Goal: Task Accomplishment & Management: Complete application form

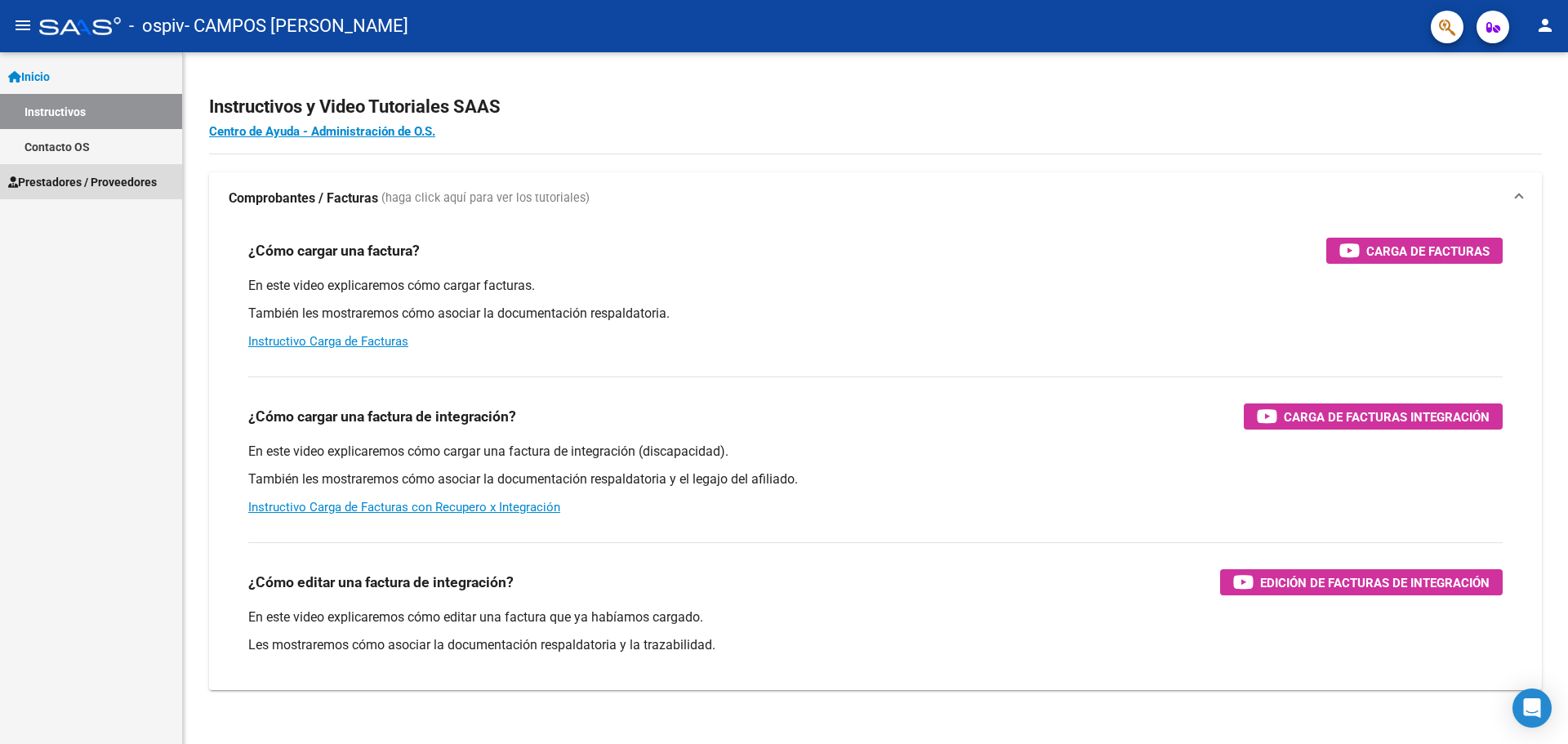
click at [71, 182] on span "Prestadores / Proveedores" at bounding box center [82, 182] width 149 height 18
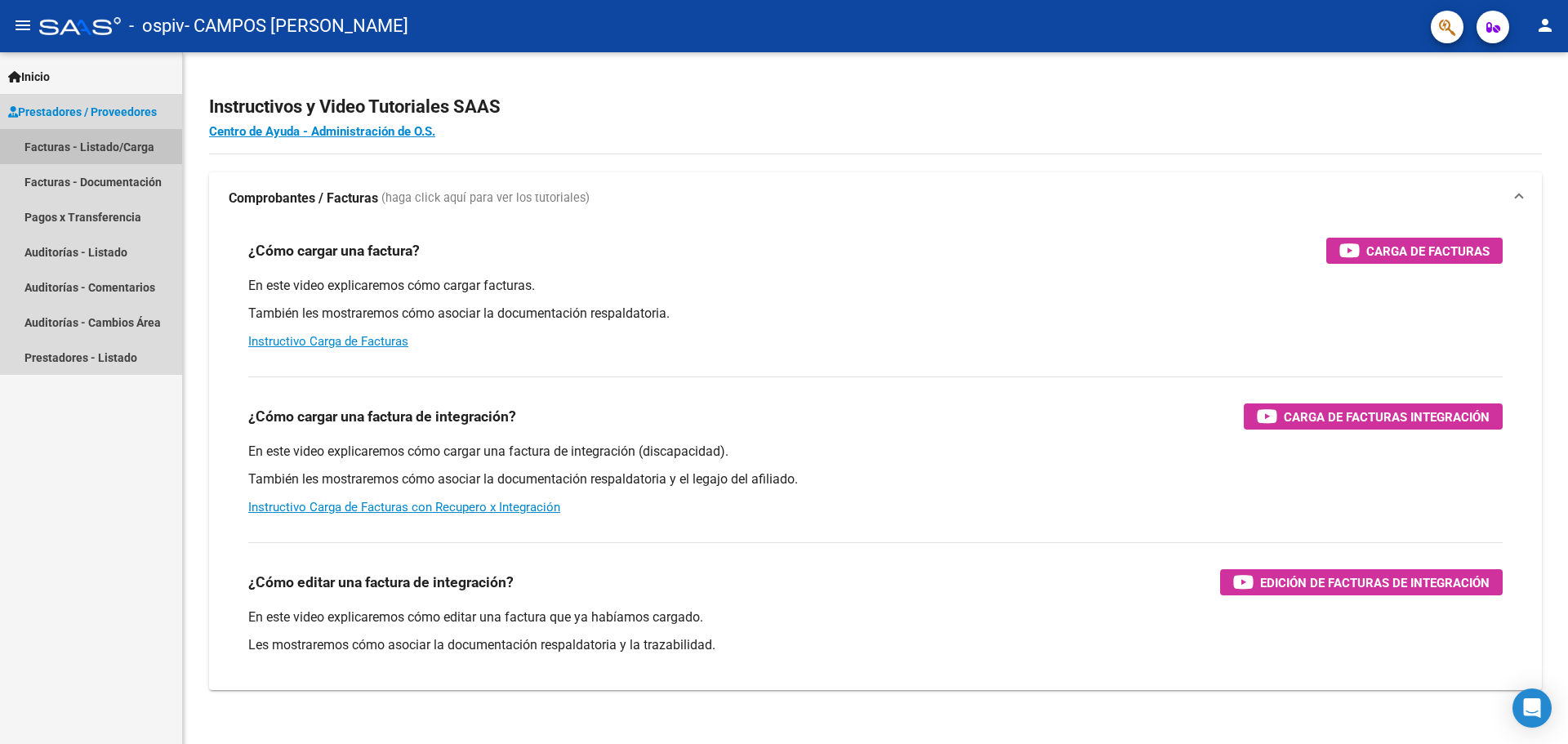
click at [119, 144] on link "Facturas - Listado/Carga" at bounding box center [91, 146] width 182 height 35
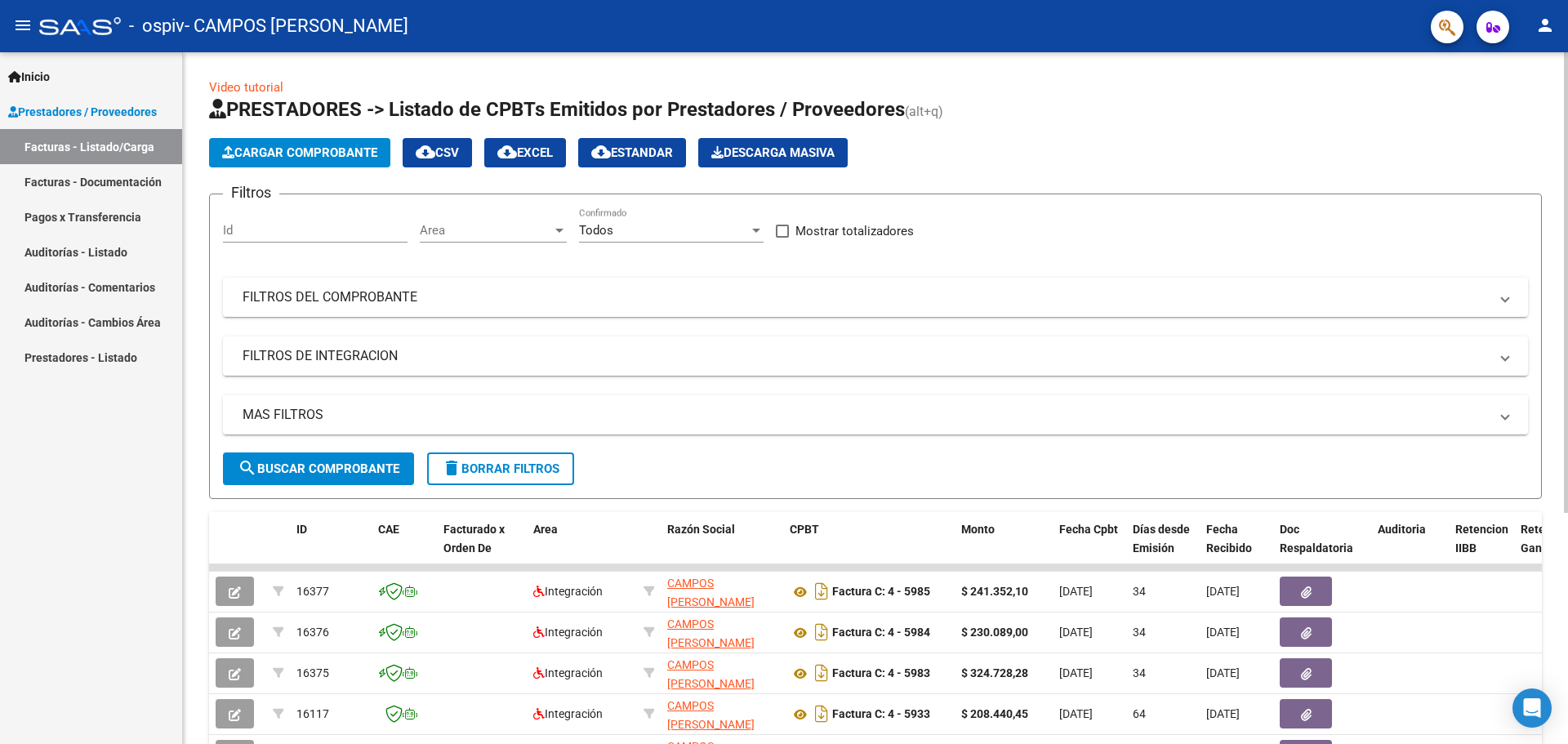
click at [317, 152] on span "Cargar Comprobante" at bounding box center [299, 152] width 155 height 14
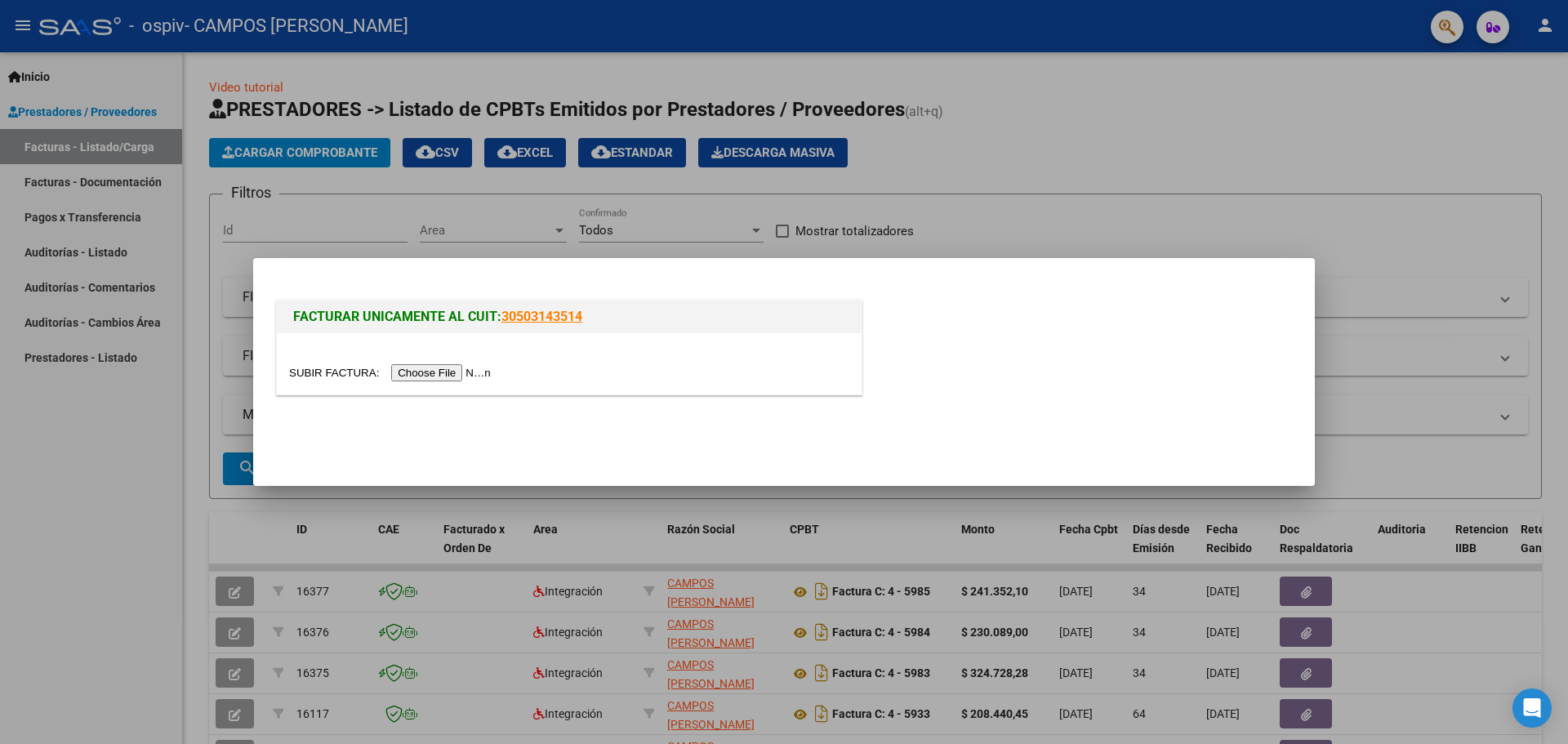
click at [433, 371] on input "file" at bounding box center [393, 373] width 207 height 17
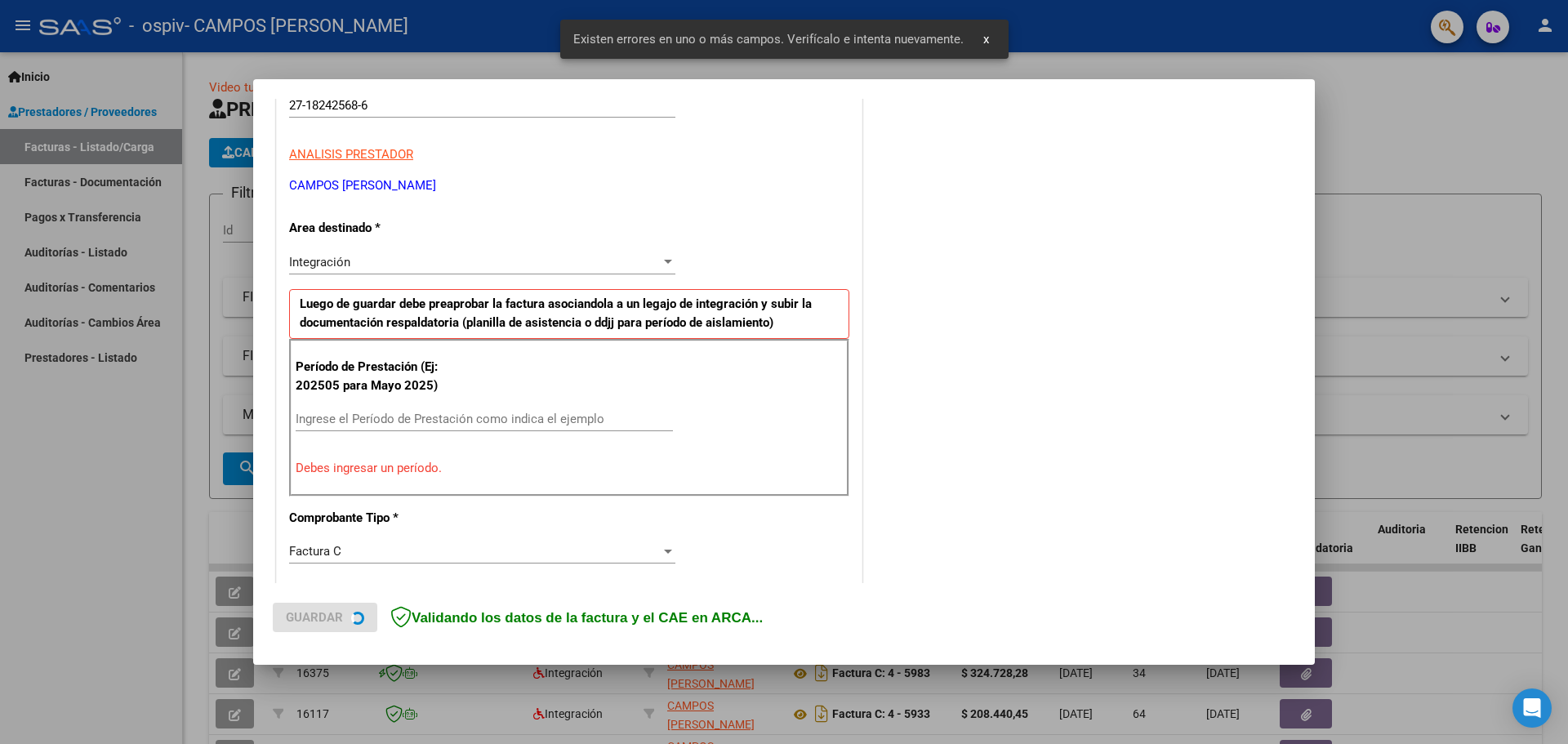
scroll to position [327, 0]
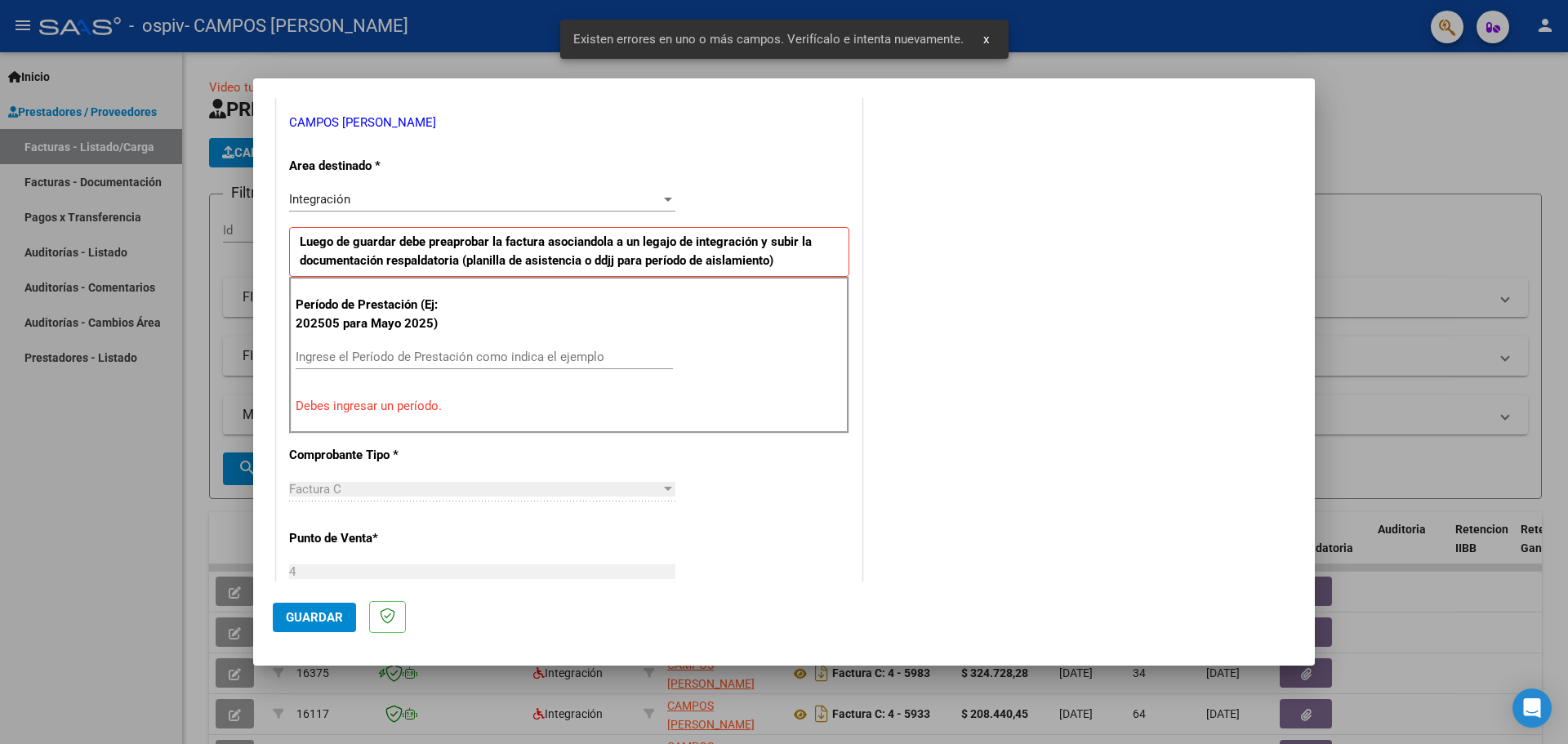
click at [330, 353] on input "Ingrese el Período de Prestación como indica el ejemplo" at bounding box center [484, 356] width 377 height 14
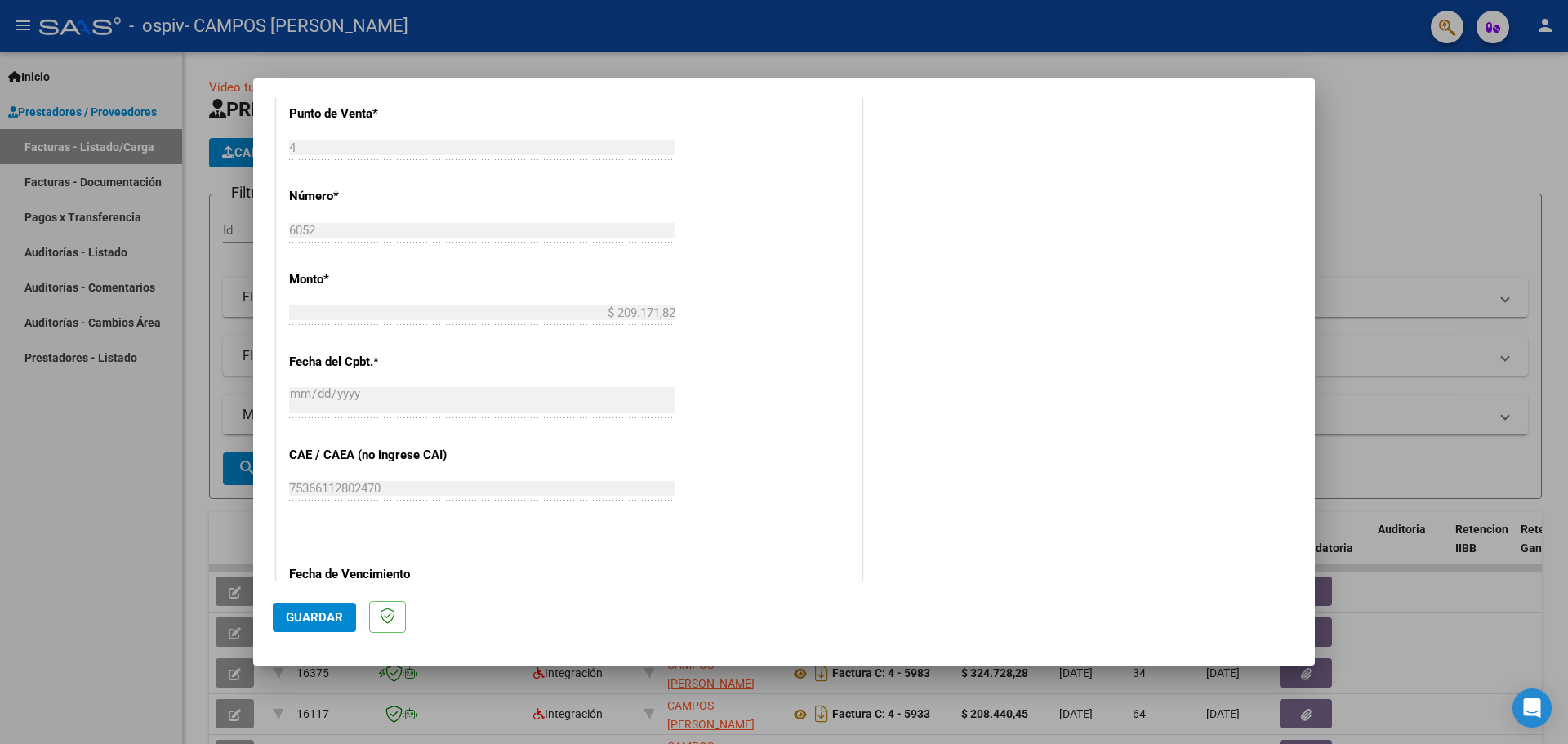
scroll to position [954, 0]
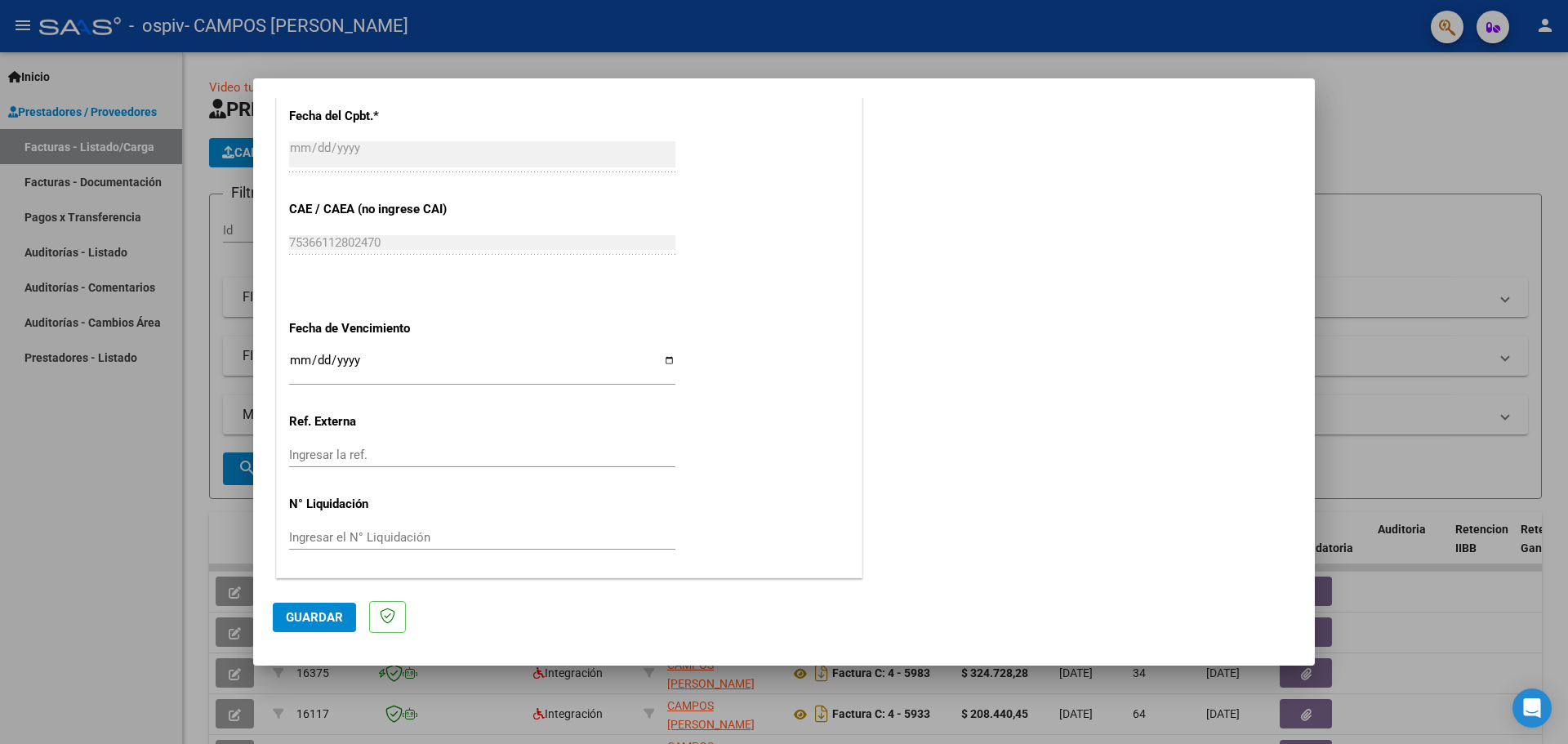
type input "202508"
click at [664, 359] on input "Ingresar la fecha" at bounding box center [482, 366] width 386 height 26
type input "[DATE]"
click at [313, 616] on span "Guardar" at bounding box center [315, 617] width 57 height 14
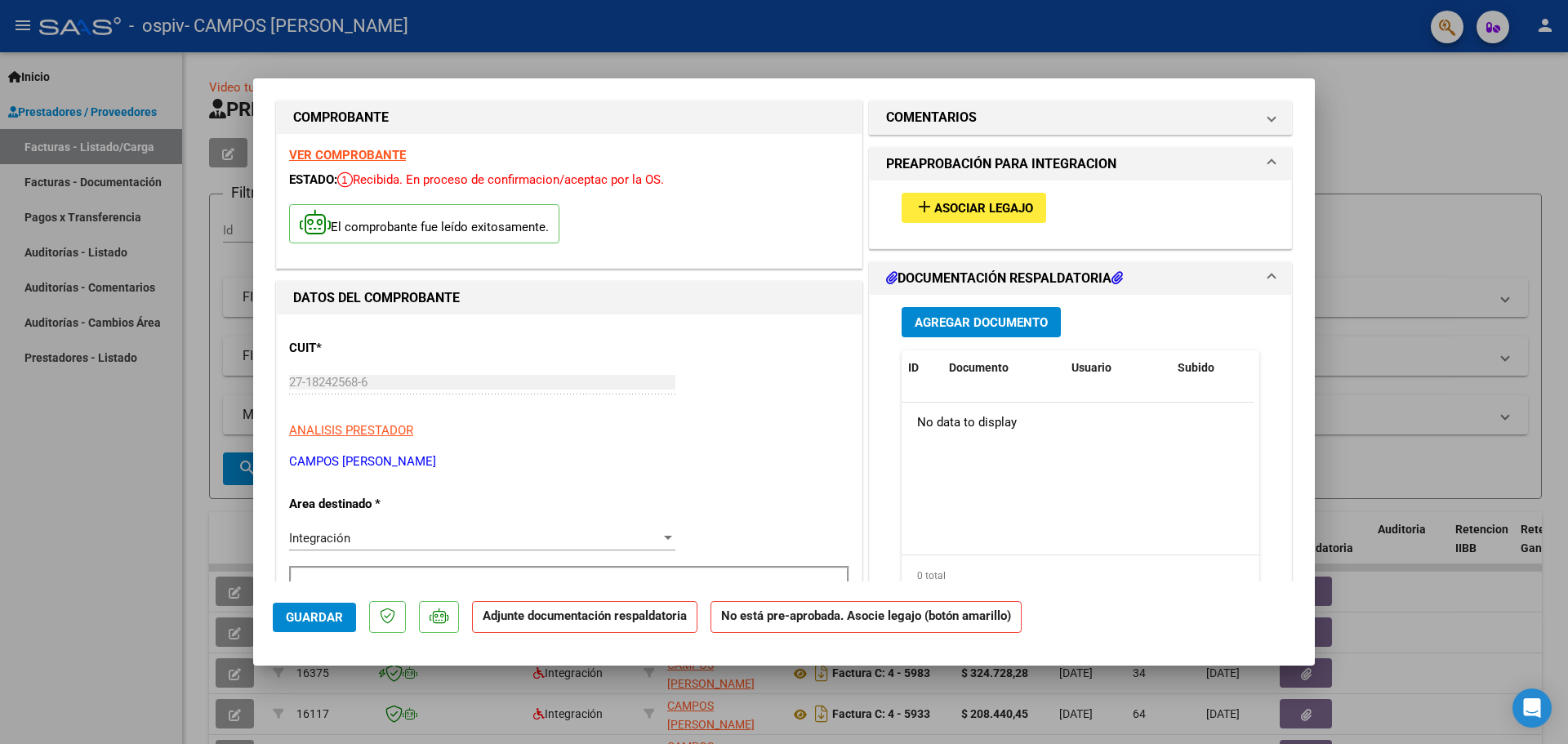
scroll to position [0, 0]
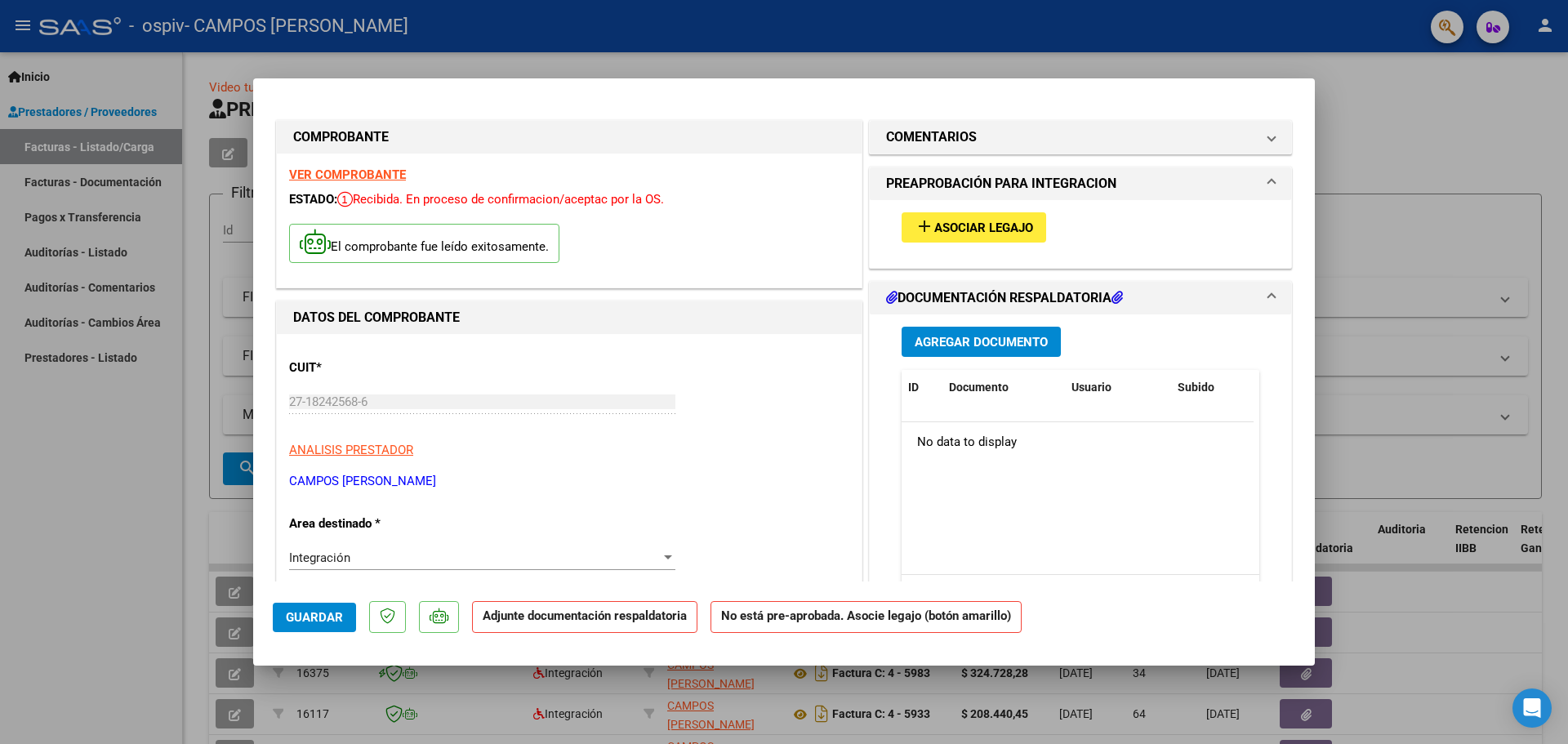
click at [961, 225] on span "Asociar Legajo" at bounding box center [983, 227] width 98 height 14
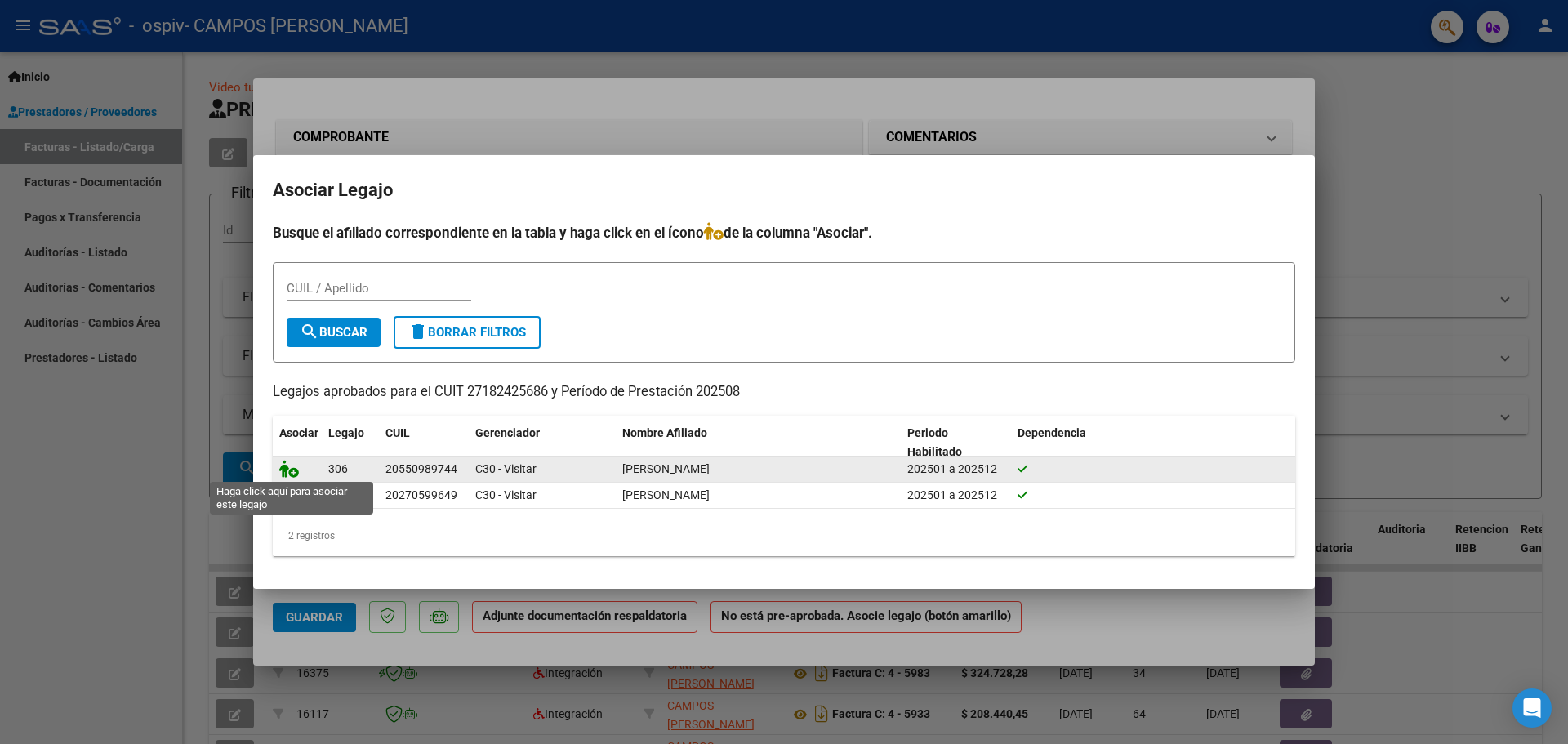
click at [287, 466] on icon at bounding box center [289, 469] width 19 height 18
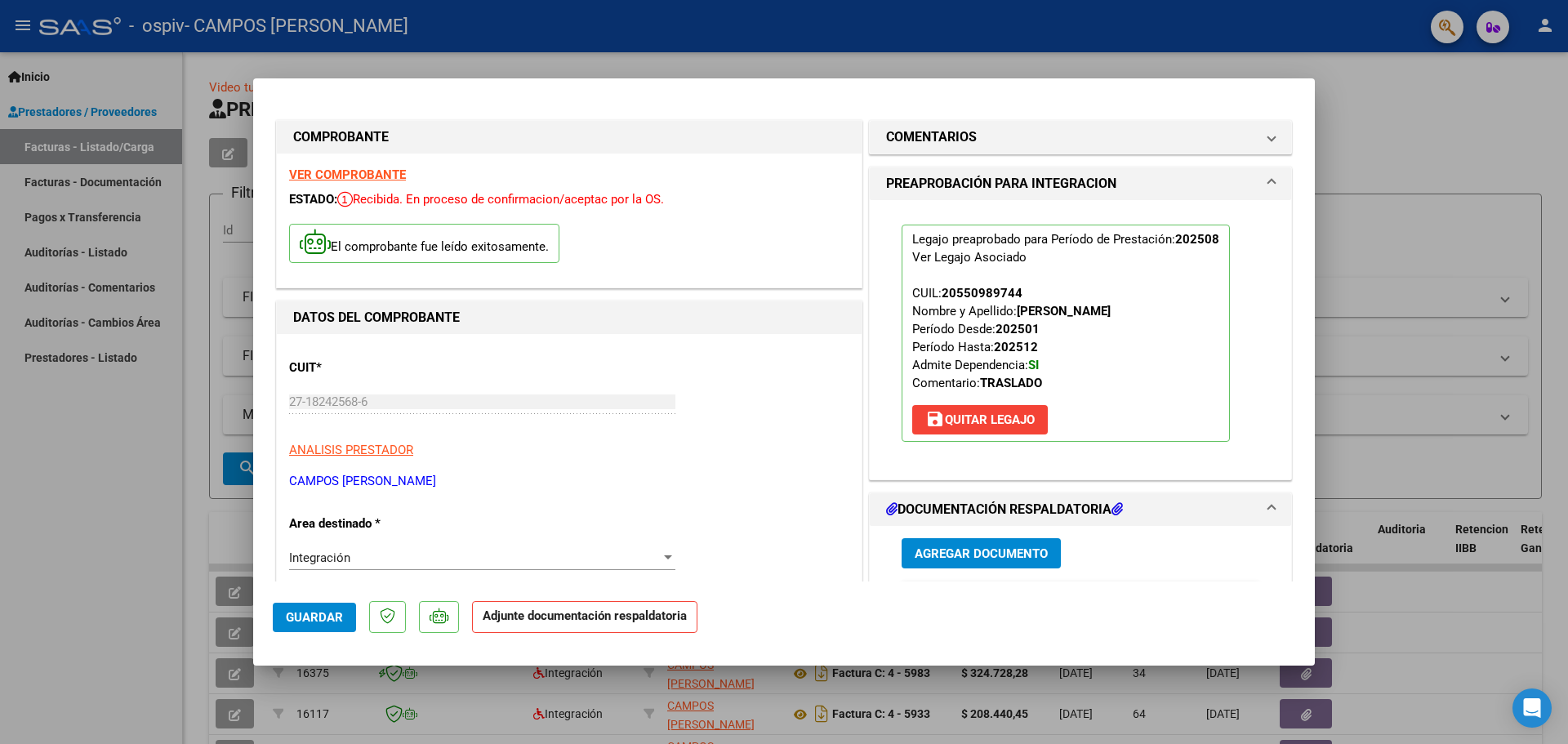
click at [946, 550] on span "Agregar Documento" at bounding box center [981, 553] width 133 height 14
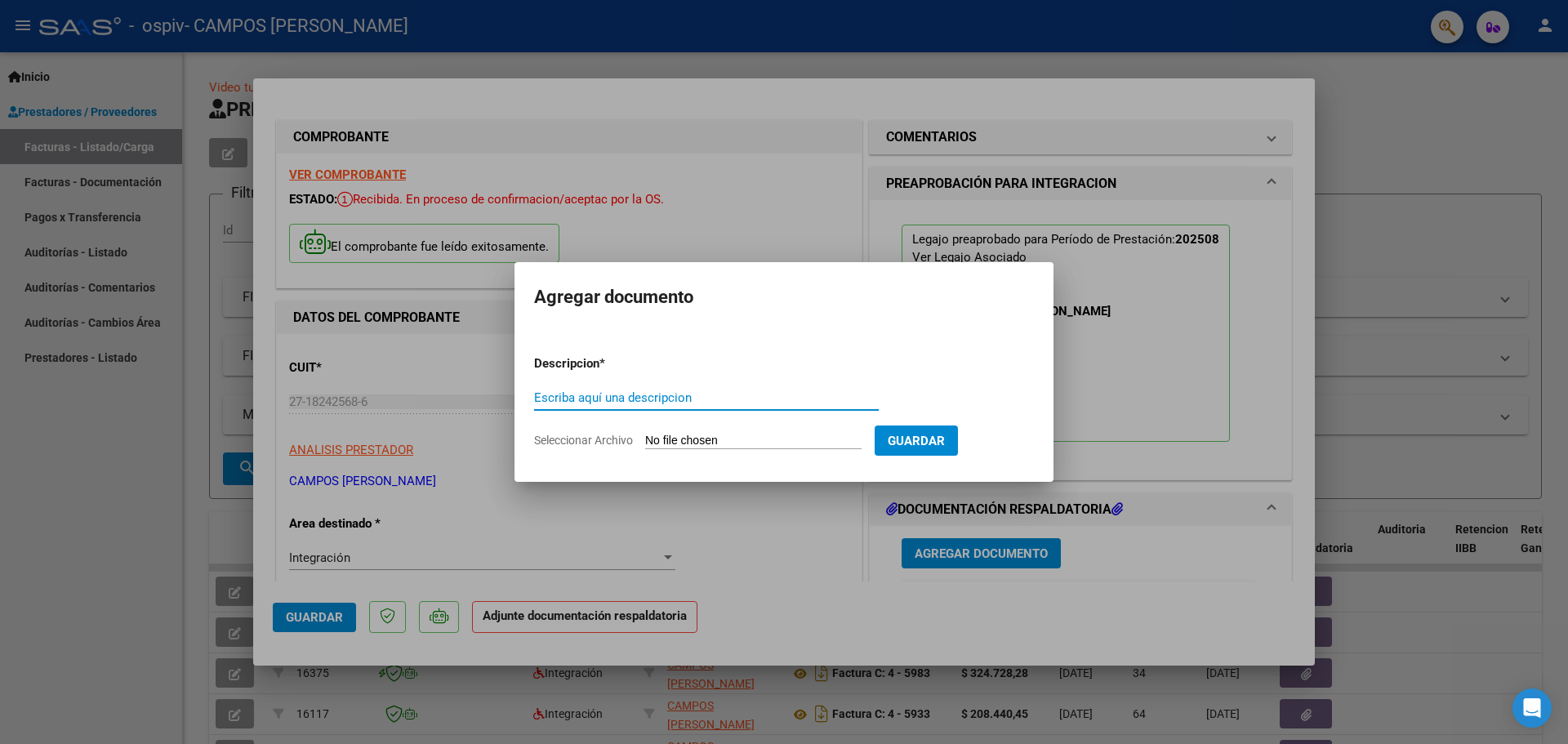
click at [668, 397] on input "Escriba aquí una descripcion" at bounding box center [707, 397] width 345 height 14
type input "fac 6052 0825 cet"
click at [563, 435] on span "Seleccionar Archivo" at bounding box center [583, 440] width 98 height 13
click at [645, 435] on input "Seleccionar Archivo" at bounding box center [753, 441] width 216 height 15
type input "C:\fakepath\FAC 6052 0825 A RAYUELA.pdf"
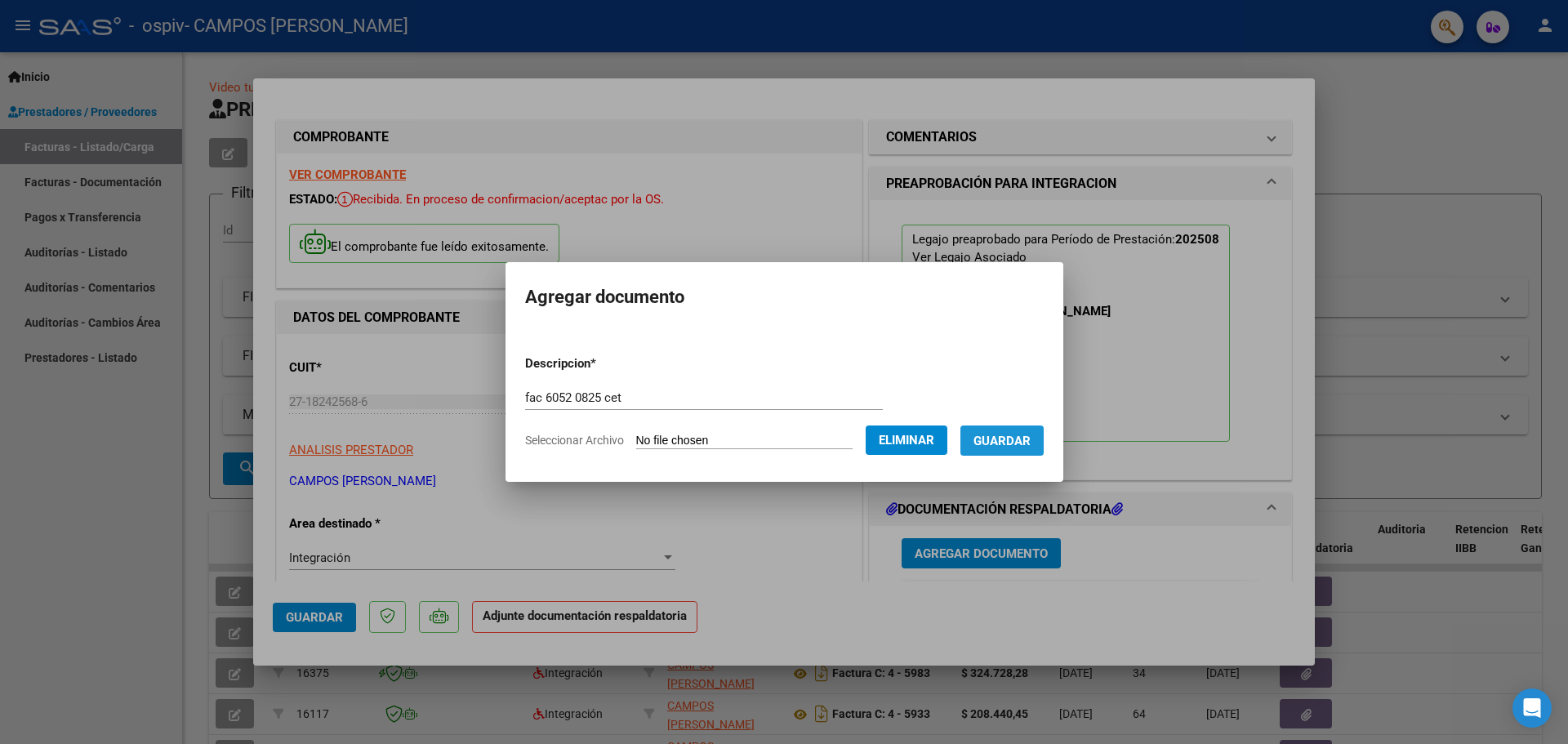
click at [1011, 433] on span "Guardar" at bounding box center [1002, 440] width 57 height 14
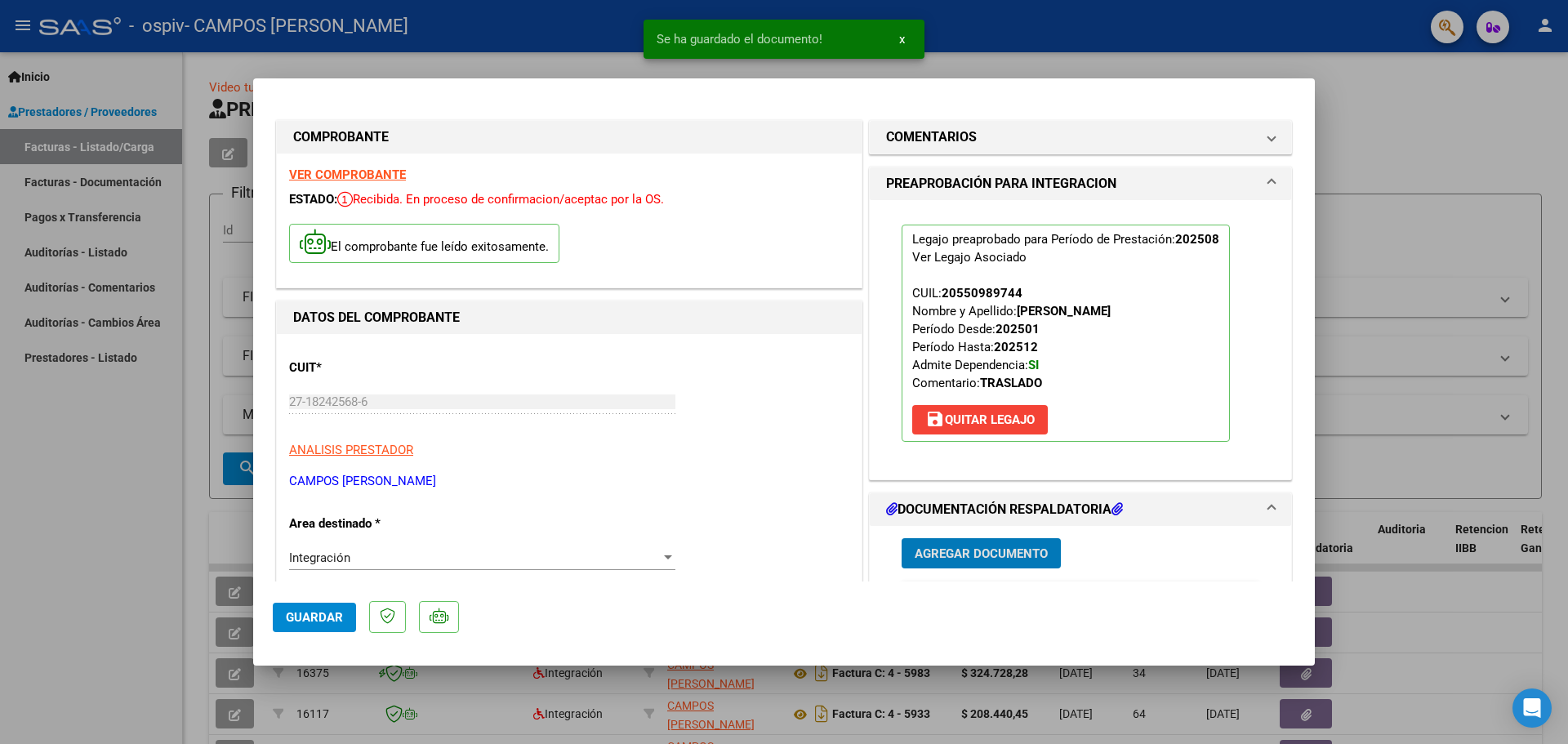
click at [983, 551] on span "Agregar Documento" at bounding box center [981, 553] width 133 height 14
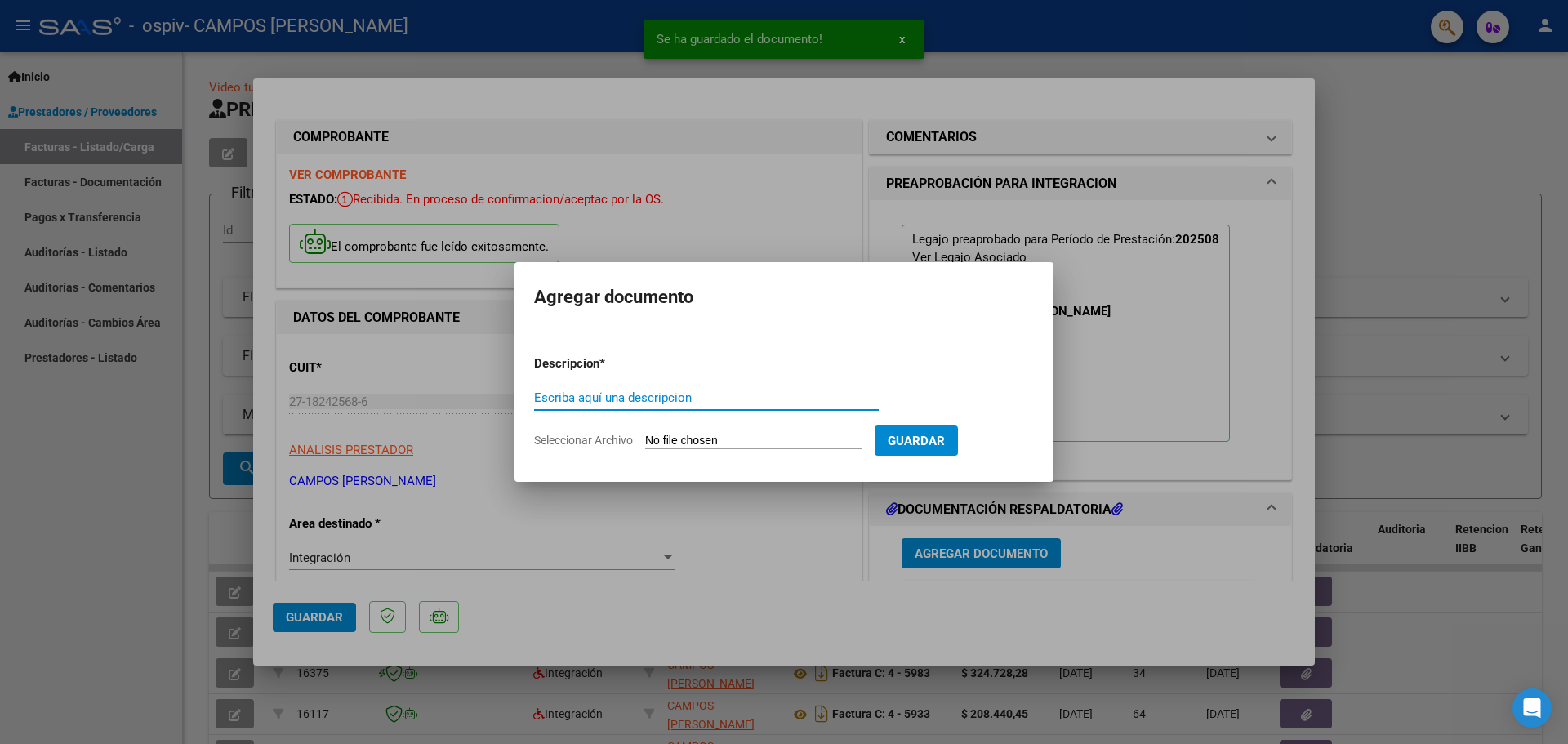
click at [642, 396] on input "Escriba aquí una descripcion" at bounding box center [707, 397] width 345 height 14
type input "asist 0825 cet"
click at [595, 438] on span "Seleccionar Archivo" at bounding box center [583, 440] width 98 height 13
click at [645, 438] on input "Seleccionar Archivo" at bounding box center [753, 441] width 216 height 15
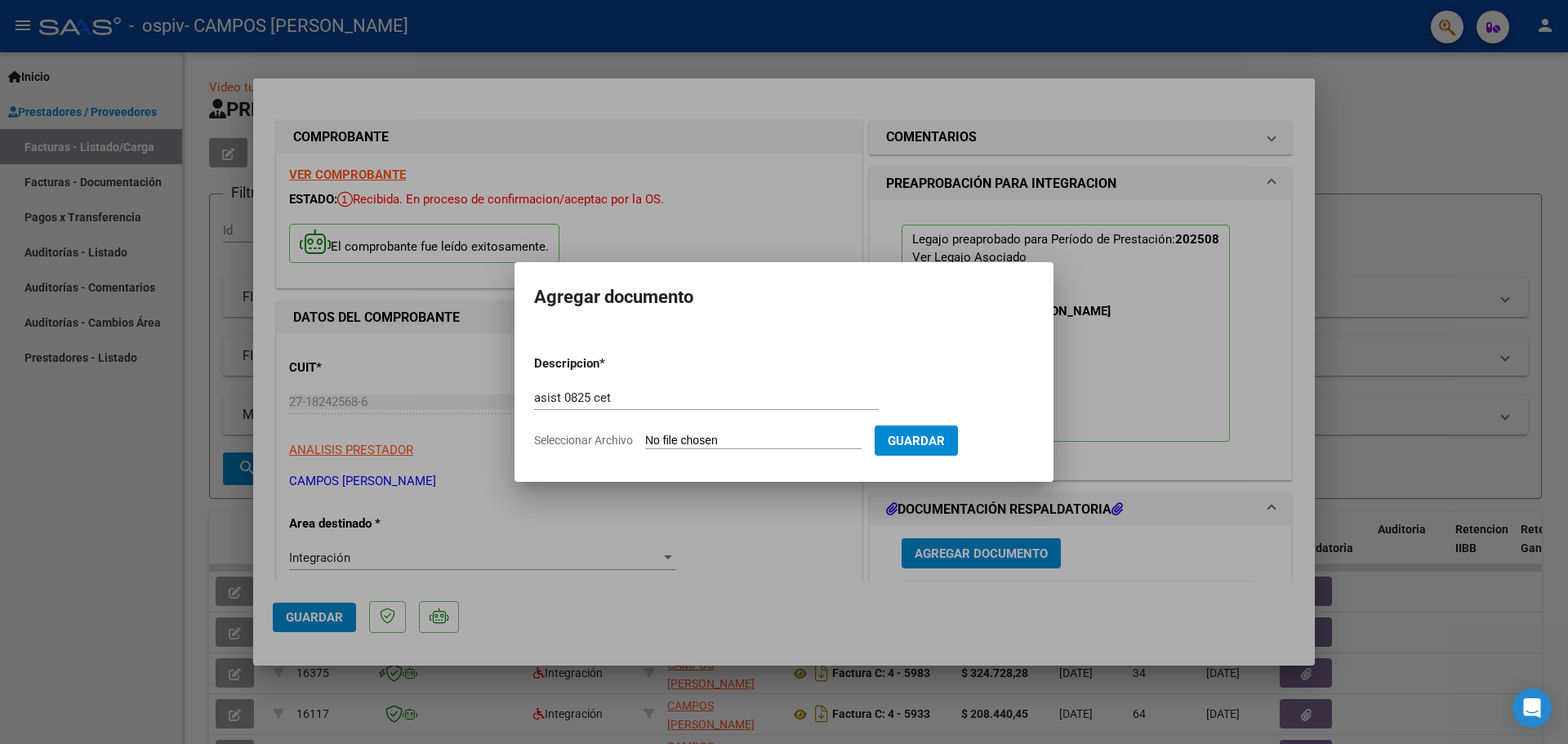
type input "C:\fakepath\AS 0825 A CET_20250906_205449.pdf"
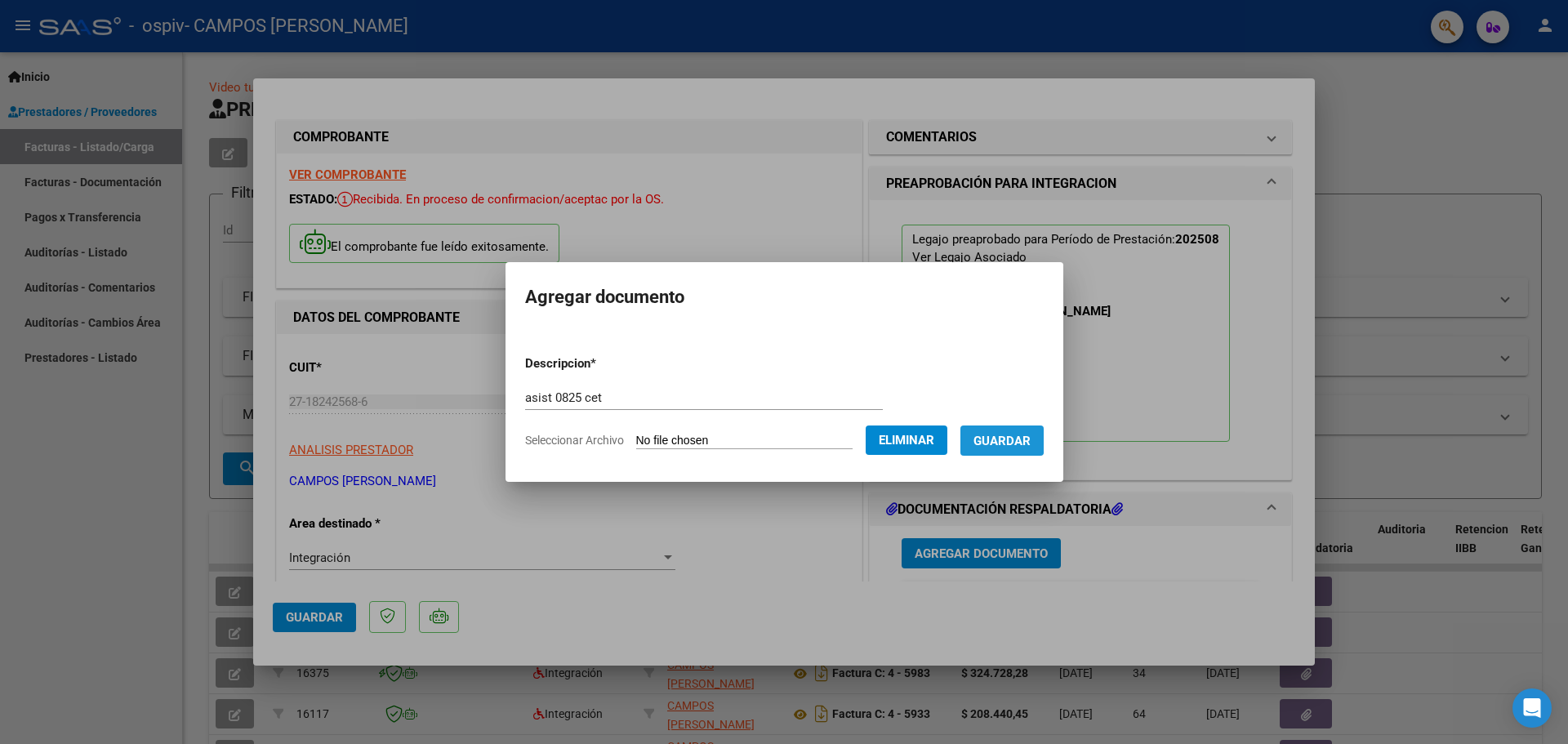
click at [1007, 435] on span "Guardar" at bounding box center [1002, 440] width 57 height 14
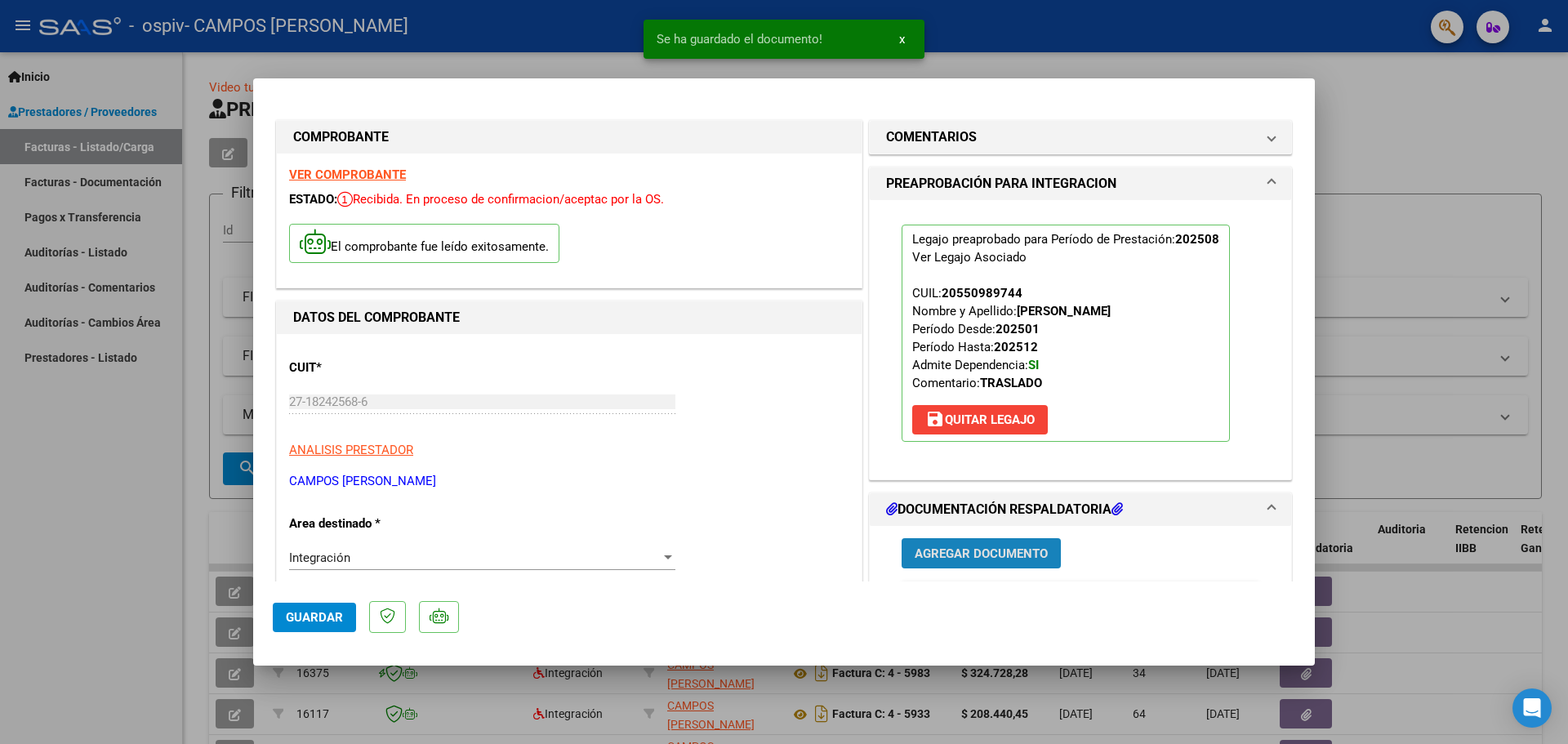
click at [976, 542] on button "Agregar Documento" at bounding box center [981, 554] width 159 height 30
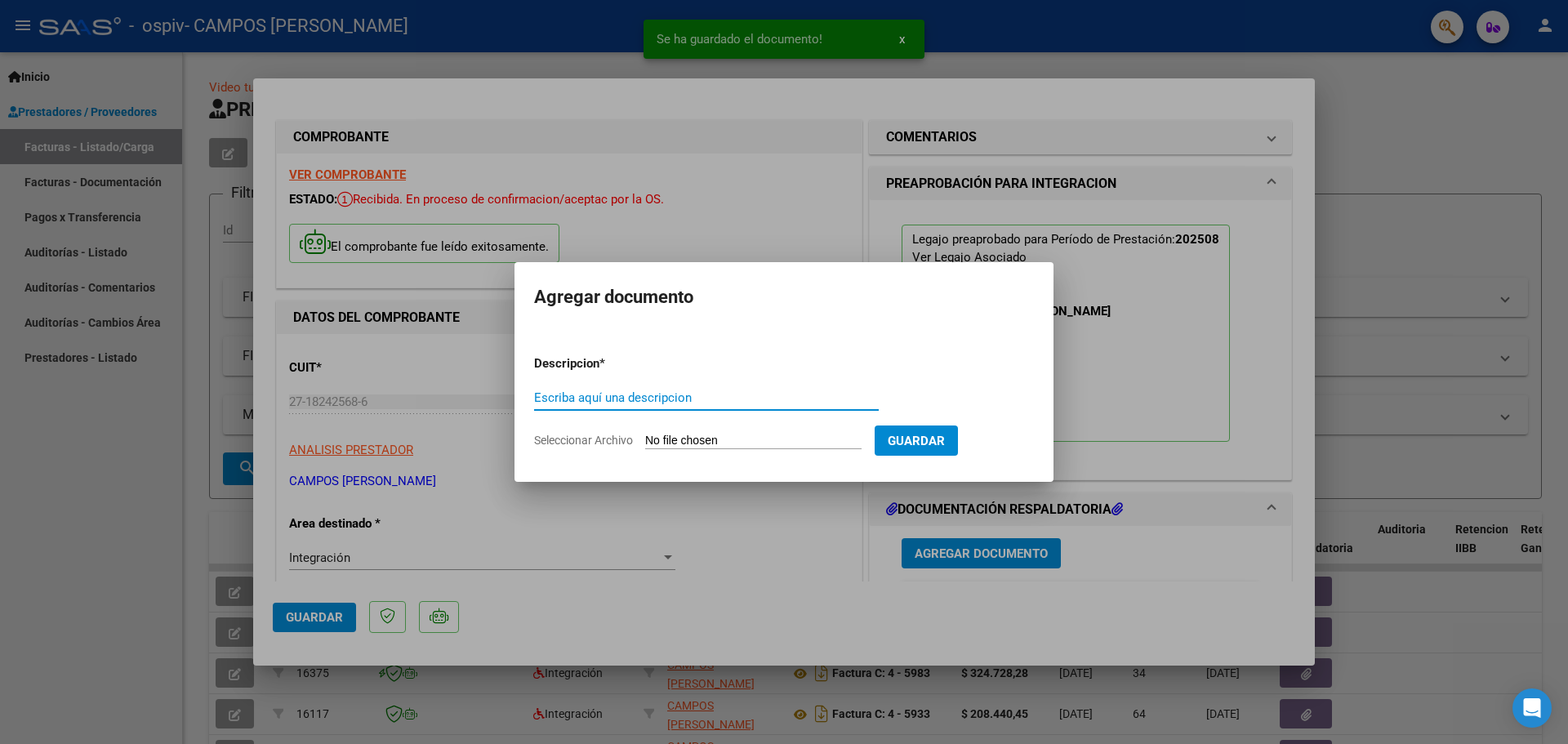
click at [578, 400] on input "Escriba aquí una descripcion" at bounding box center [707, 397] width 345 height 14
type input "autorizacion cet"
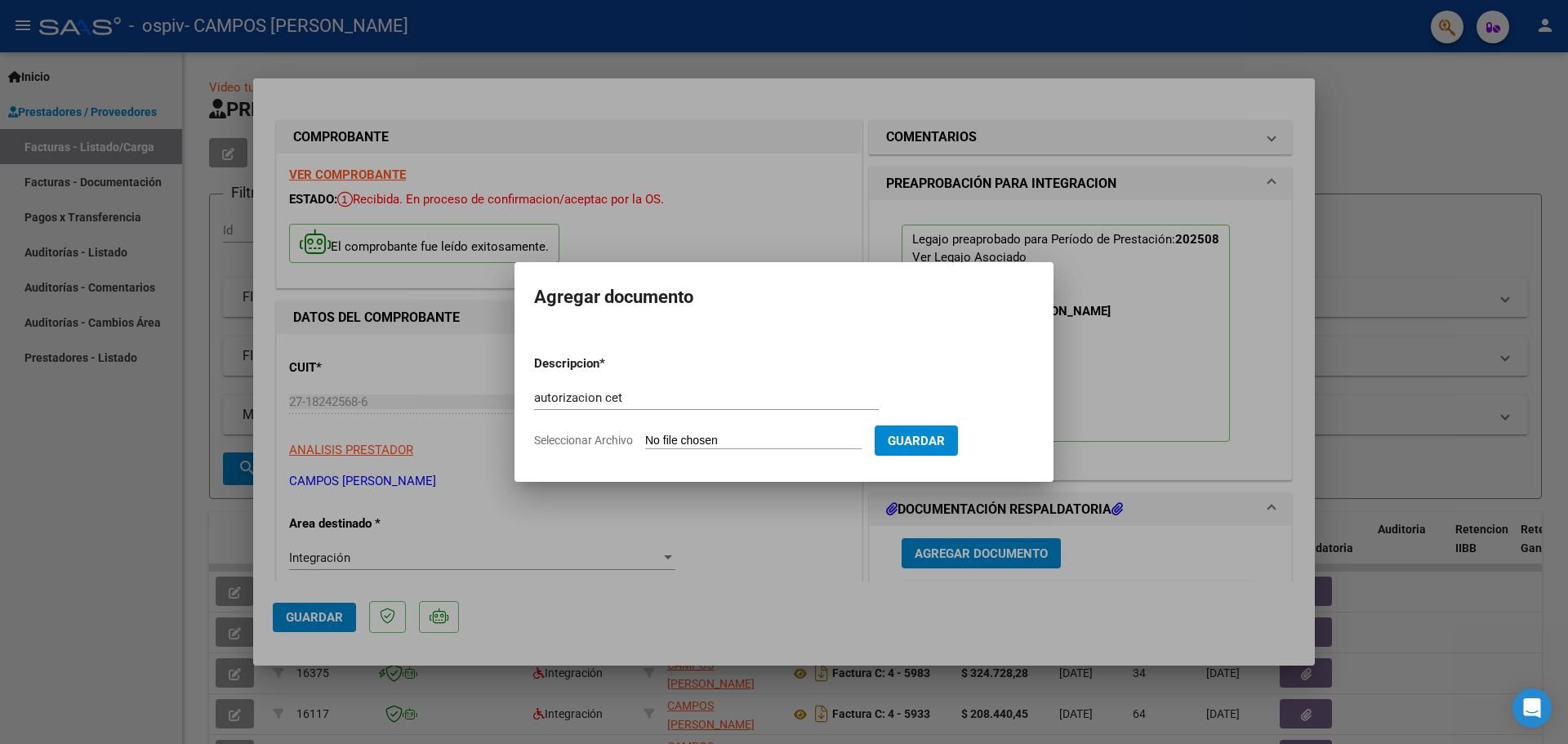
click at [594, 441] on span "Seleccionar Archivo" at bounding box center [583, 440] width 98 height 13
click at [645, 441] on input "Seleccionar Archivo" at bounding box center [753, 441] width 216 height 15
type input "C:\fakepath\PEREZ JC AUT 2025 a rayuela.pdf"
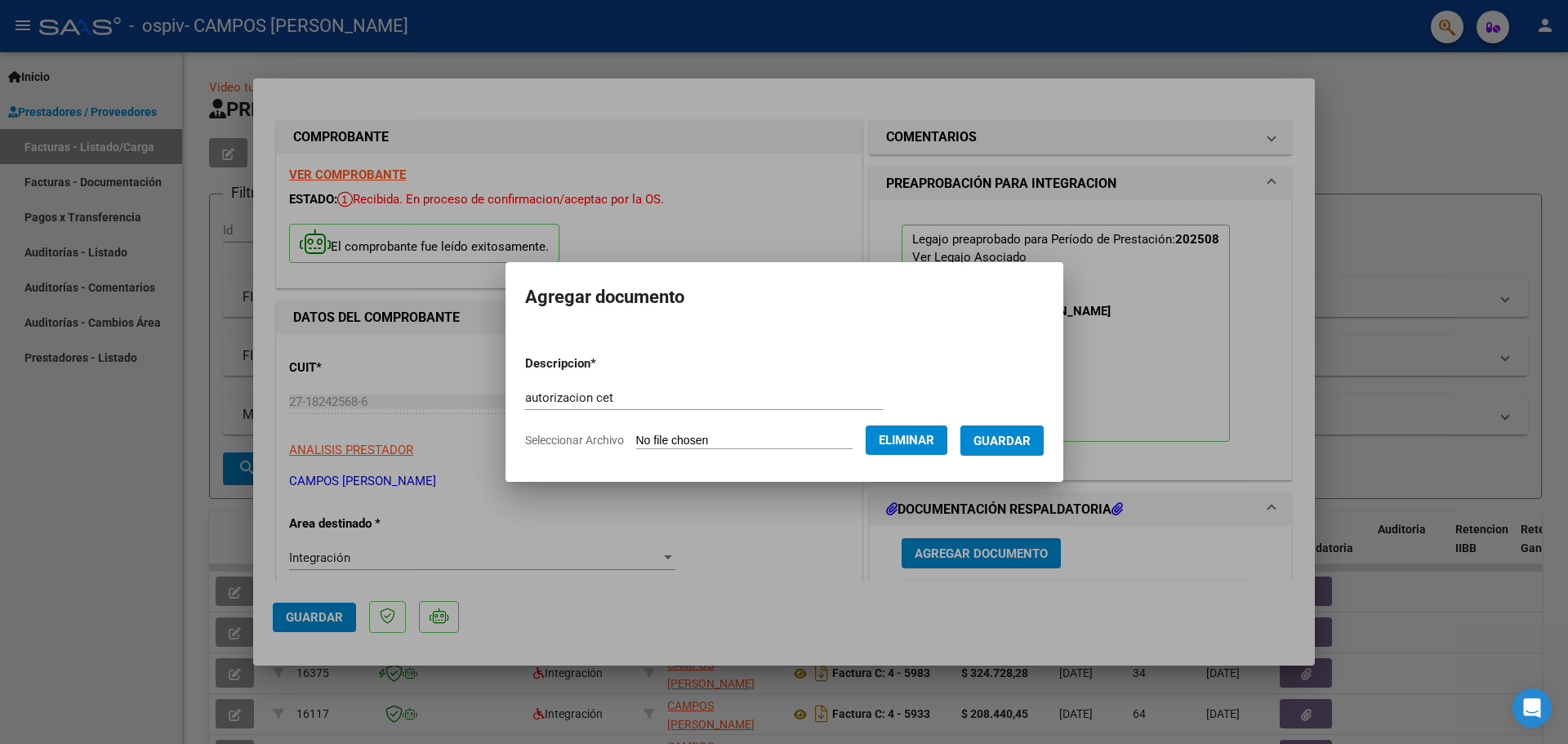
click at [1021, 439] on span "Guardar" at bounding box center [1002, 440] width 57 height 14
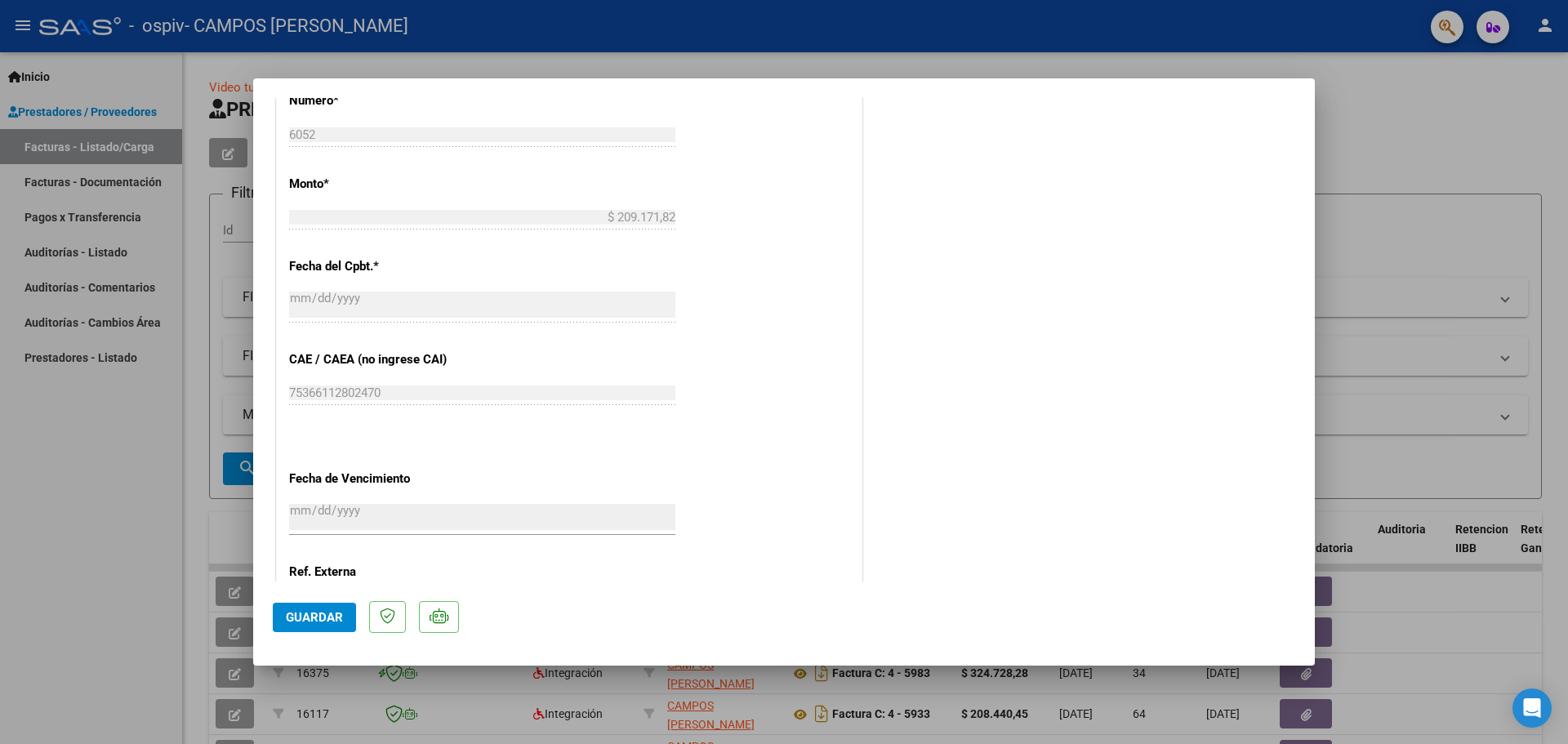
scroll to position [954, 0]
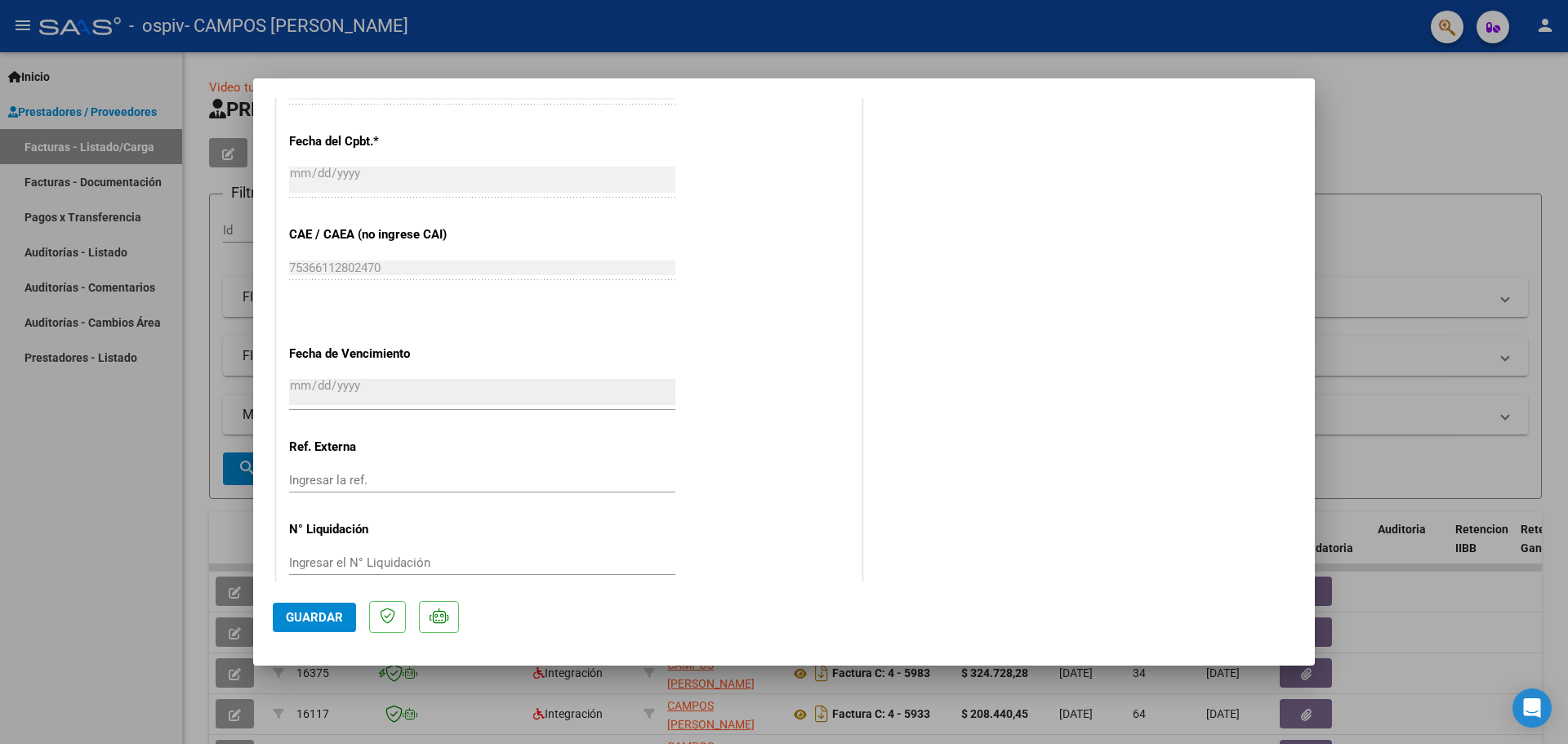
click at [308, 613] on span "Guardar" at bounding box center [315, 617] width 57 height 14
click at [1391, 266] on div at bounding box center [784, 372] width 1568 height 744
type input "$ 0,00"
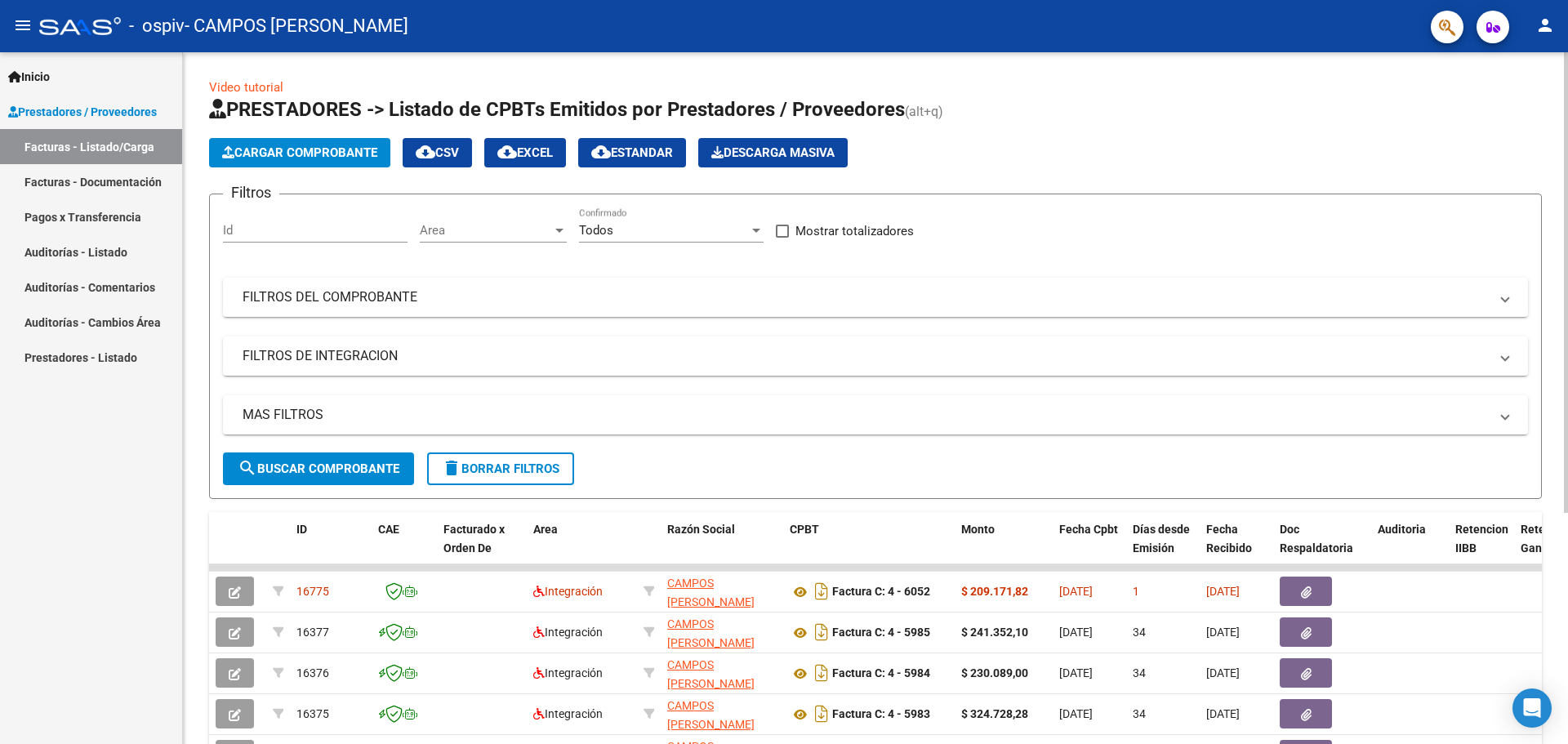
click at [325, 151] on span "Cargar Comprobante" at bounding box center [299, 152] width 155 height 14
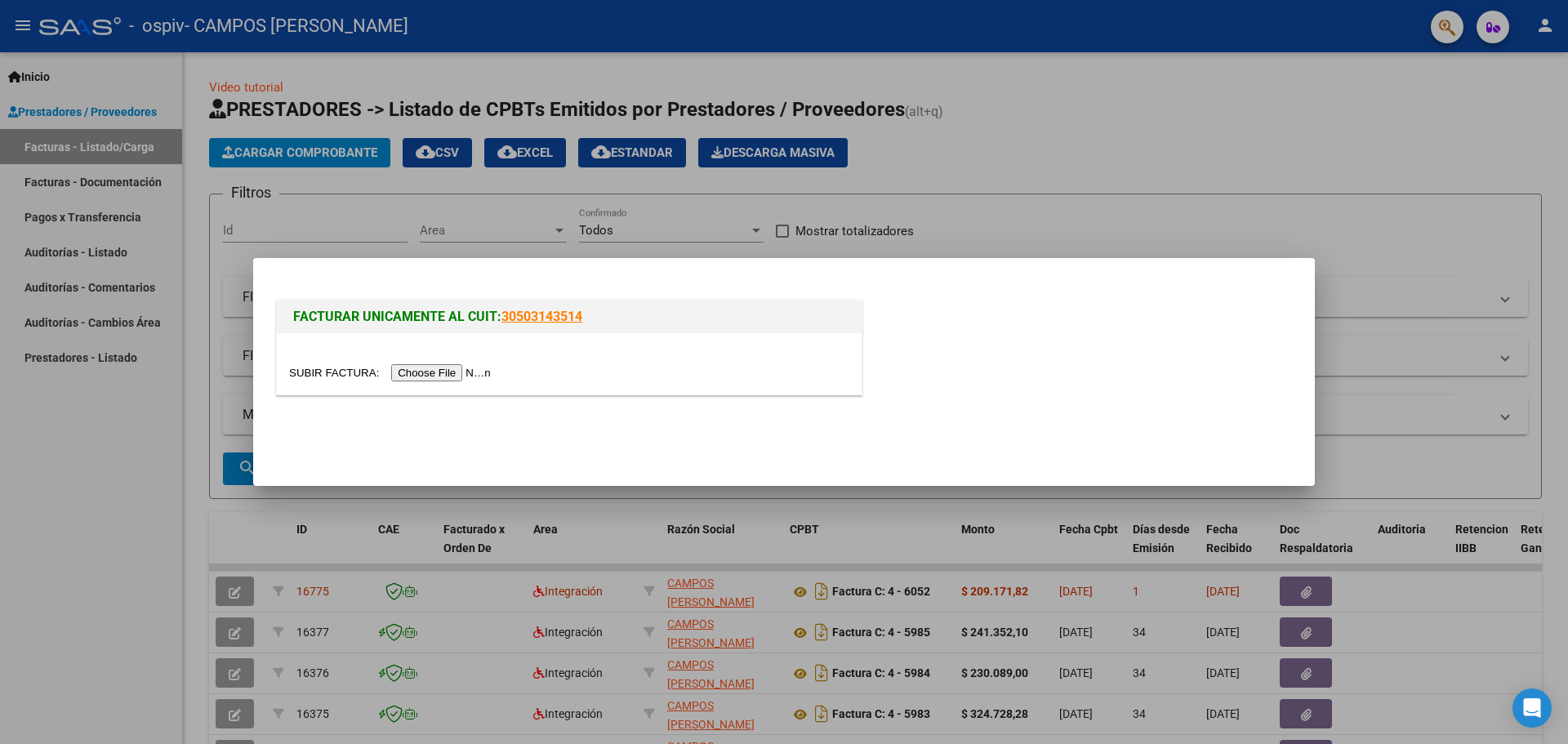
click at [410, 371] on input "file" at bounding box center [393, 373] width 207 height 17
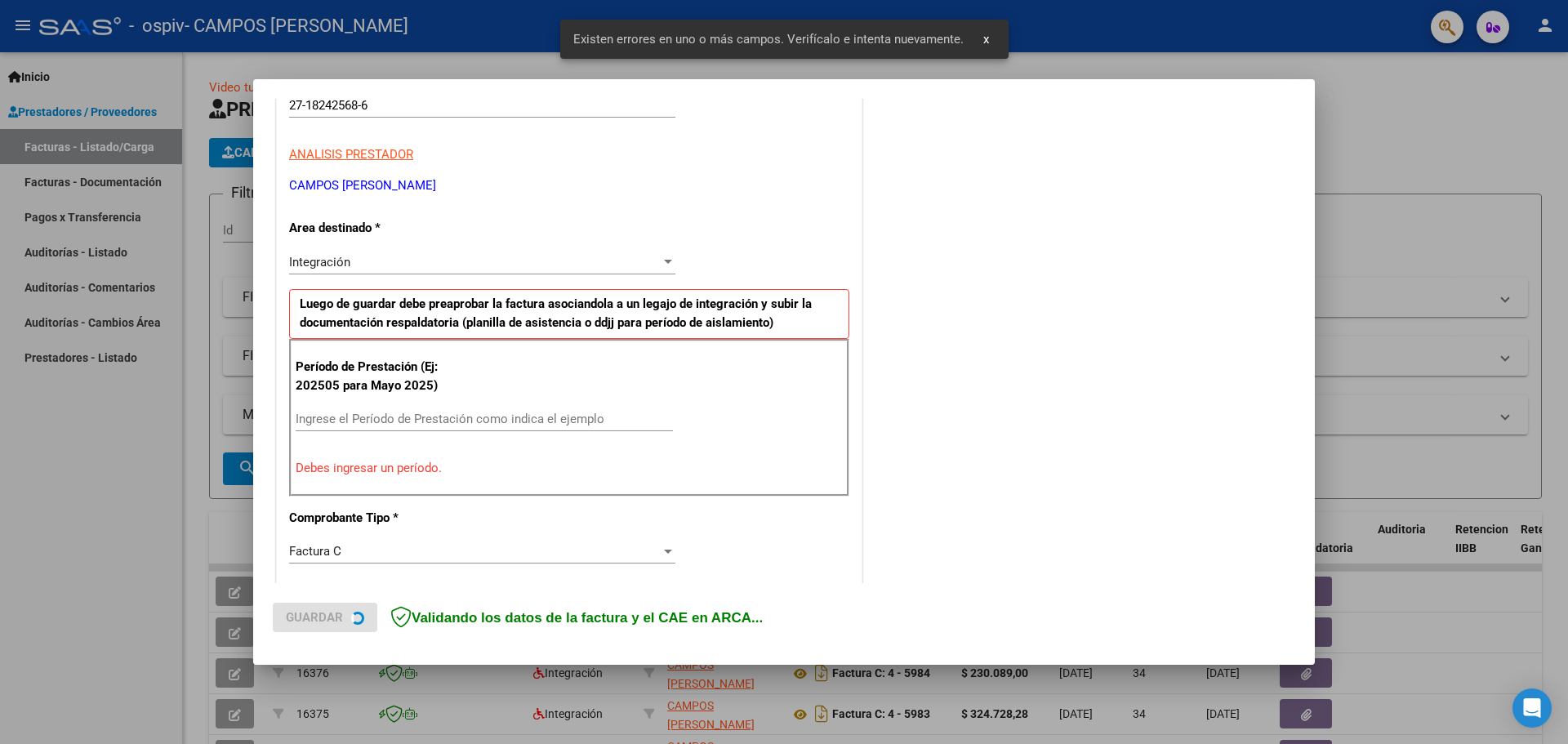
scroll to position [327, 0]
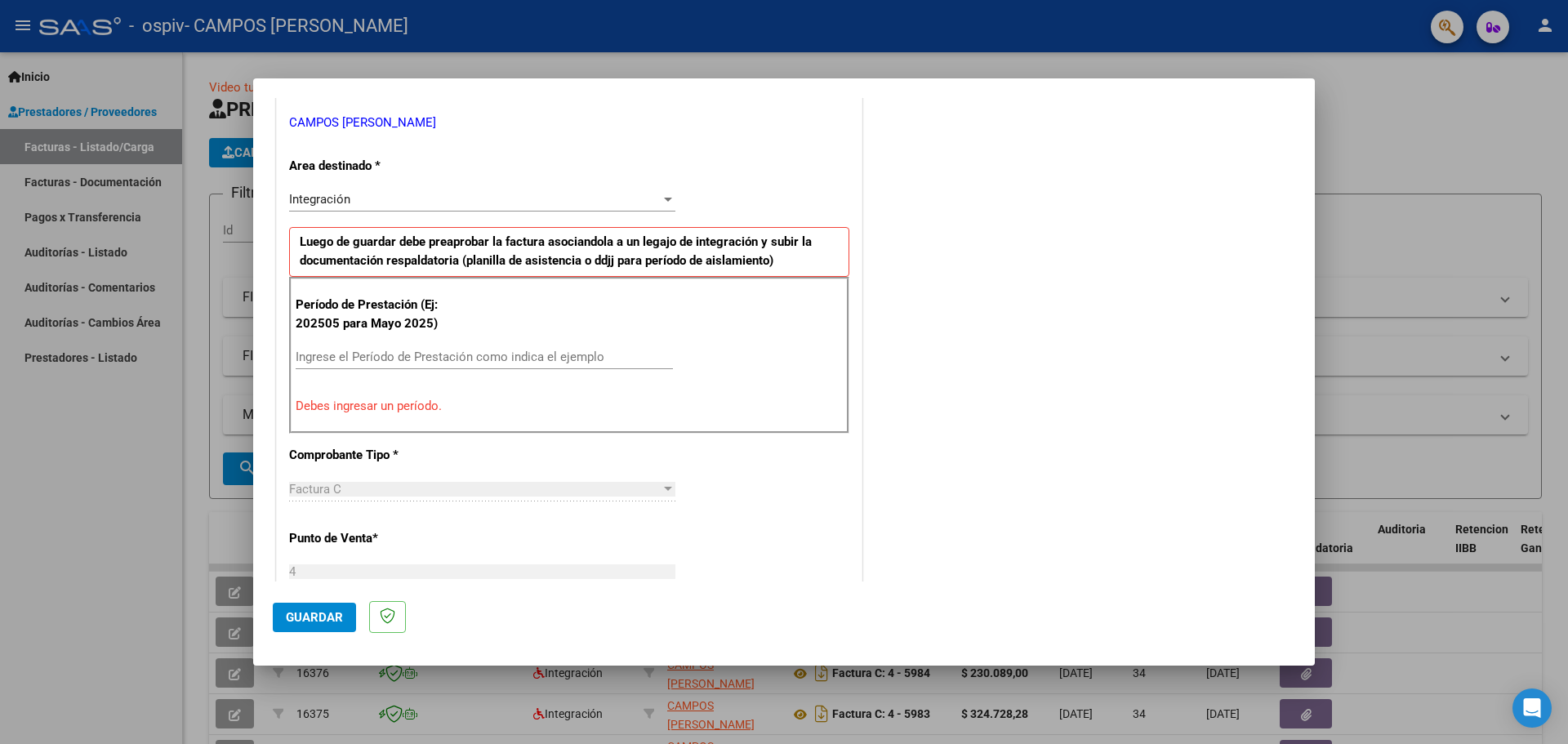
click at [350, 351] on input "Ingrese el Período de Prestación como indica el ejemplo" at bounding box center [484, 356] width 377 height 14
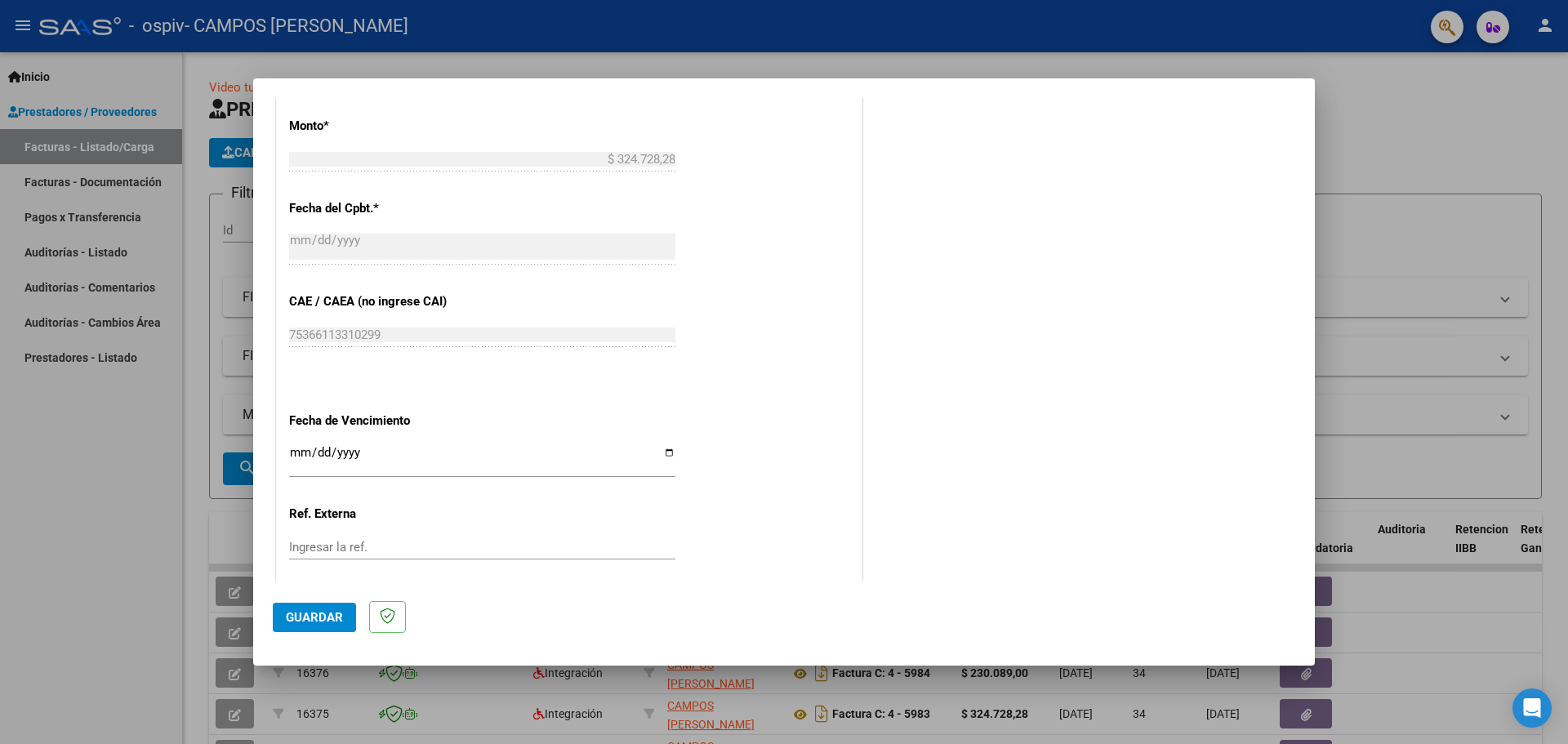
scroll to position [899, 0]
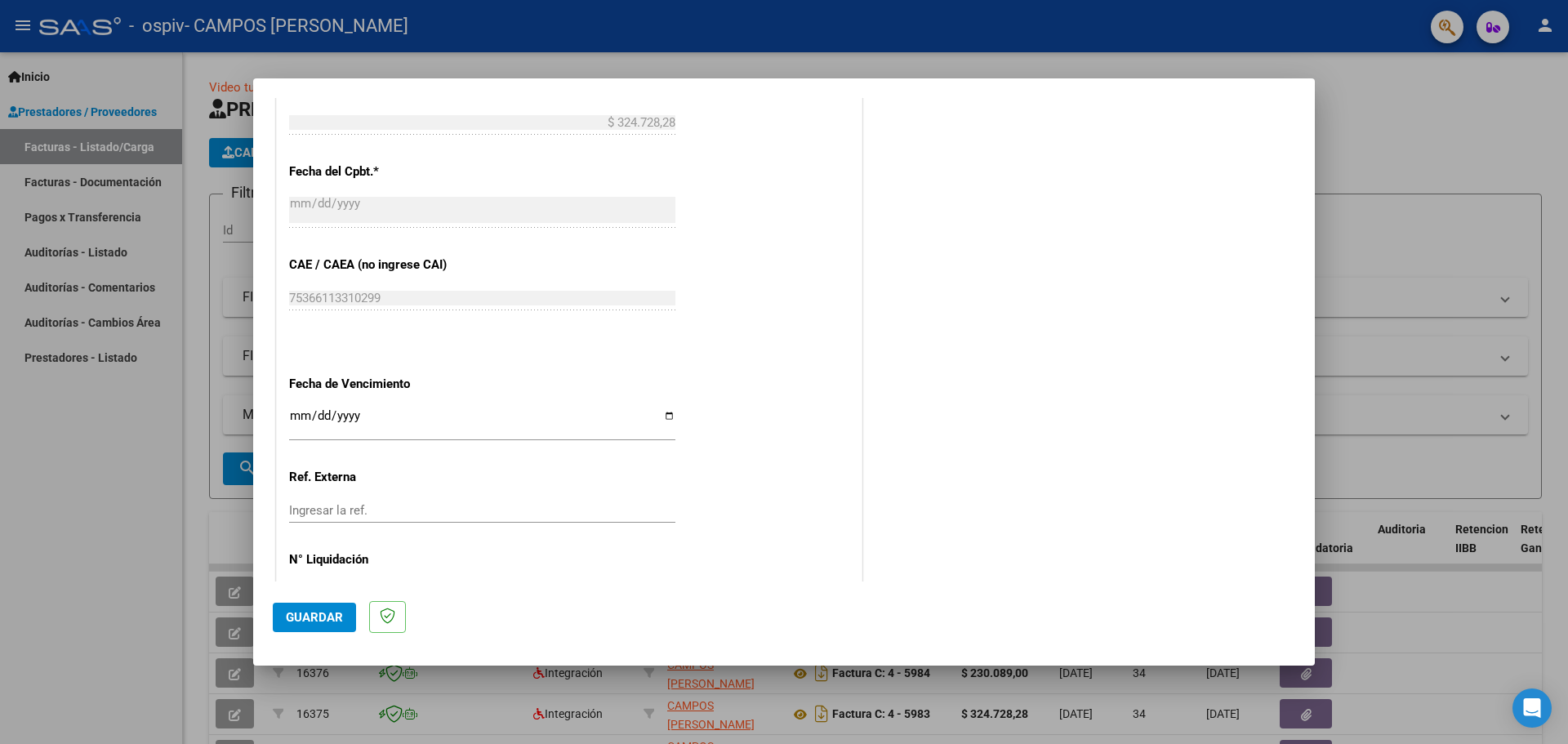
type input "202508"
click at [664, 416] on input "Ingresar la fecha" at bounding box center [482, 422] width 386 height 26
type input "[DATE]"
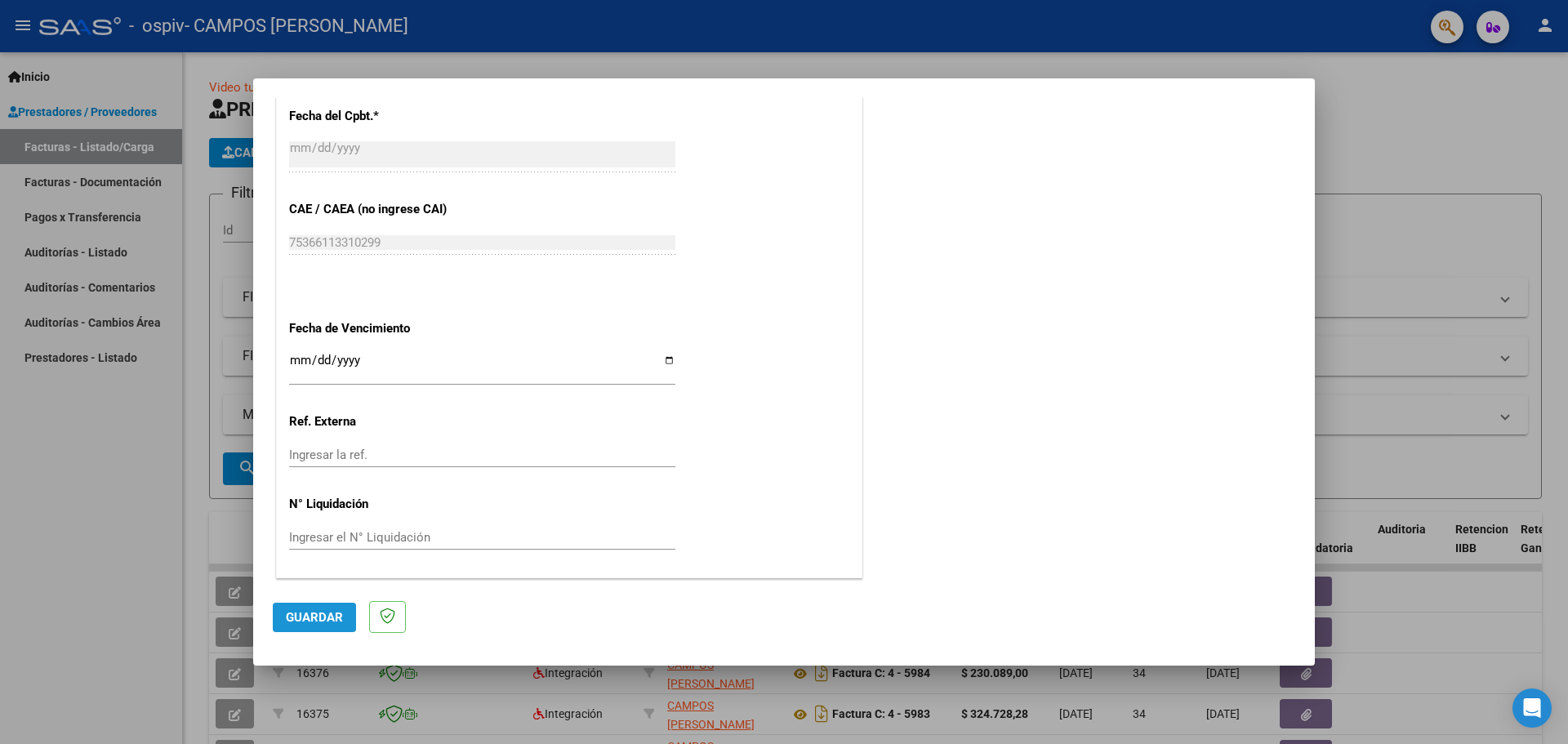
click at [306, 618] on span "Guardar" at bounding box center [315, 617] width 57 height 14
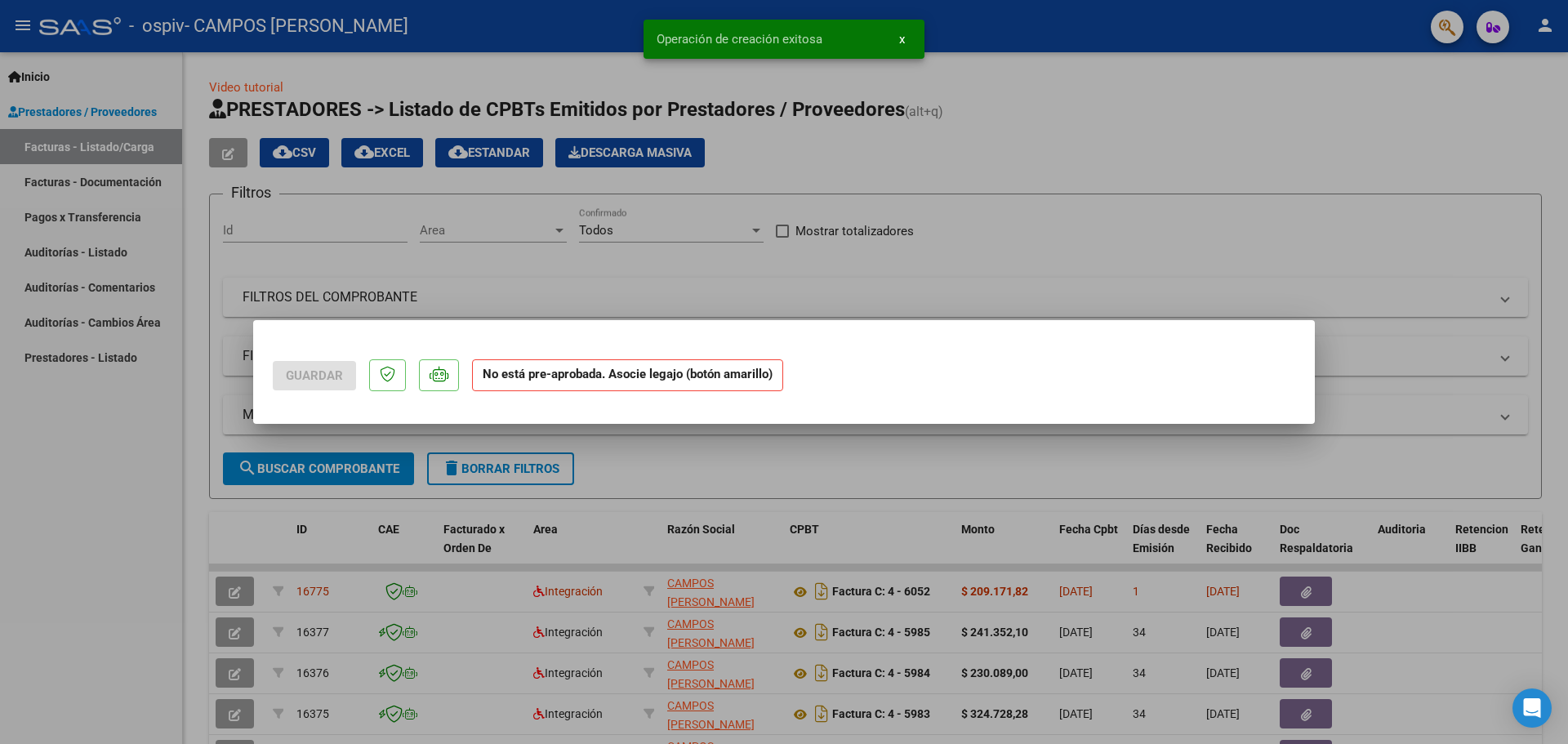
scroll to position [0, 0]
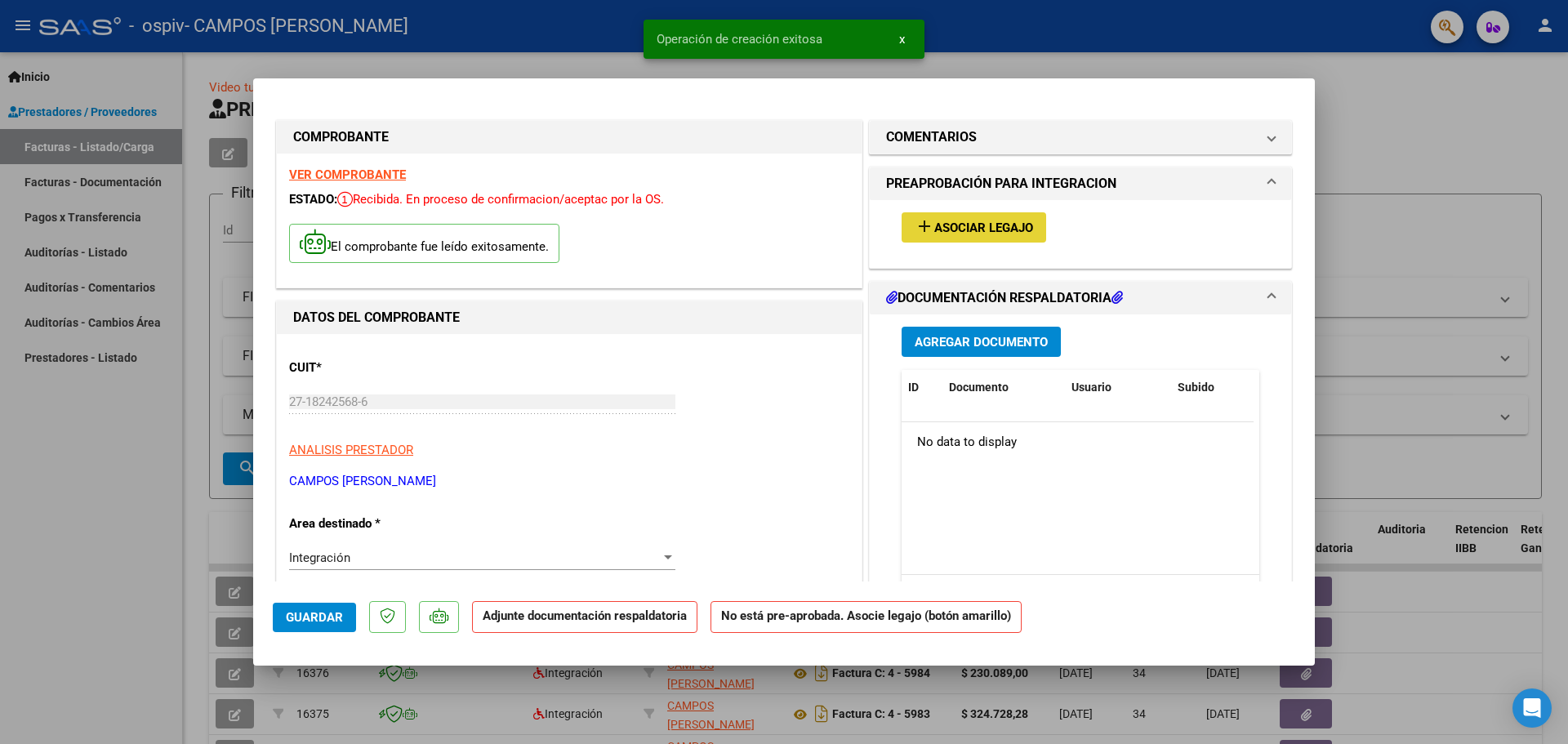
click at [950, 231] on span "Asociar Legajo" at bounding box center [983, 227] width 98 height 14
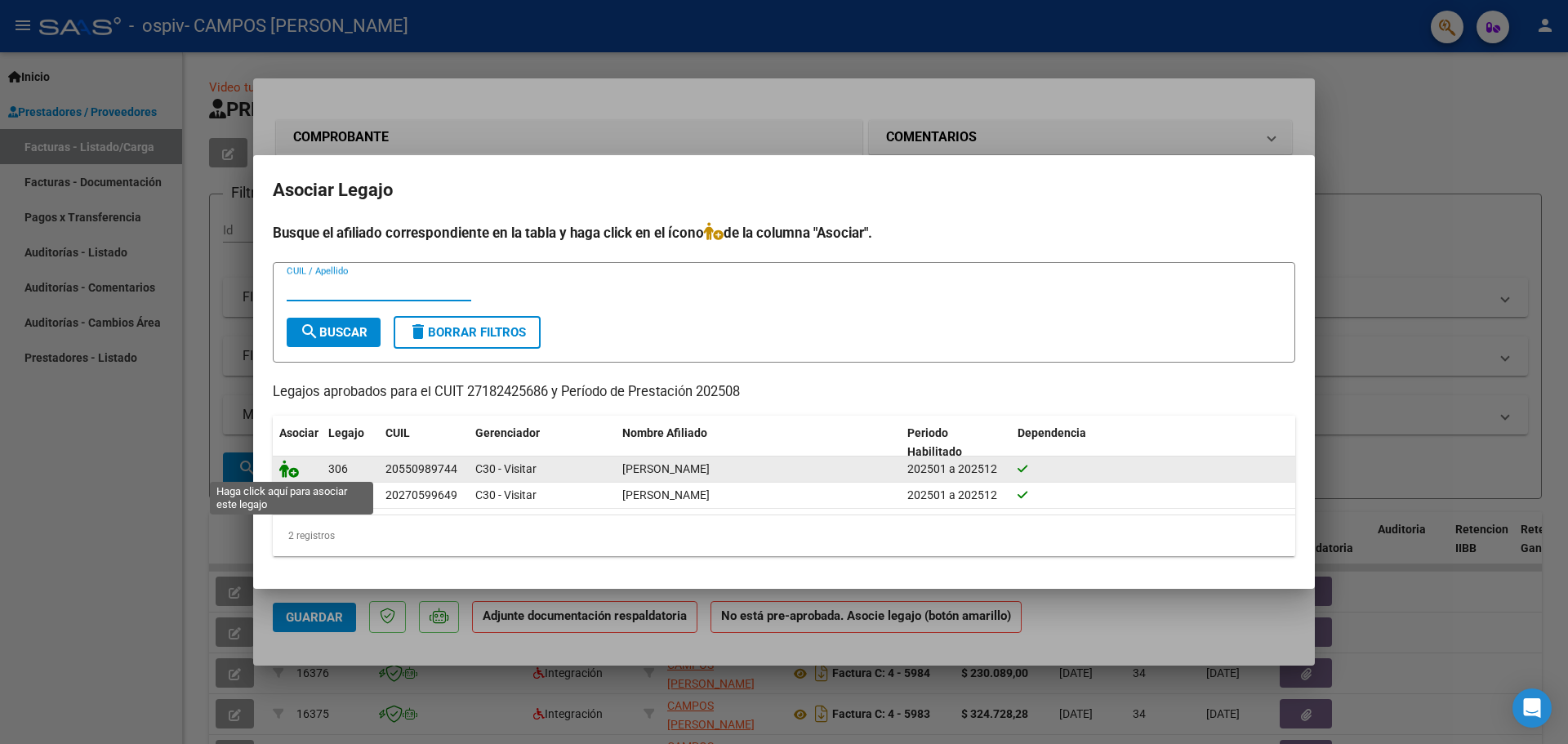
click at [290, 472] on icon at bounding box center [289, 469] width 19 height 18
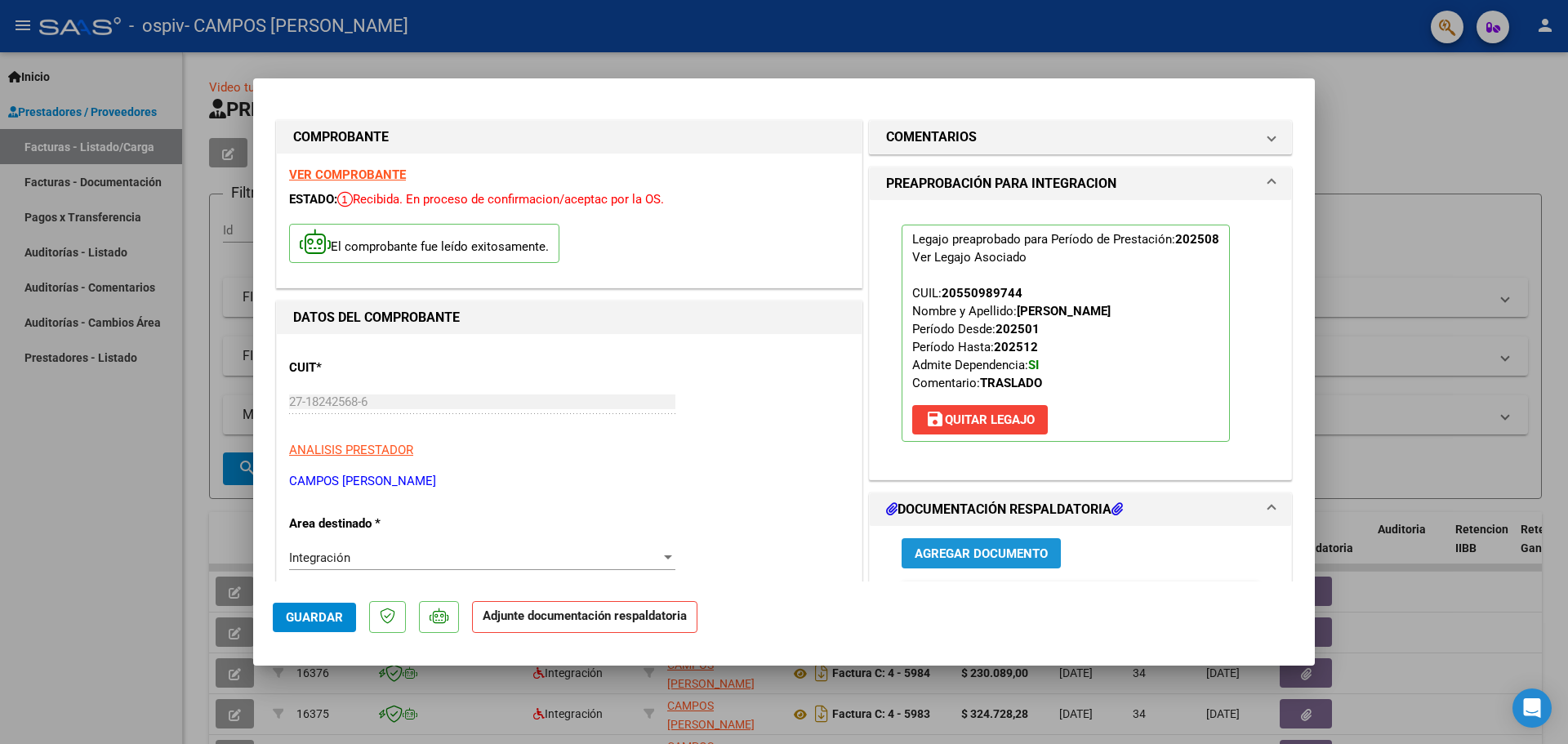
click at [994, 559] on span "Agregar Documento" at bounding box center [981, 553] width 133 height 14
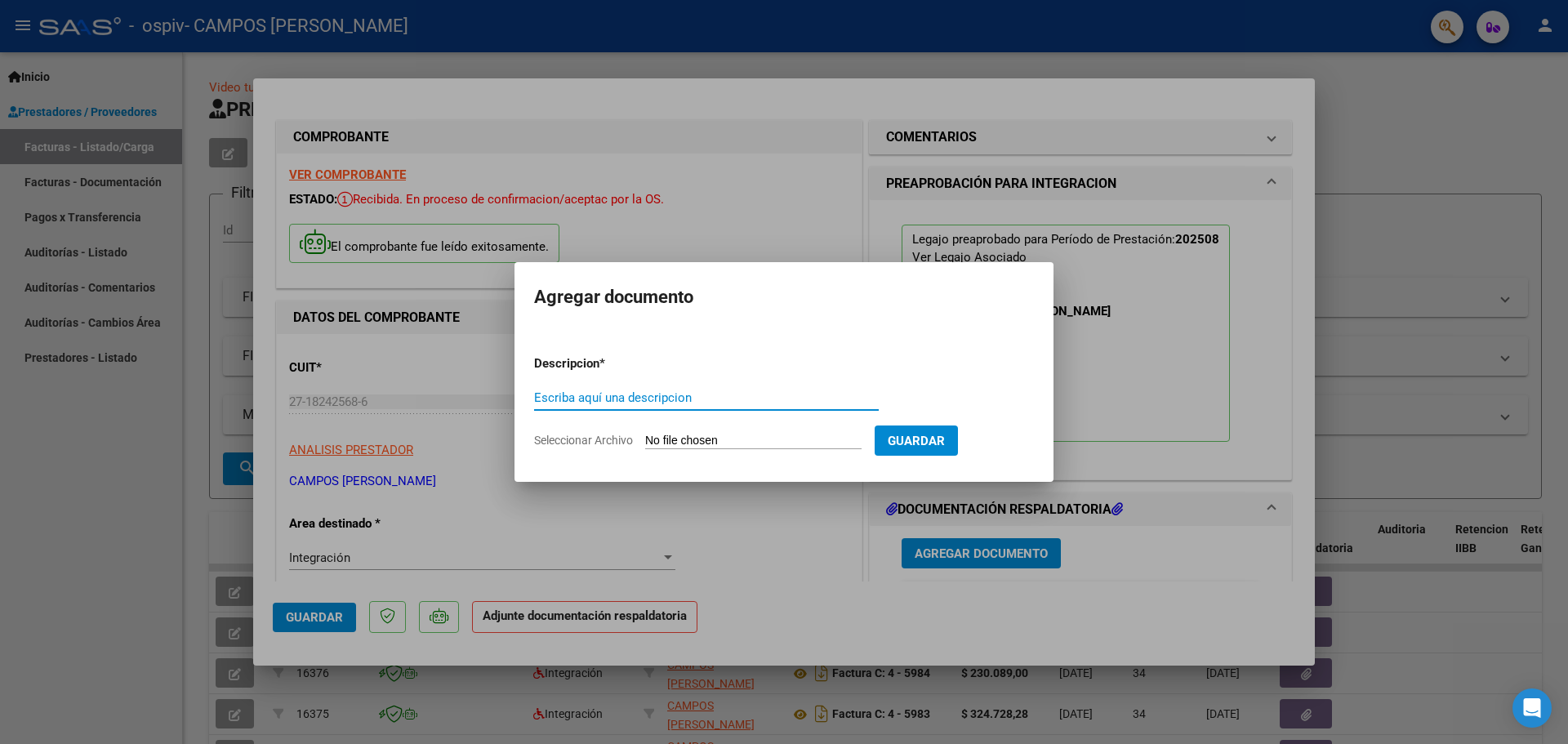
click at [589, 399] on input "Escriba aquí una descripcion" at bounding box center [707, 397] width 345 height 14
type input "factura 6053 0825 tratamientos"
click at [608, 438] on span "Seleccionar Archivo" at bounding box center [583, 440] width 98 height 13
click at [645, 438] on input "Seleccionar Archivo" at bounding box center [753, 441] width 216 height 15
type input "C:\fakepath\PEREZ JC FAC 6053 TRATAMIENTOS.pdf"
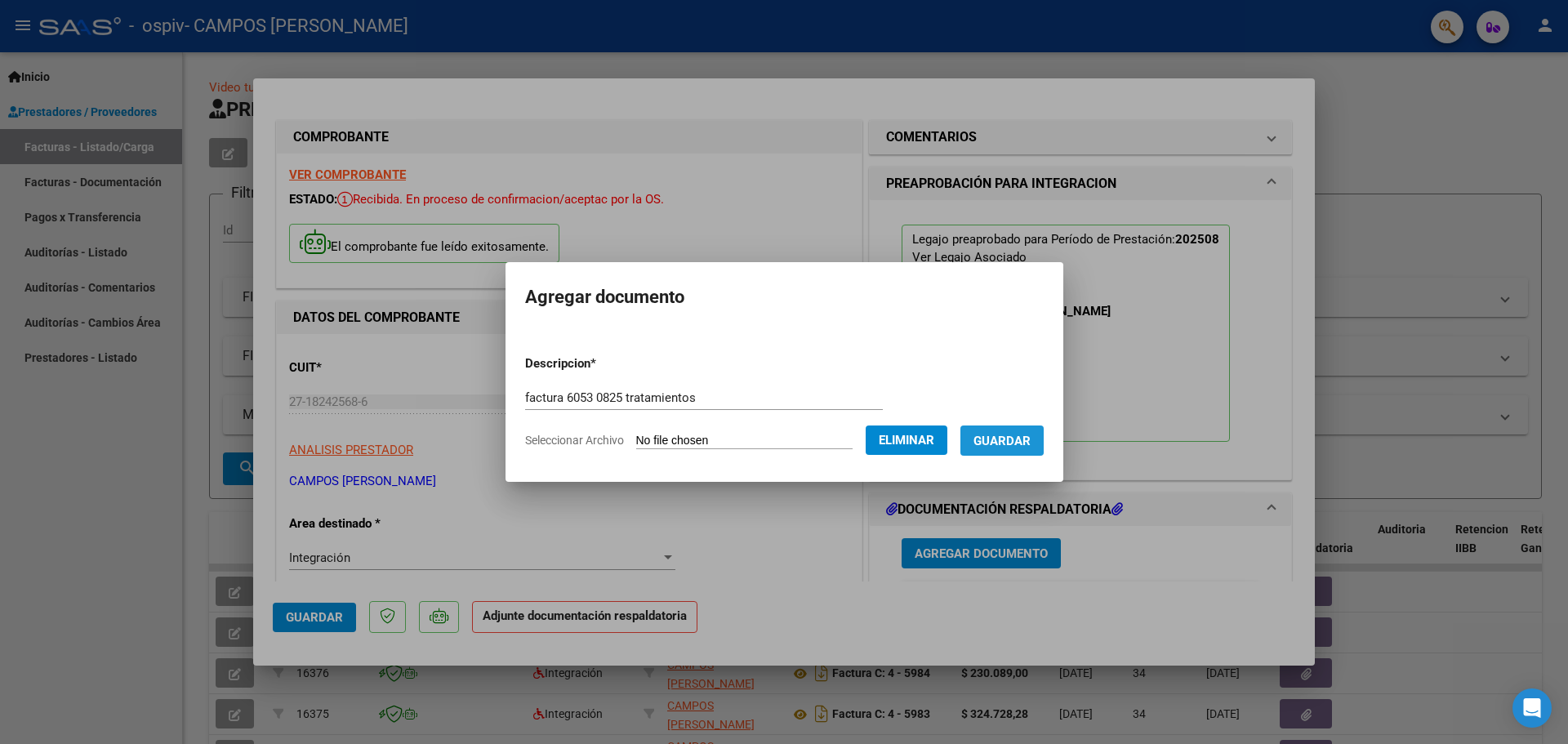
click at [1019, 438] on span "Guardar" at bounding box center [1002, 440] width 57 height 14
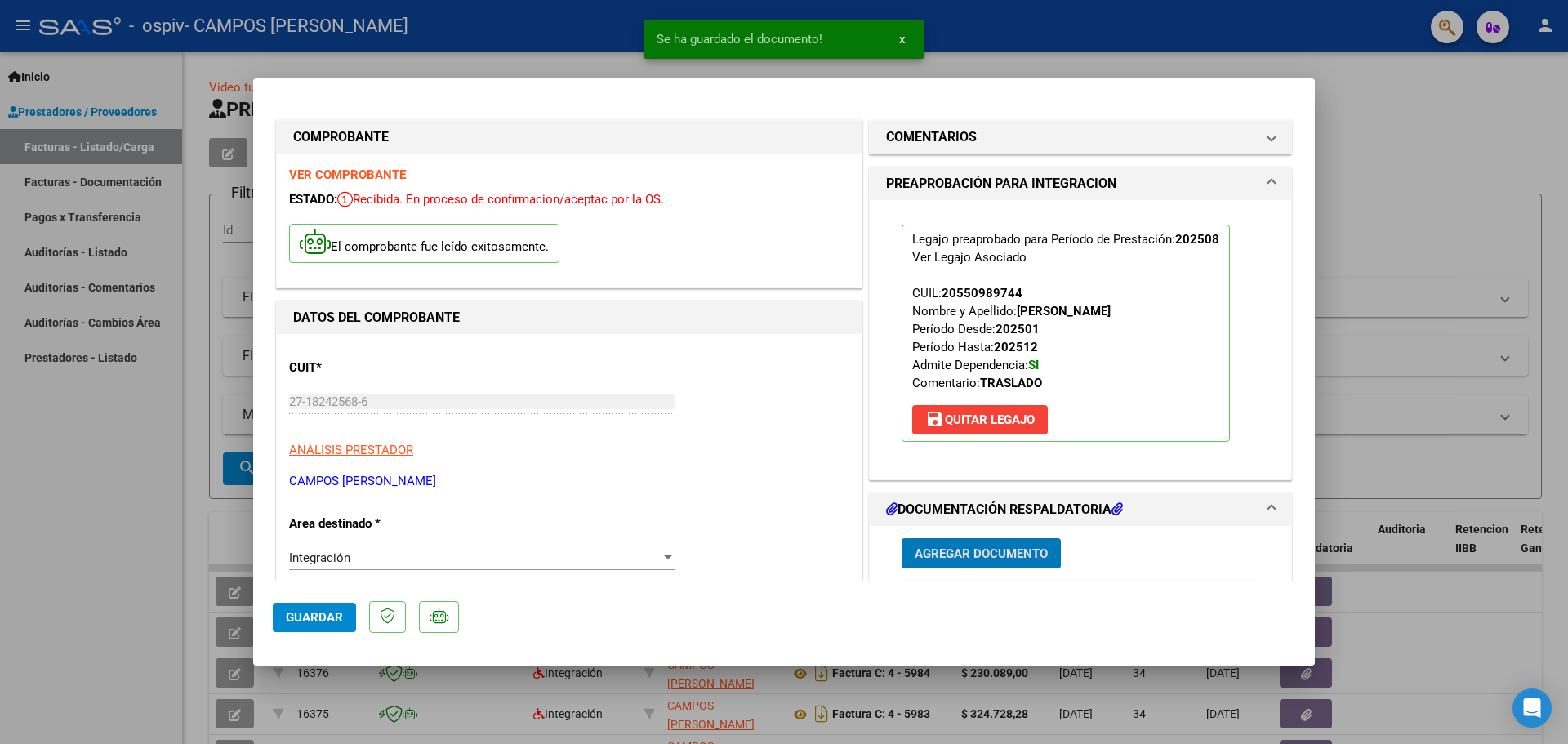
click at [928, 553] on span "Agregar Documento" at bounding box center [981, 553] width 133 height 14
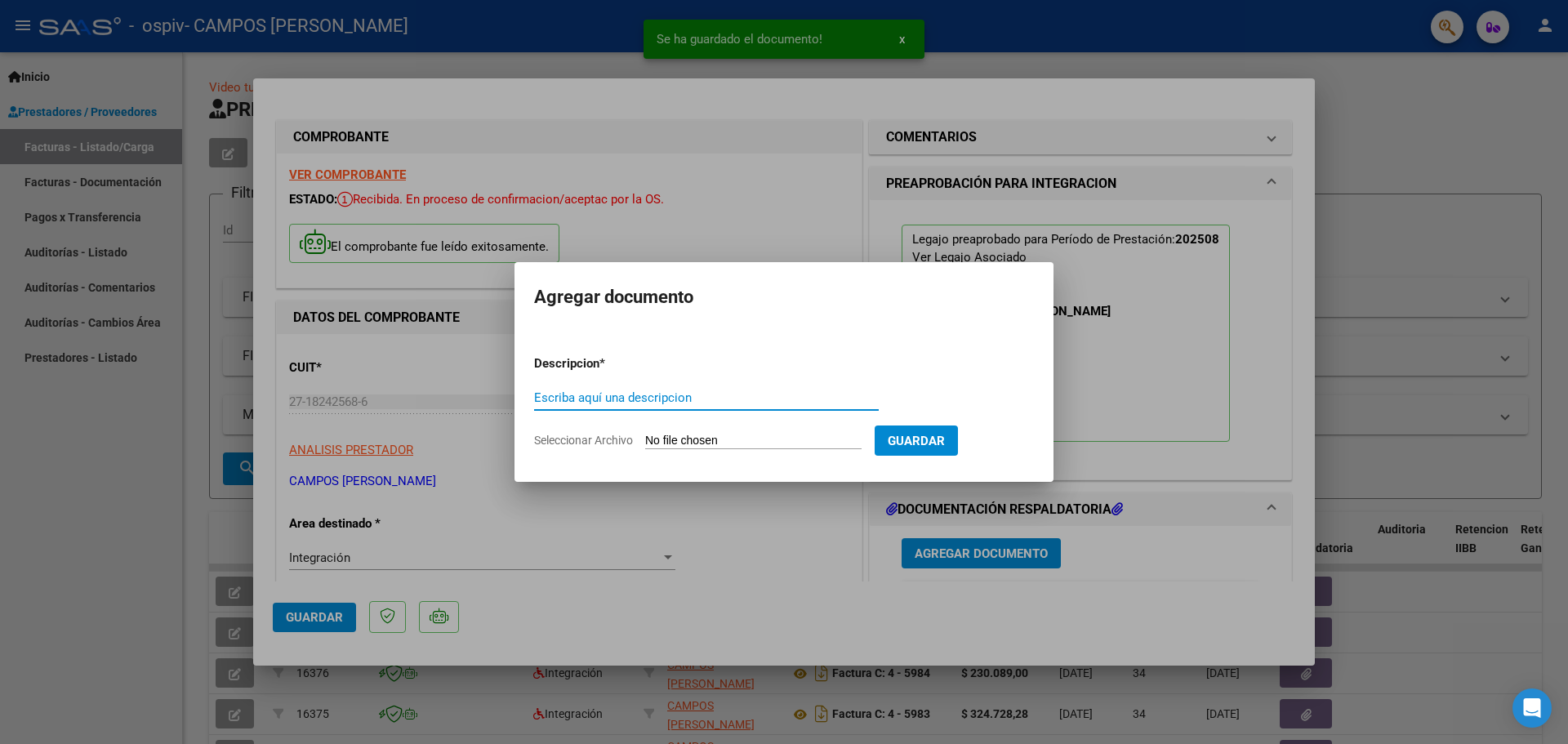
click at [587, 397] on input "Escriba aquí una descripcion" at bounding box center [707, 397] width 345 height 14
type input "asist 0825 tratamientos"
click at [590, 440] on span "Seleccionar Archivo" at bounding box center [583, 440] width 98 height 13
click at [645, 440] on input "Seleccionar Archivo" at bounding box center [753, 441] width 216 height 15
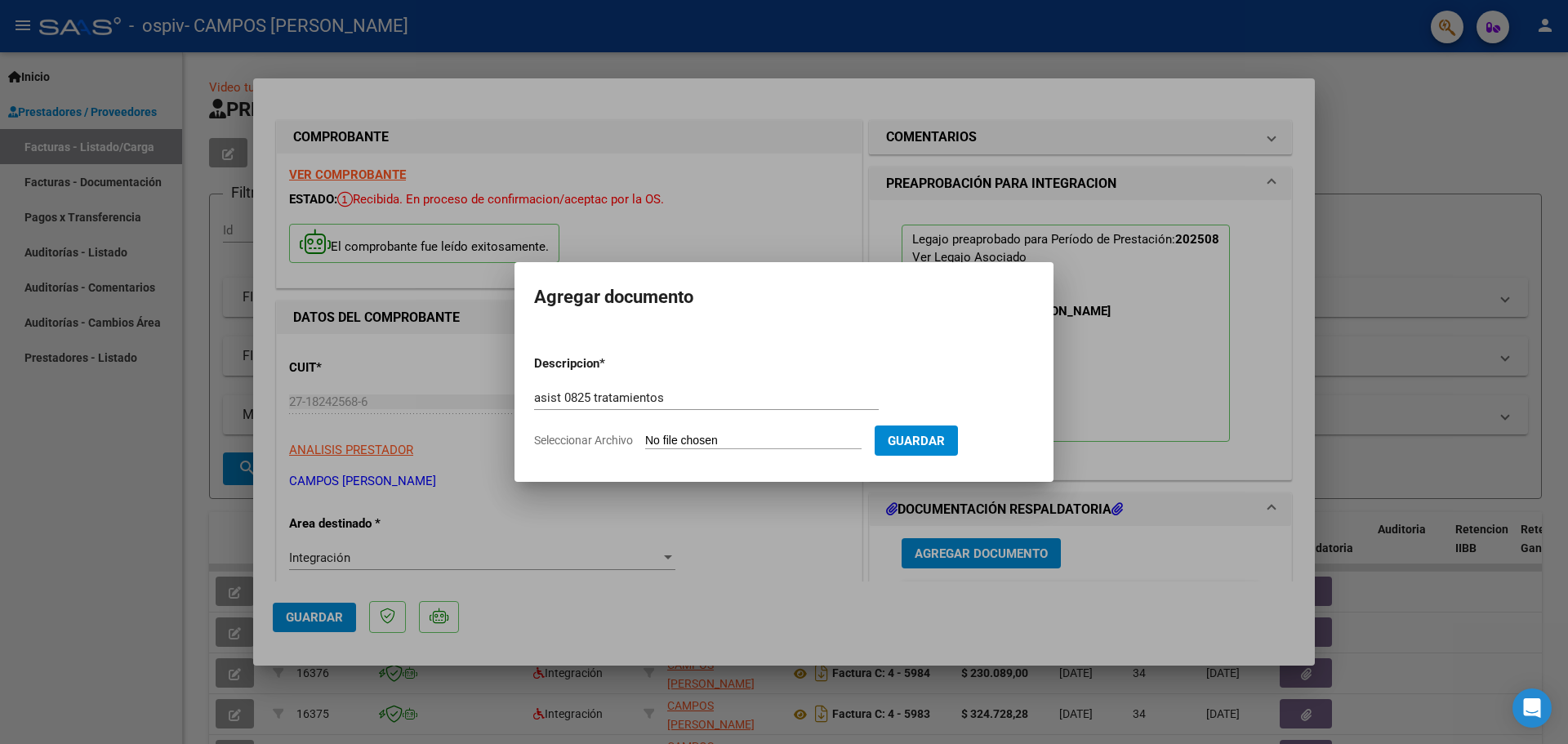
type input "C:\fakepath\AS 0825 A TRATAM_20250906_205553.pdf"
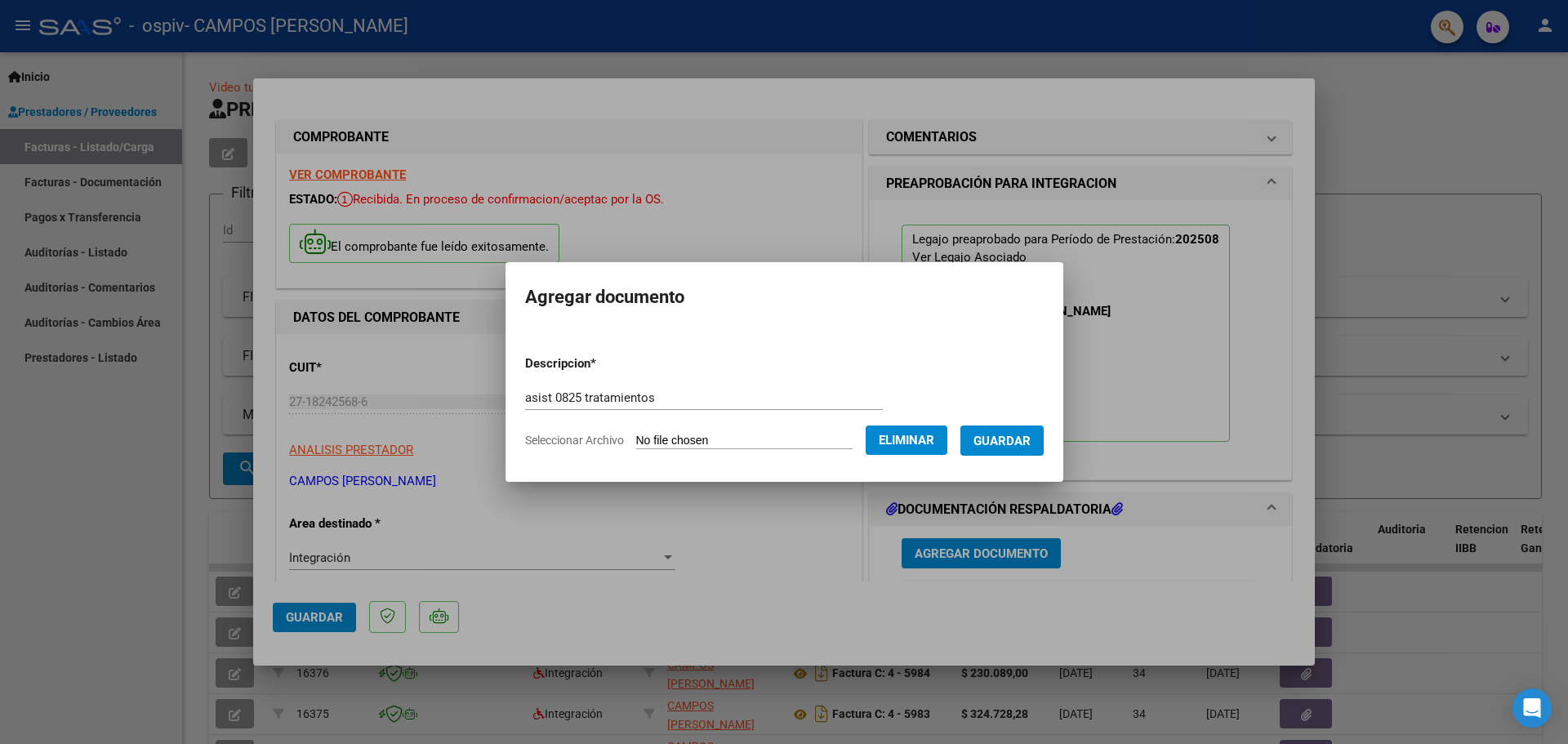
click at [1016, 437] on span "Guardar" at bounding box center [1002, 440] width 57 height 14
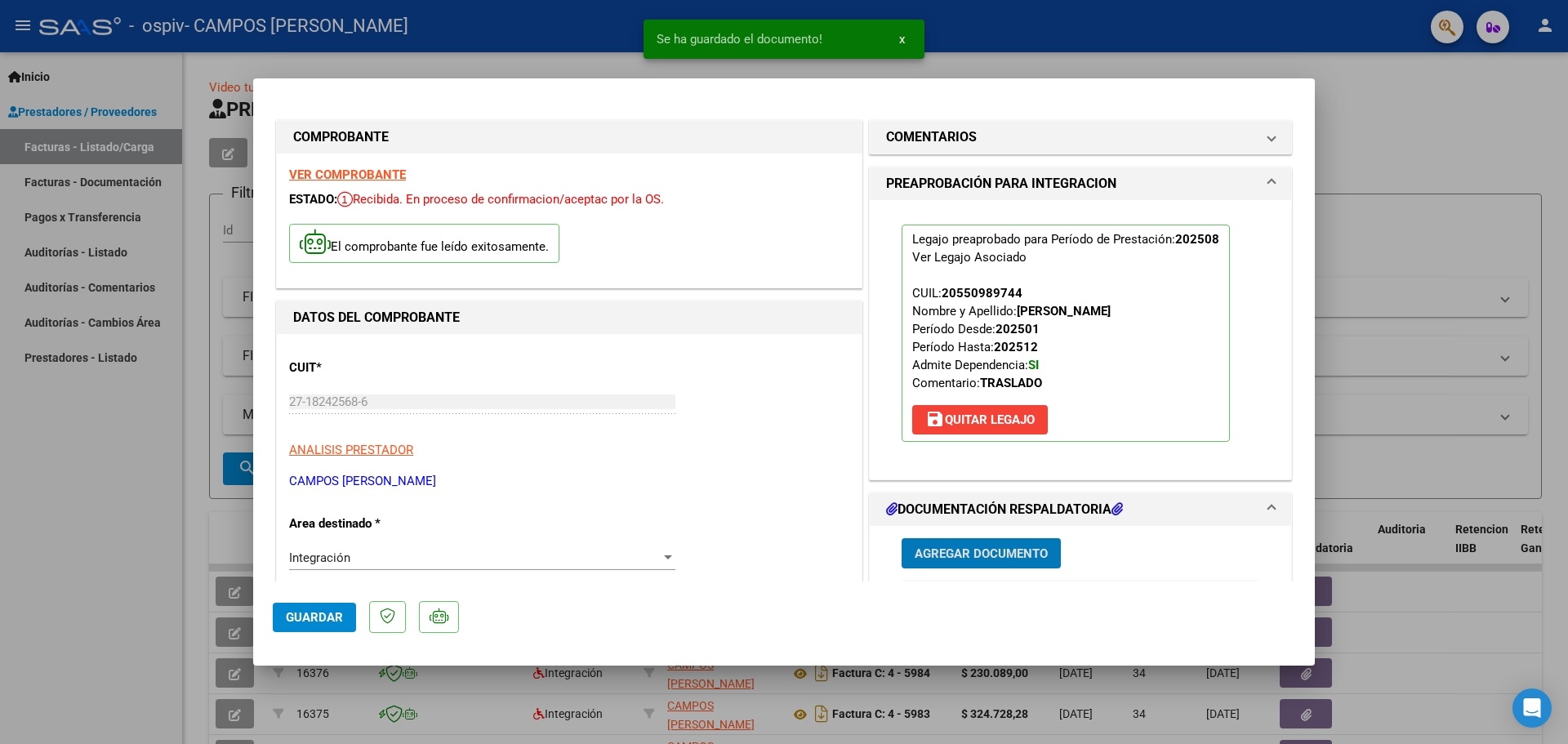
click at [936, 554] on span "Agregar Documento" at bounding box center [981, 553] width 133 height 14
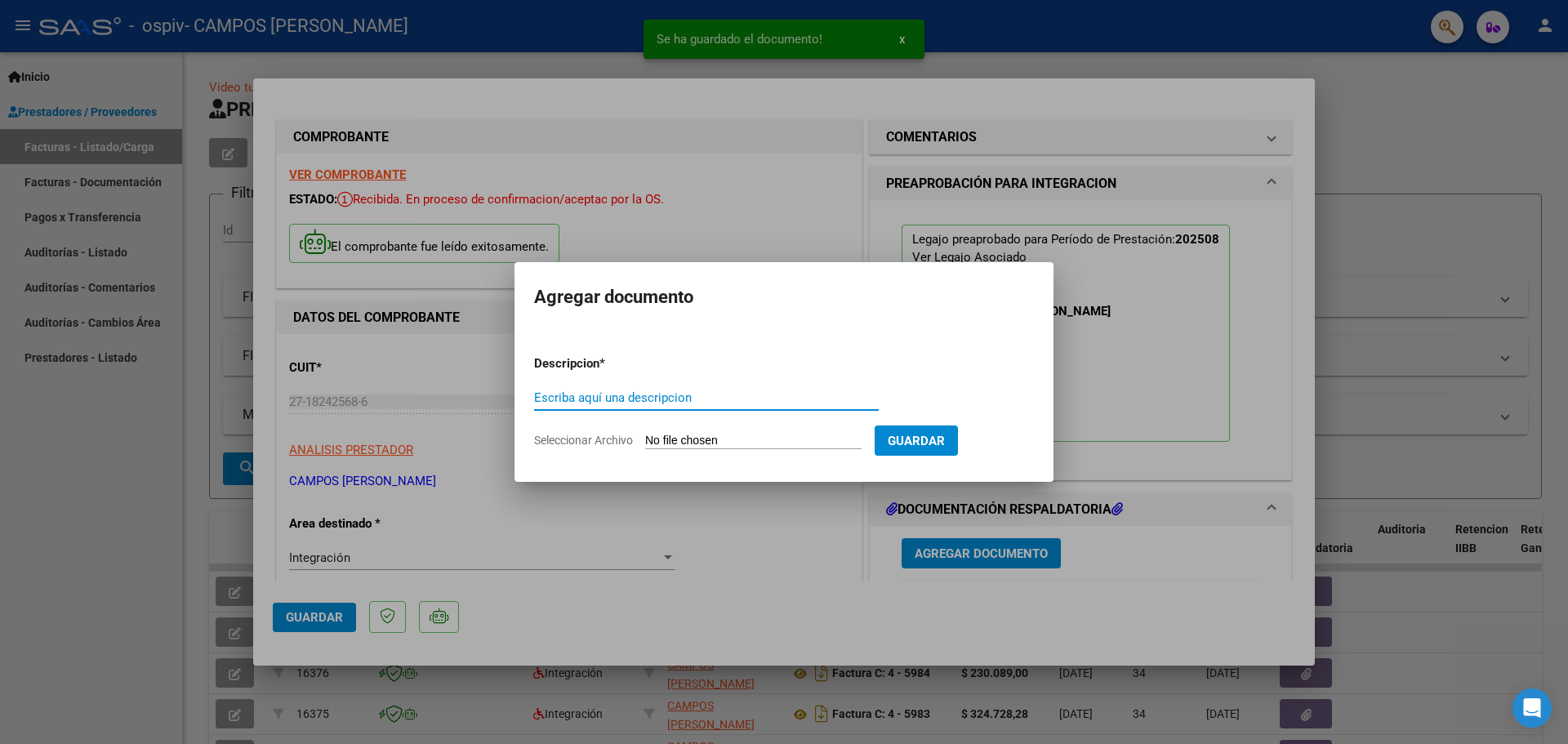
click at [622, 392] on input "Escriba aquí una descripcion" at bounding box center [707, 397] width 345 height 14
type input "aut tratamientos"
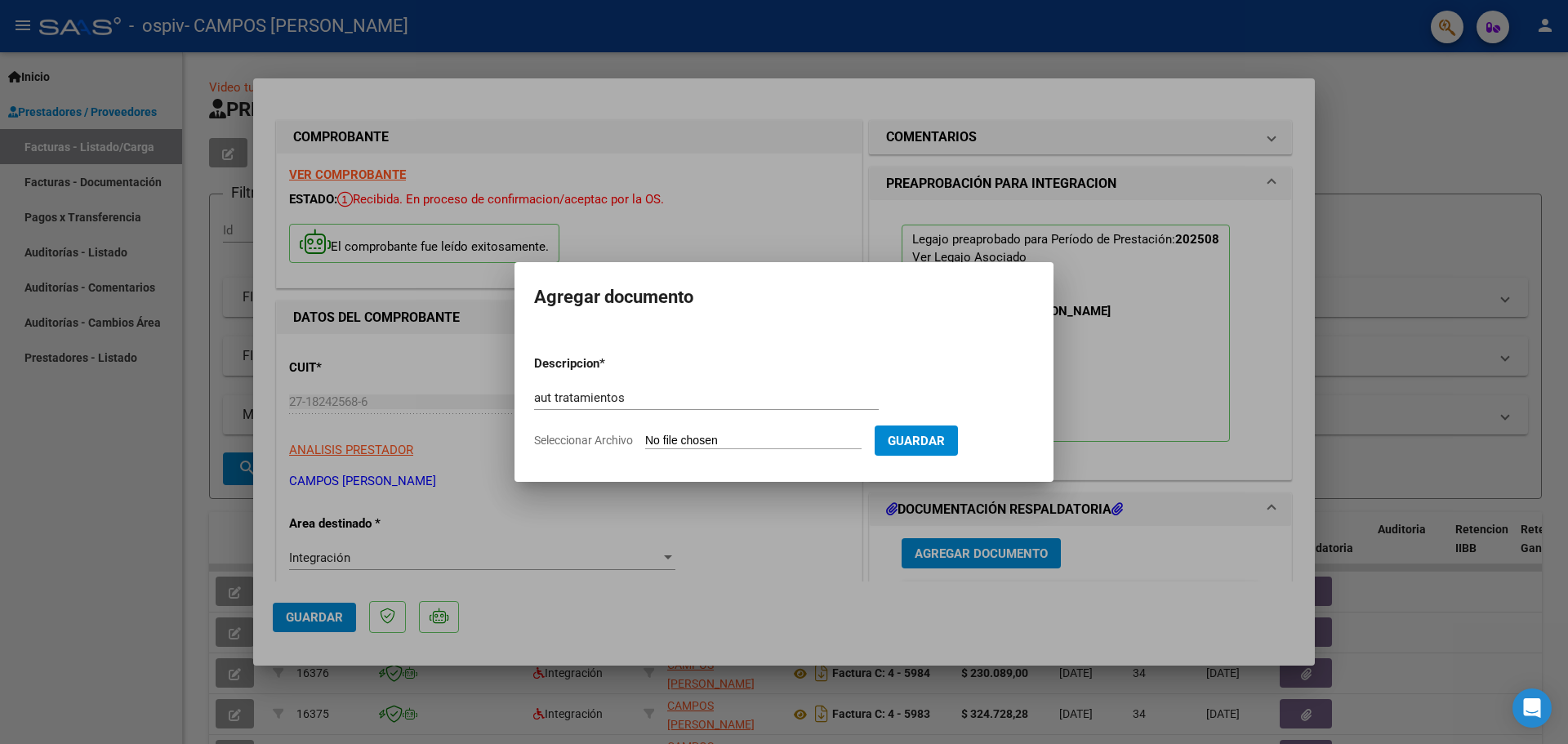
click at [616, 439] on span "Seleccionar Archivo" at bounding box center [583, 440] width 98 height 13
click at [645, 439] on input "Seleccionar Archivo" at bounding box center [753, 441] width 216 height 15
type input "C:\fakepath\PEREZ JC AUT 2025 a rehab.pdf"
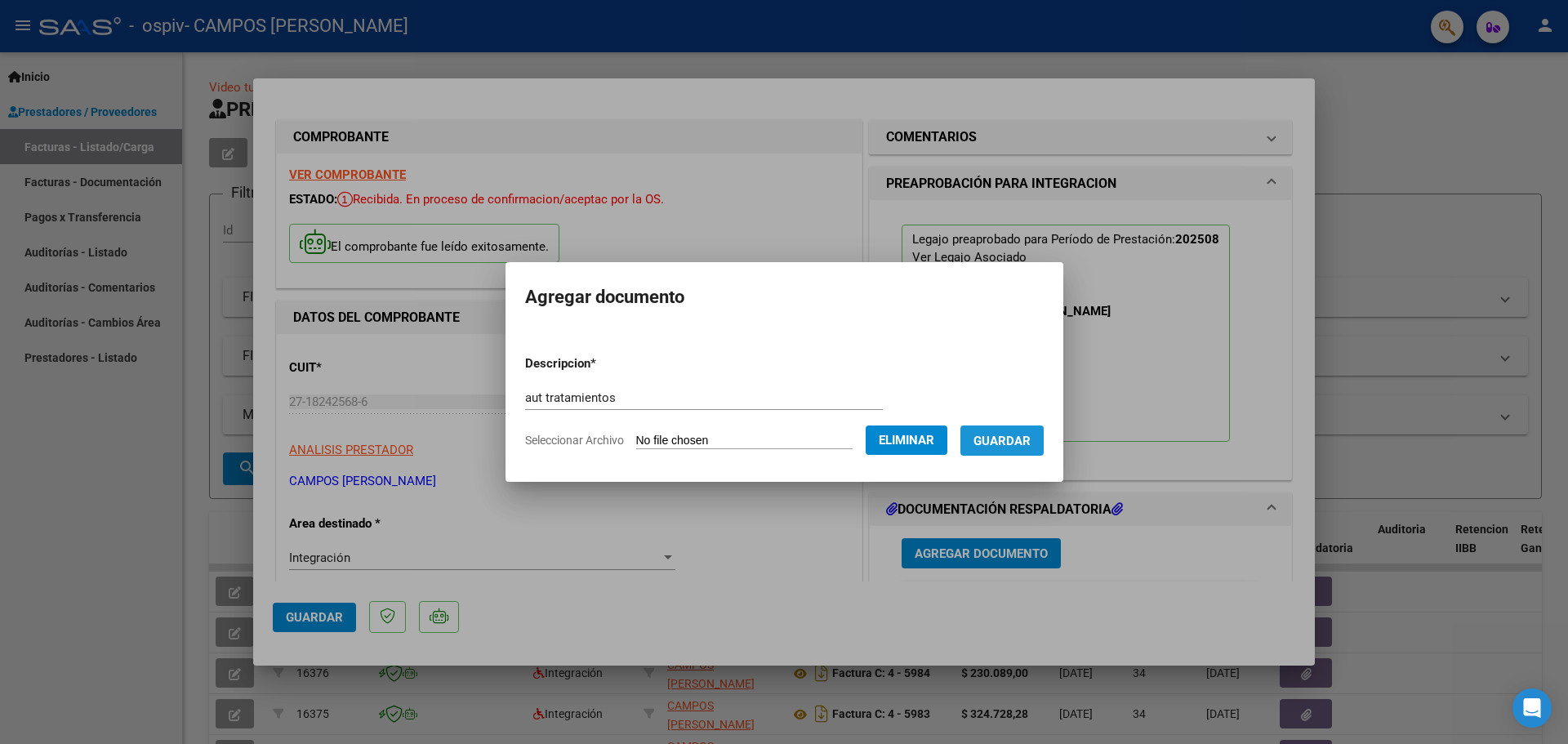
click at [1020, 435] on span "Guardar" at bounding box center [1002, 440] width 57 height 14
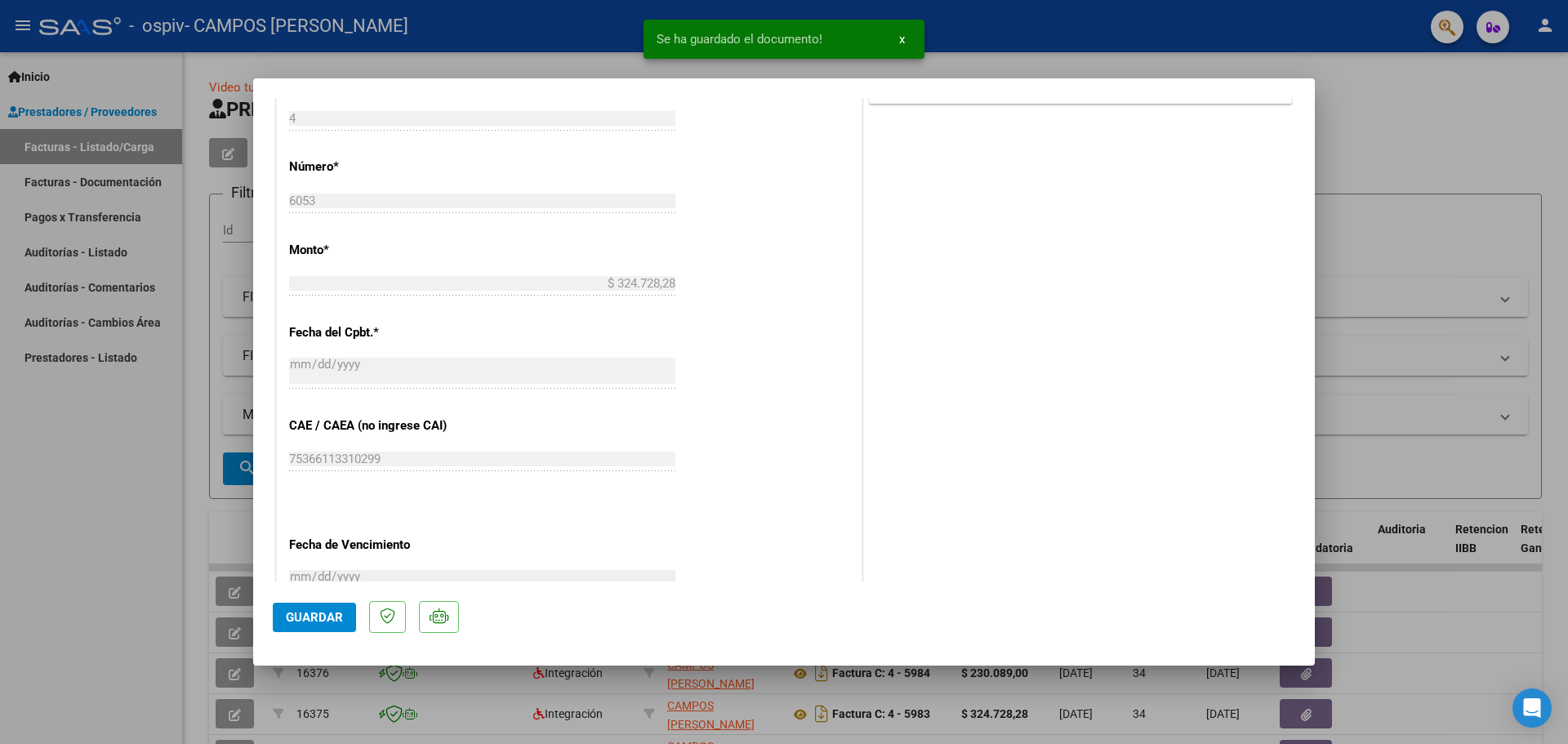
scroll to position [954, 0]
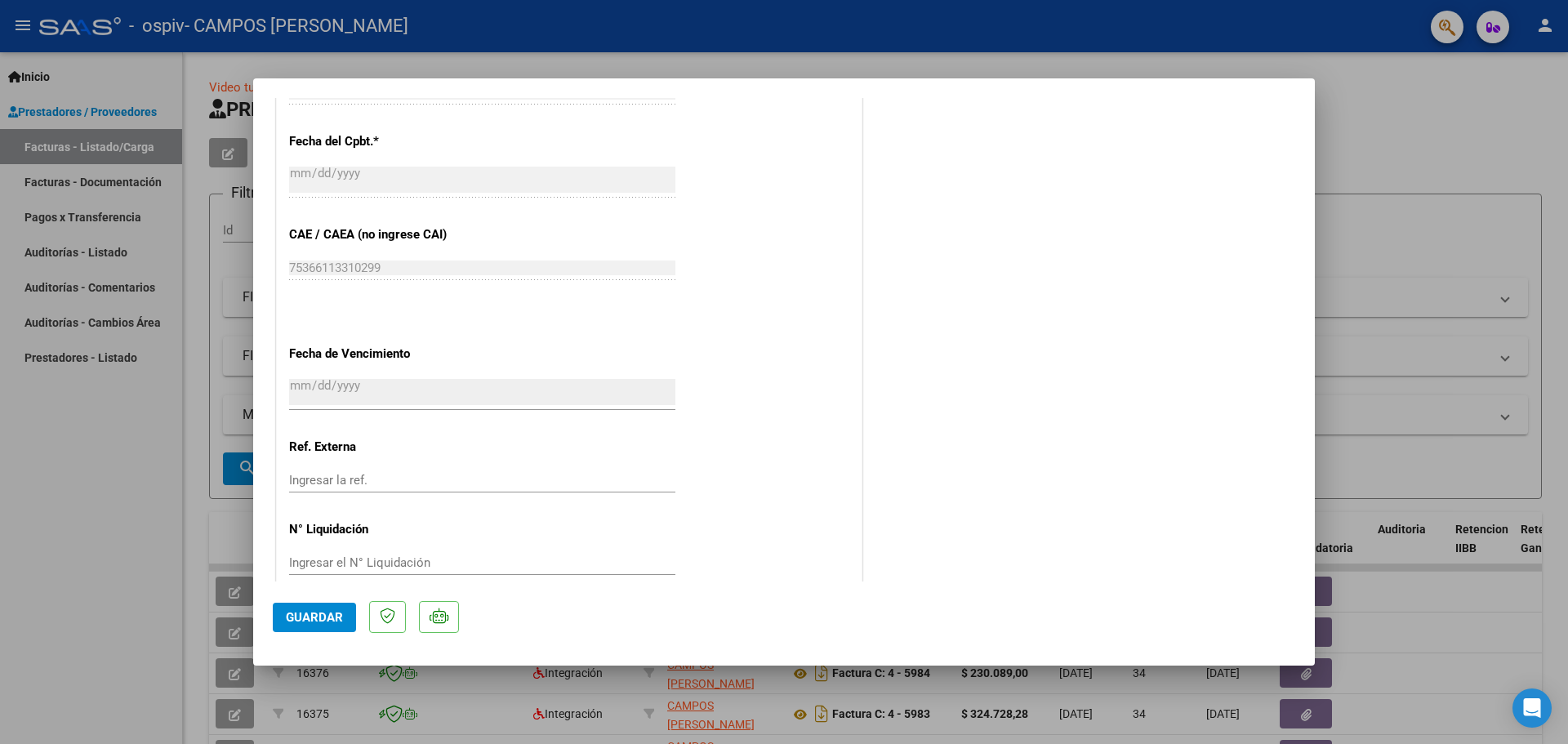
click at [313, 608] on button "Guardar" at bounding box center [314, 617] width 83 height 29
click at [1456, 239] on div at bounding box center [784, 372] width 1568 height 744
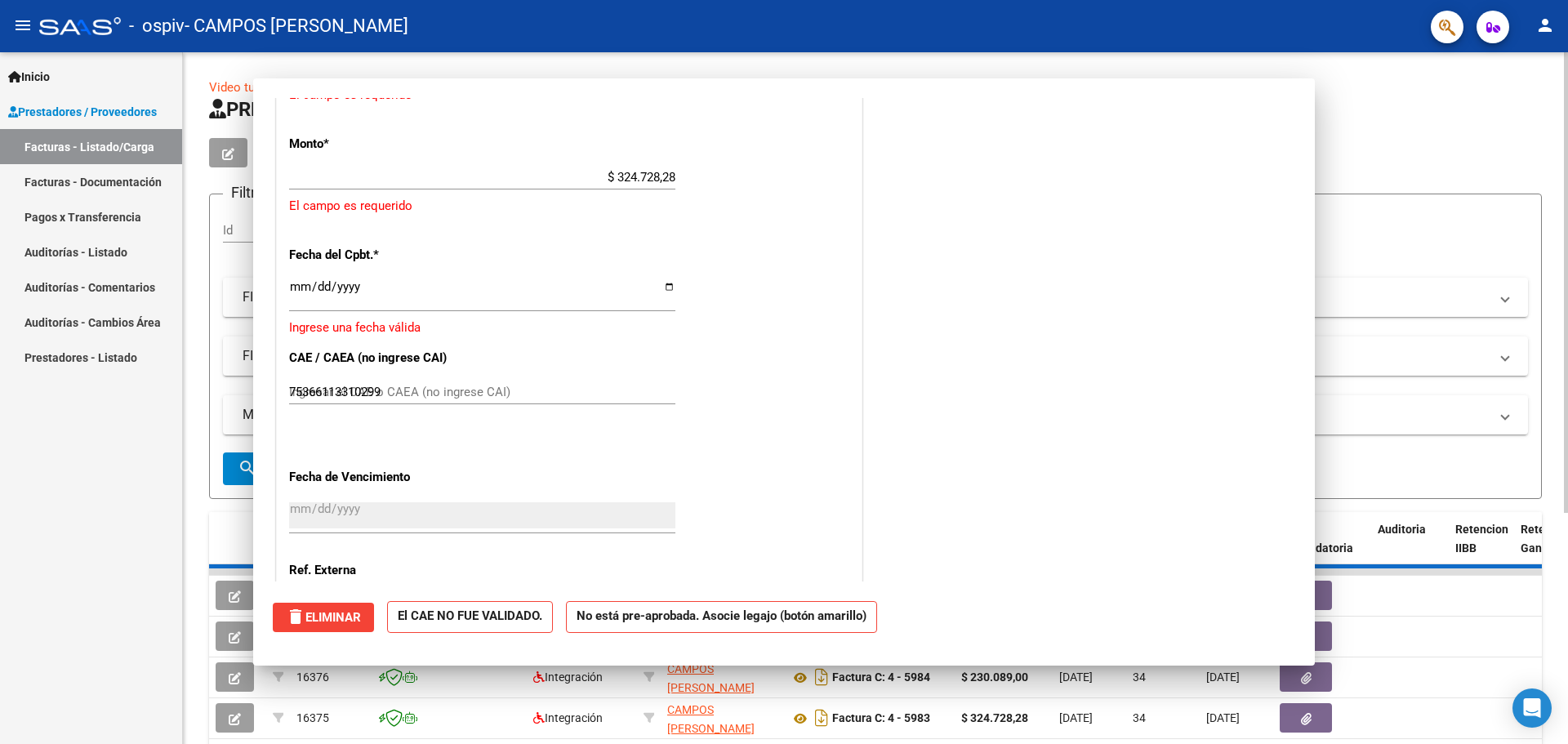
type input "$ 0,00"
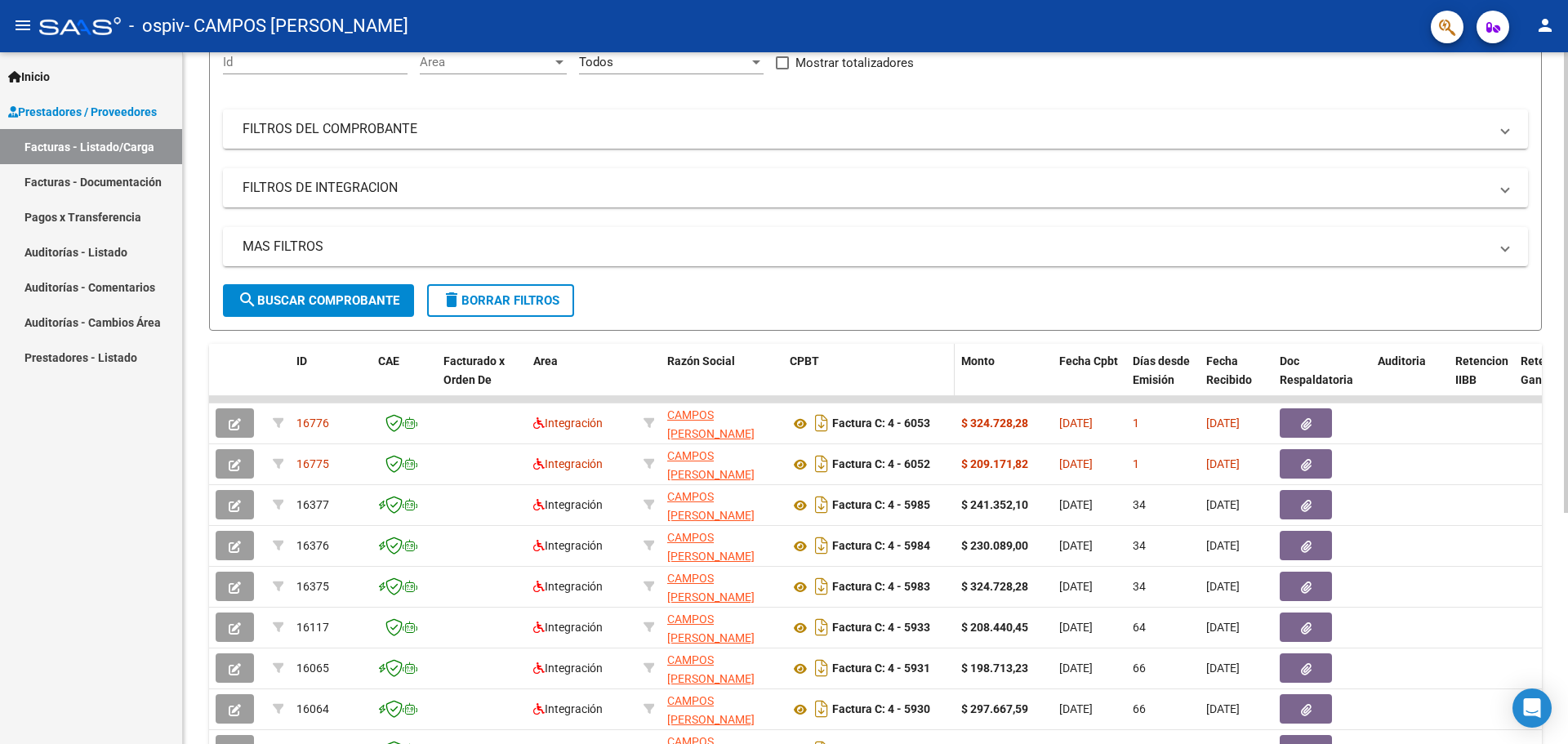
scroll to position [190, 0]
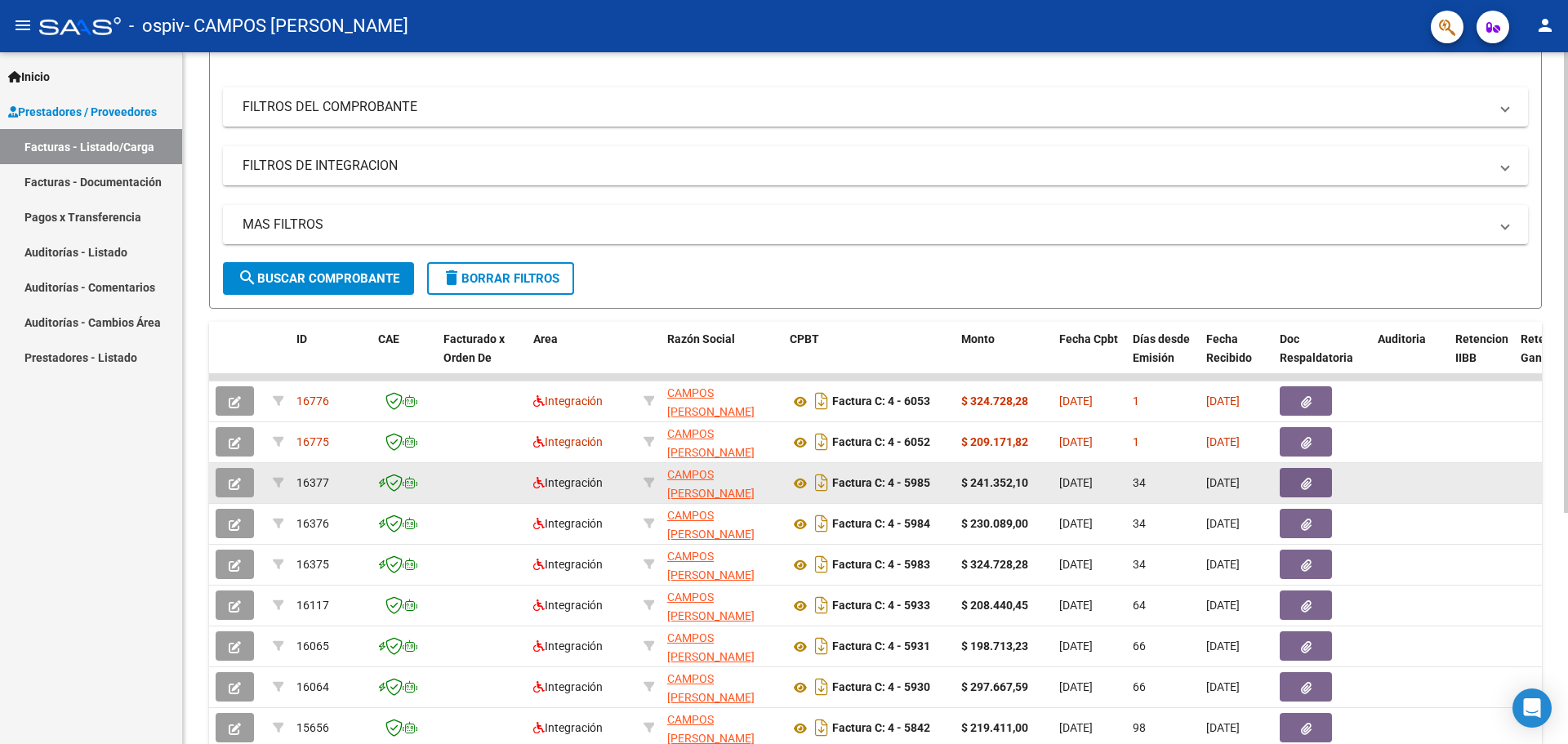
click at [1305, 481] on icon "button" at bounding box center [1306, 484] width 11 height 13
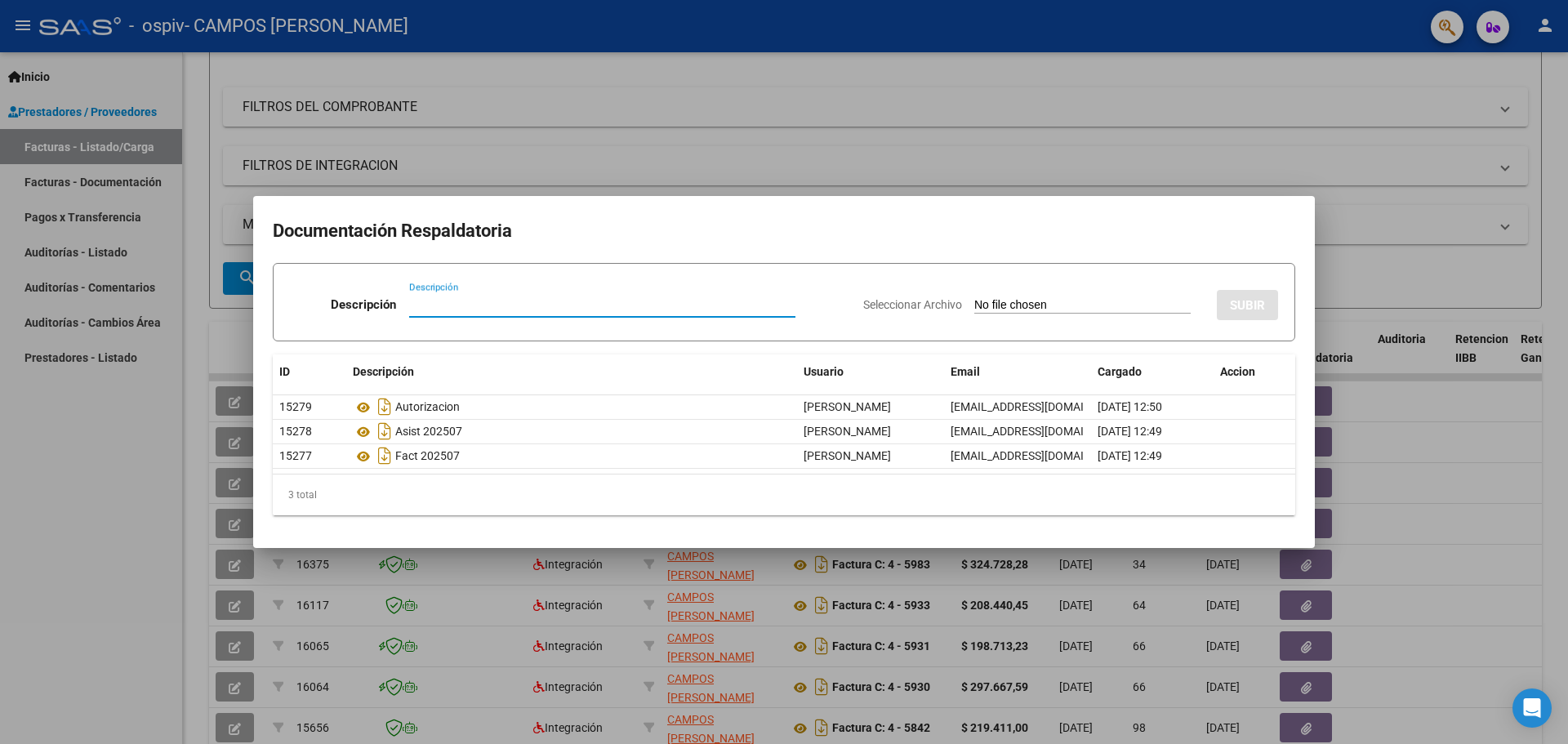
click at [1009, 125] on div at bounding box center [784, 372] width 1568 height 744
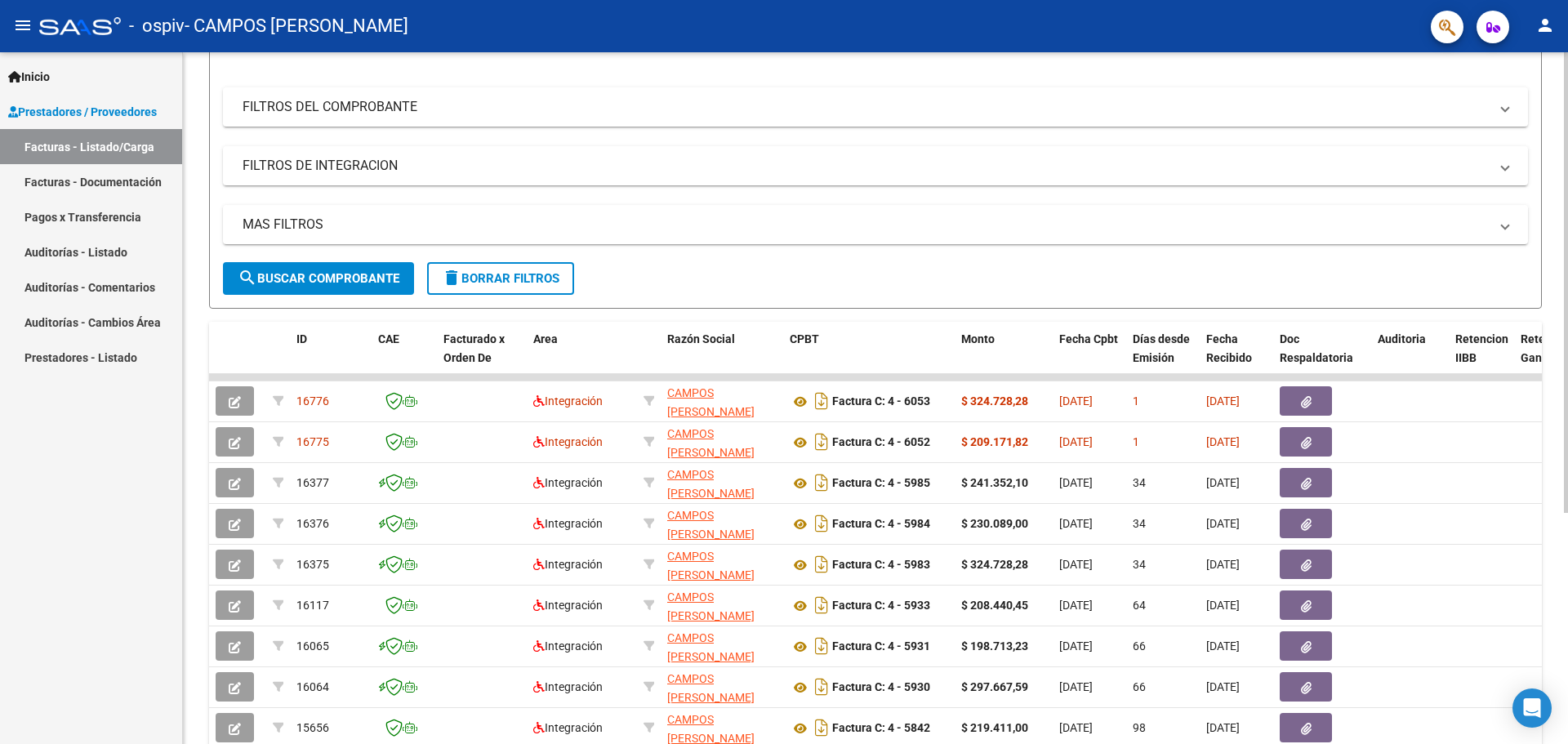
scroll to position [0, 0]
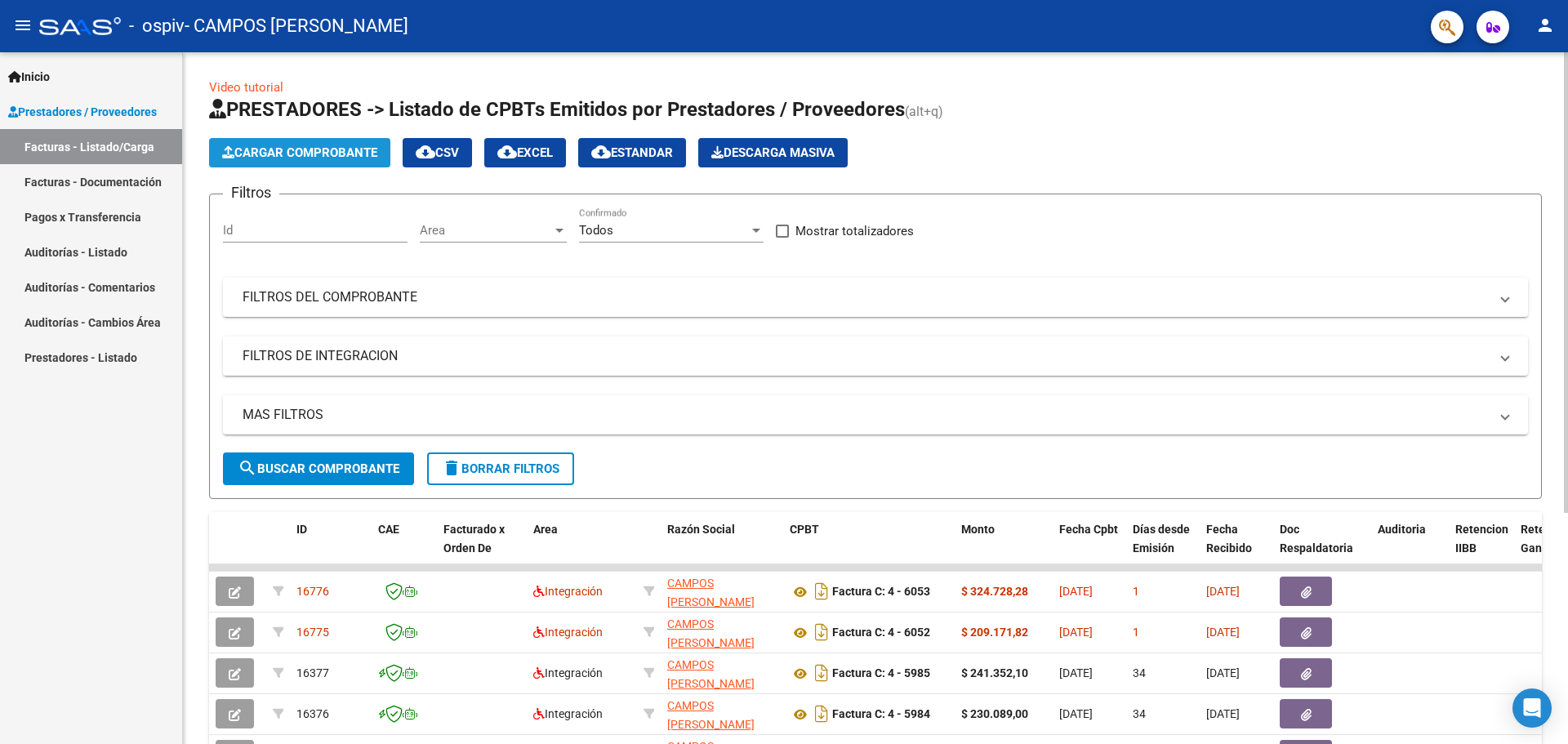
click at [375, 143] on button "Cargar Comprobante" at bounding box center [300, 152] width 182 height 29
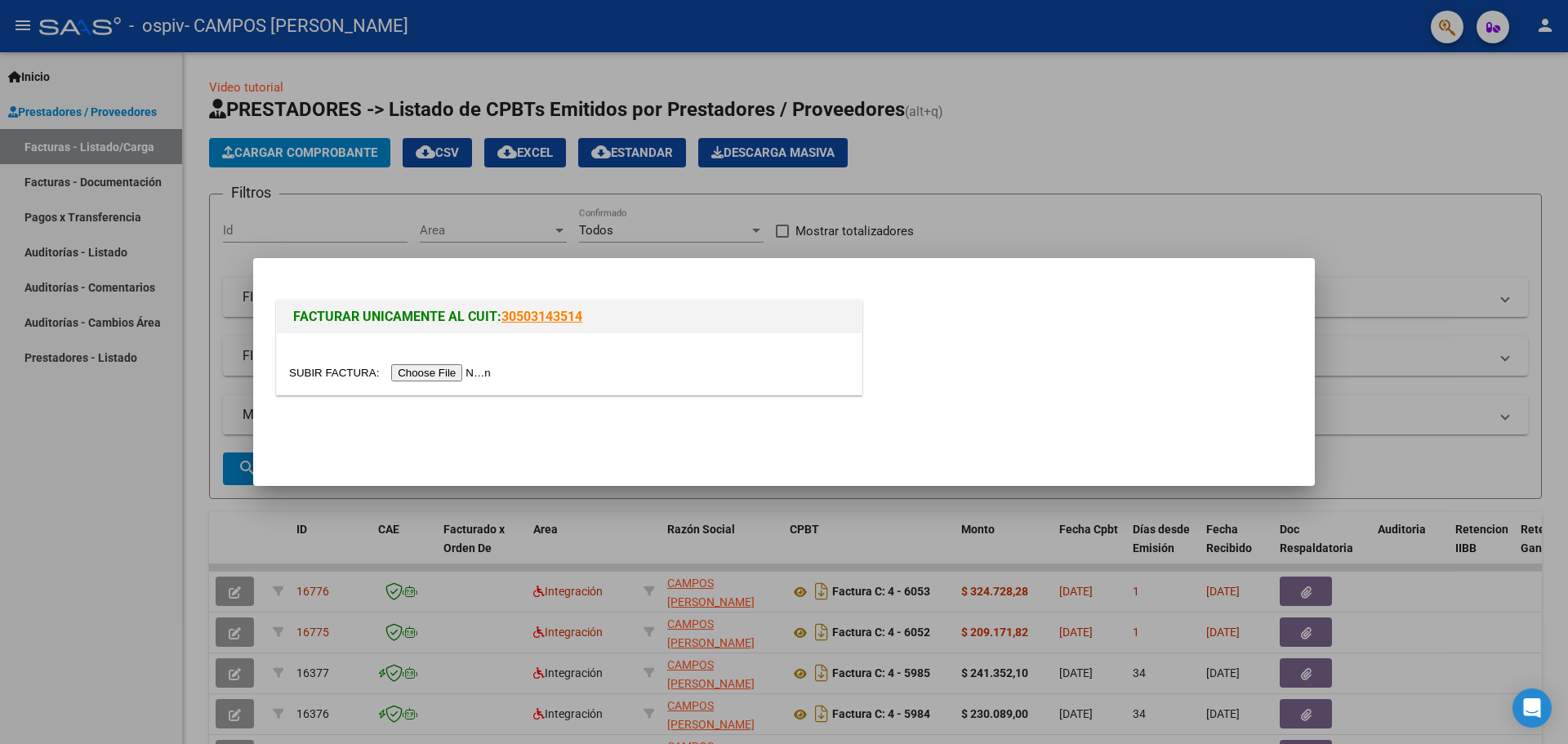
click at [420, 375] on input "file" at bounding box center [393, 373] width 207 height 17
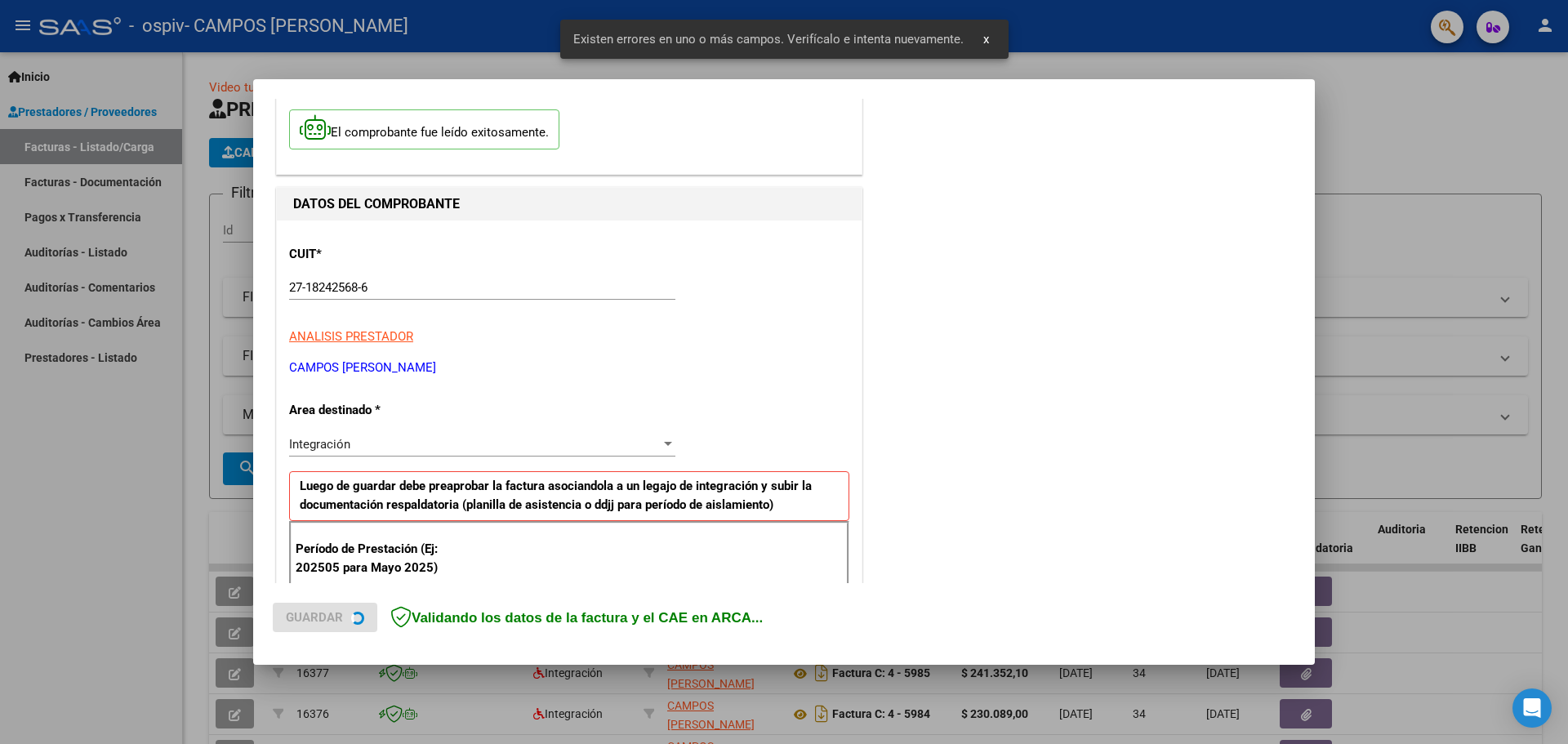
scroll to position [296, 0]
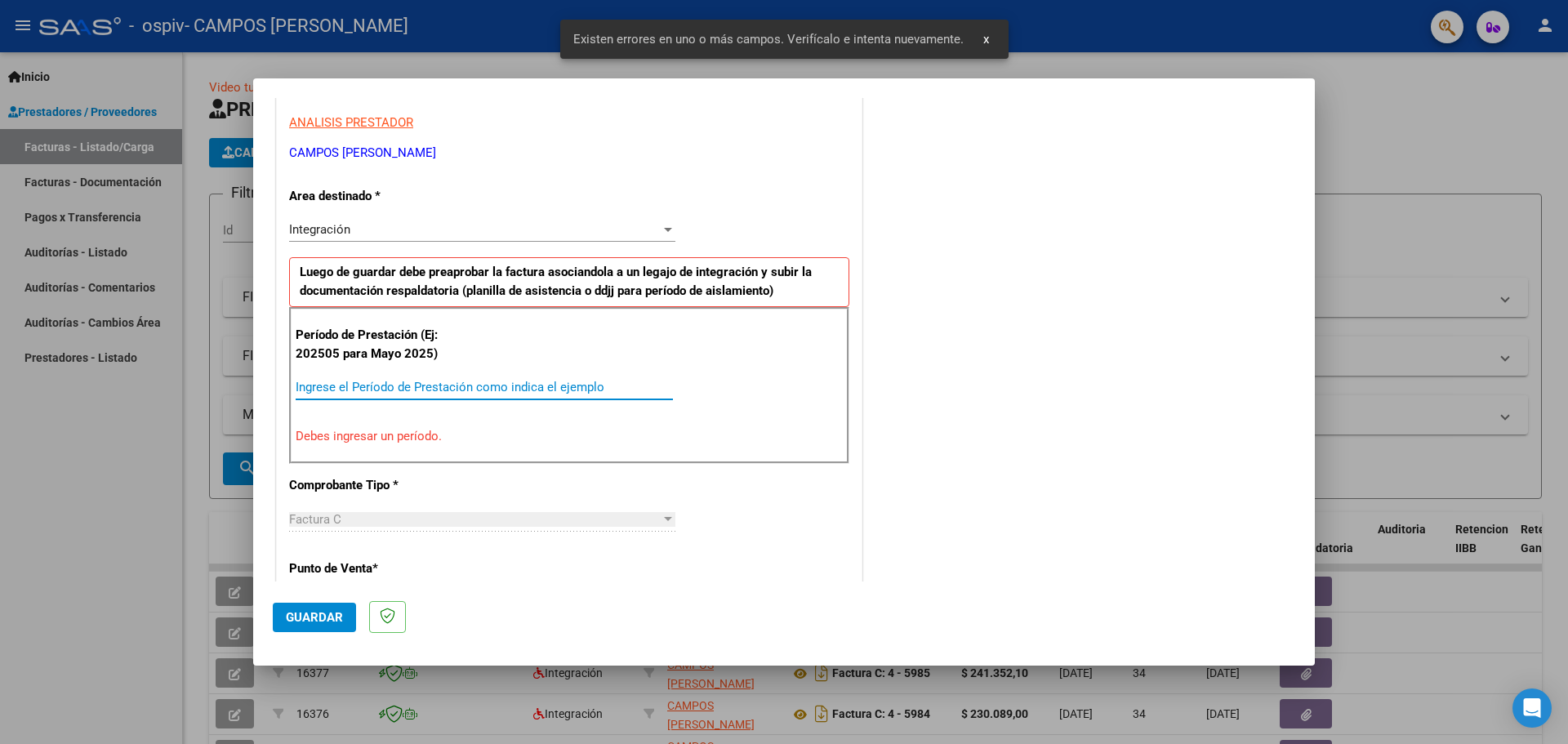
click at [376, 385] on input "Ingrese el Período de Prestación como indica el ejemplo" at bounding box center [484, 386] width 377 height 14
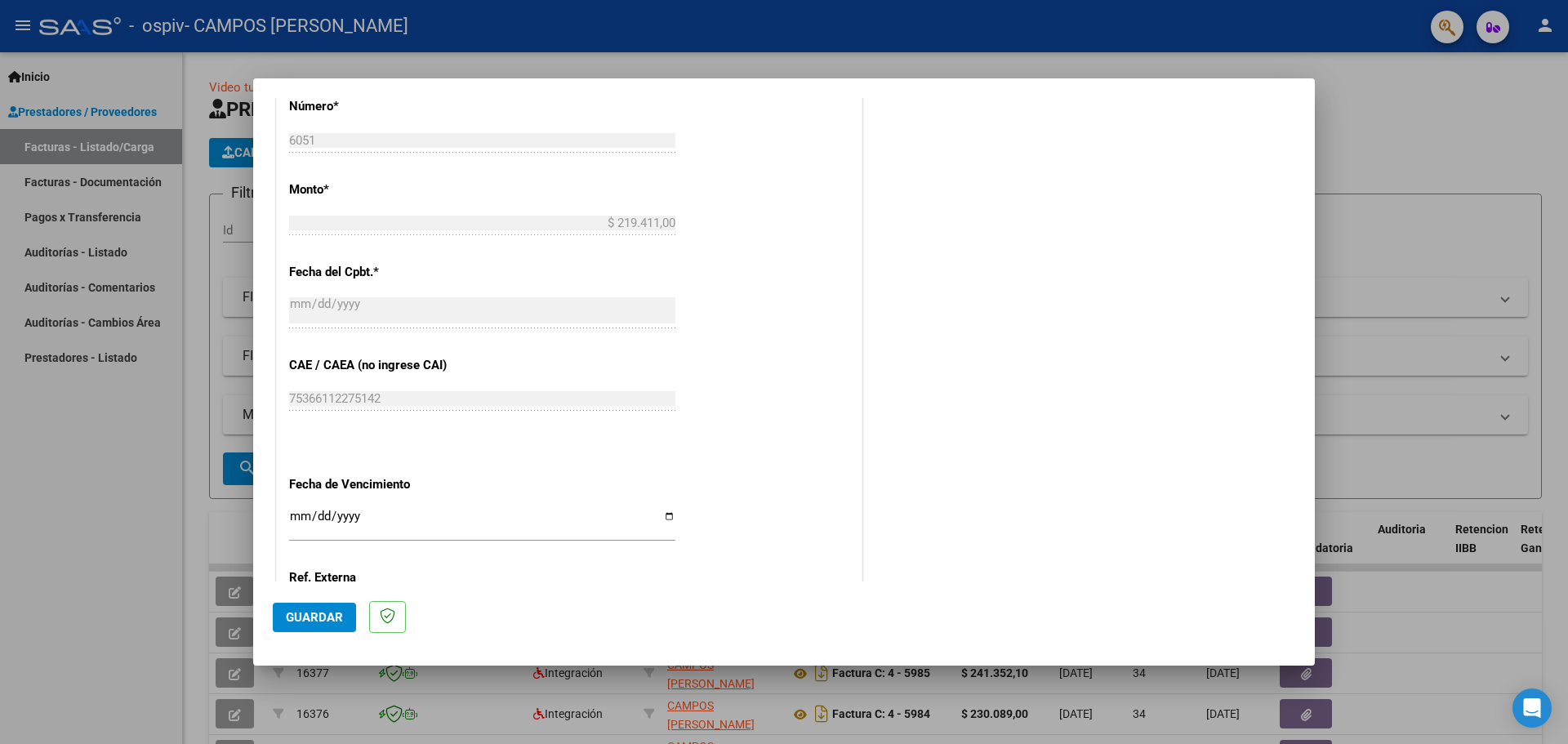
scroll to position [869, 0]
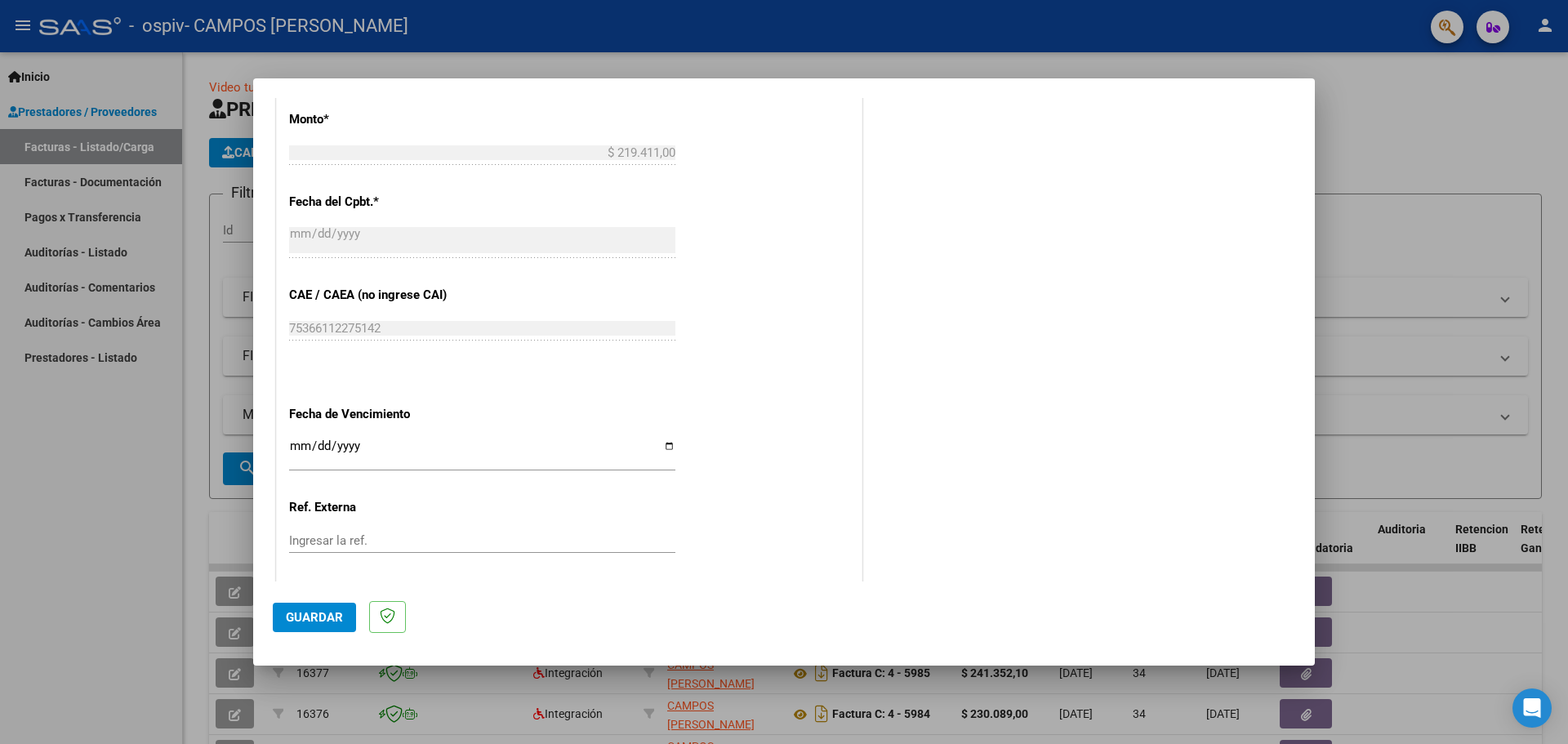
type input "202508"
click at [664, 448] on input "Ingresar la fecha" at bounding box center [482, 452] width 386 height 26
type input "[DATE]"
click at [328, 614] on span "Guardar" at bounding box center [315, 617] width 57 height 14
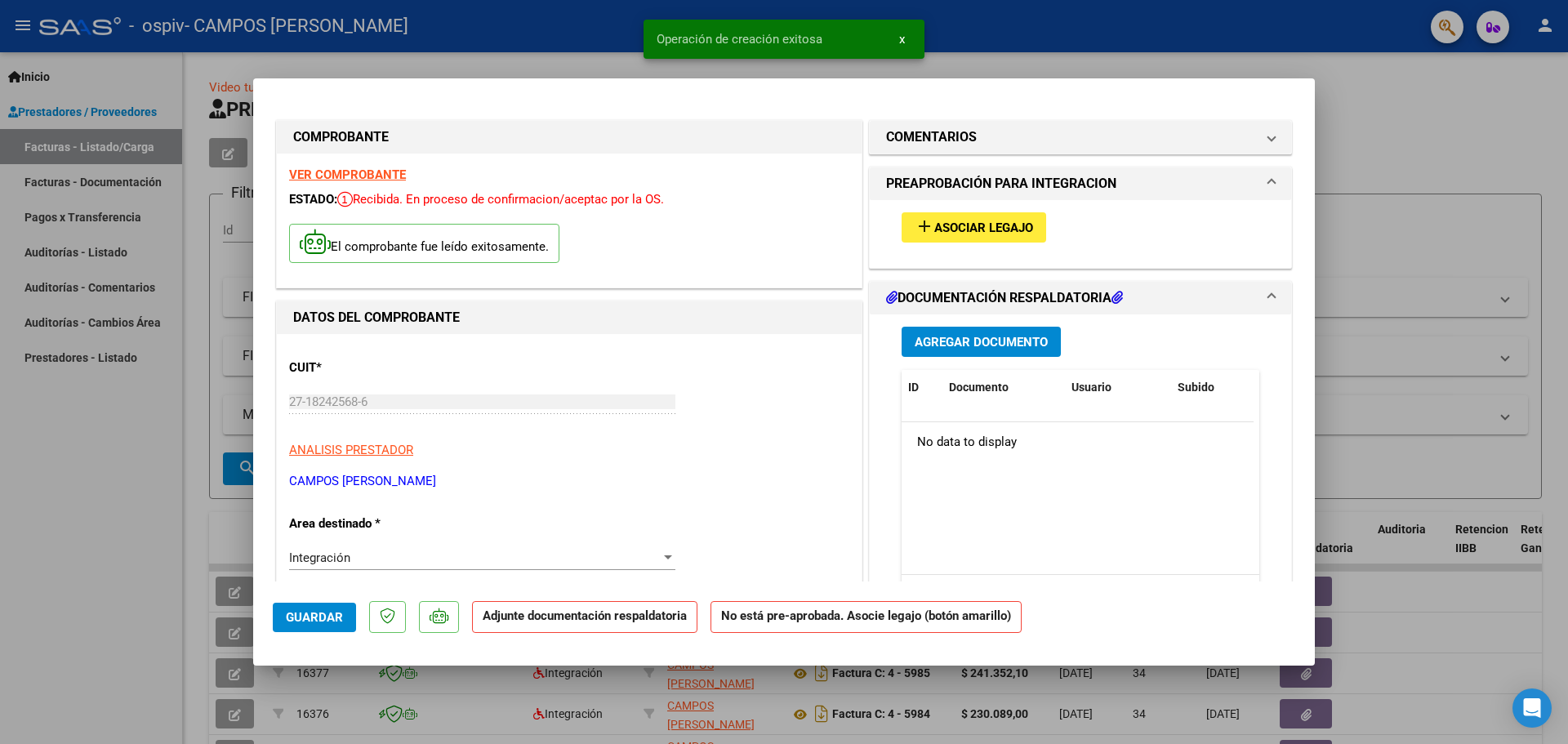
click at [919, 208] on div "add Asociar Legajo" at bounding box center [1080, 227] width 382 height 55
click at [935, 221] on span "Asociar Legajo" at bounding box center [983, 227] width 98 height 14
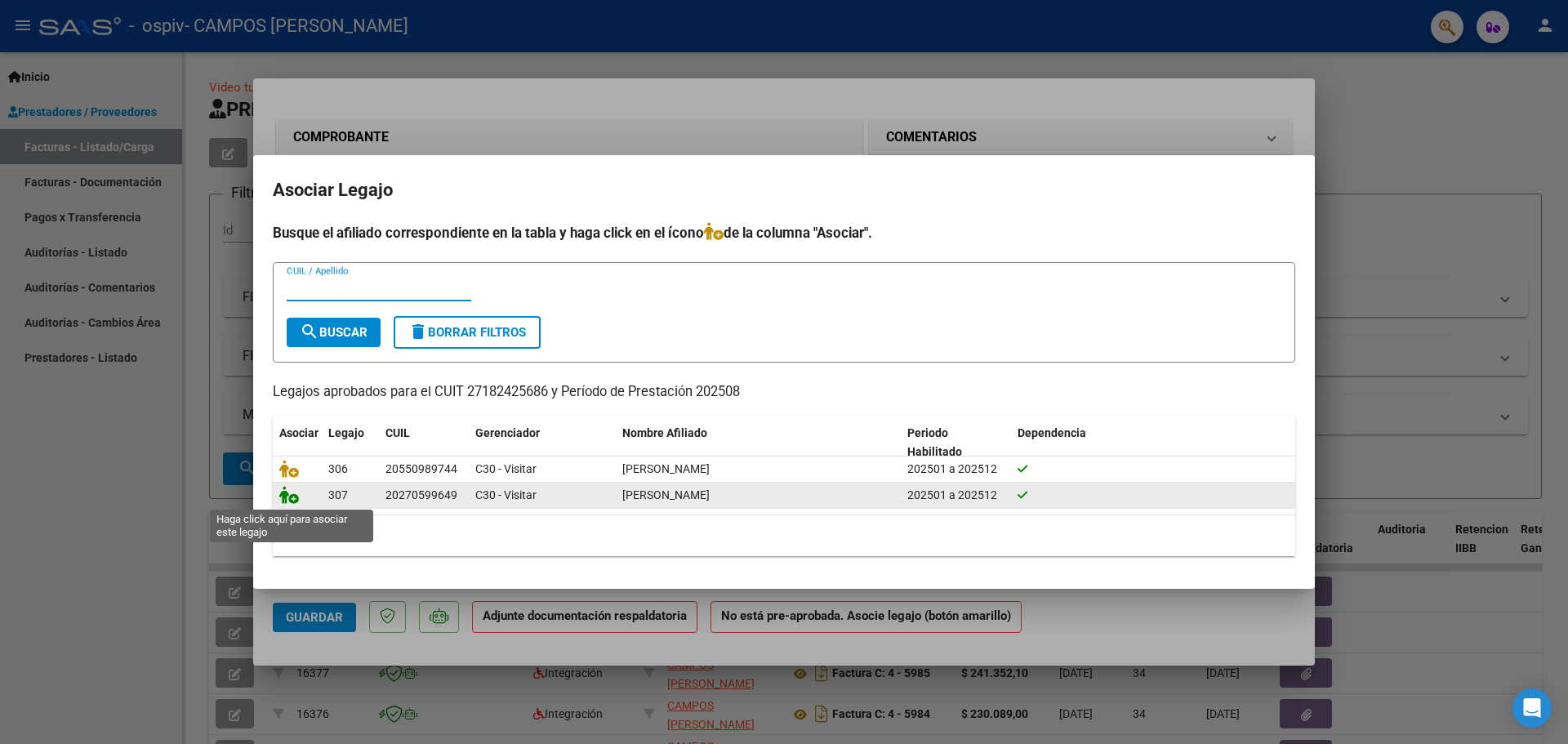
click at [294, 495] on icon at bounding box center [289, 495] width 19 height 18
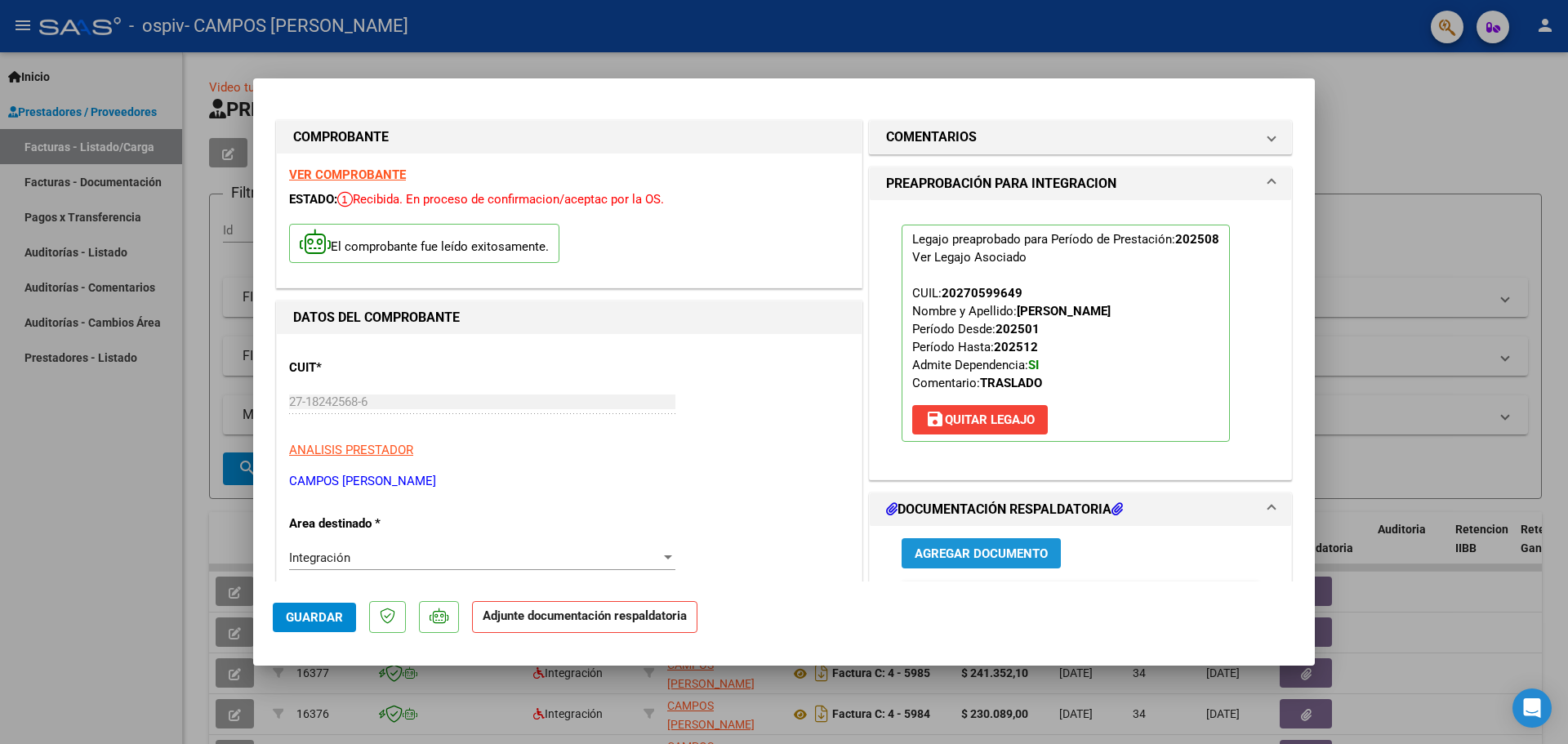
click at [1002, 548] on span "Agregar Documento" at bounding box center [981, 553] width 133 height 14
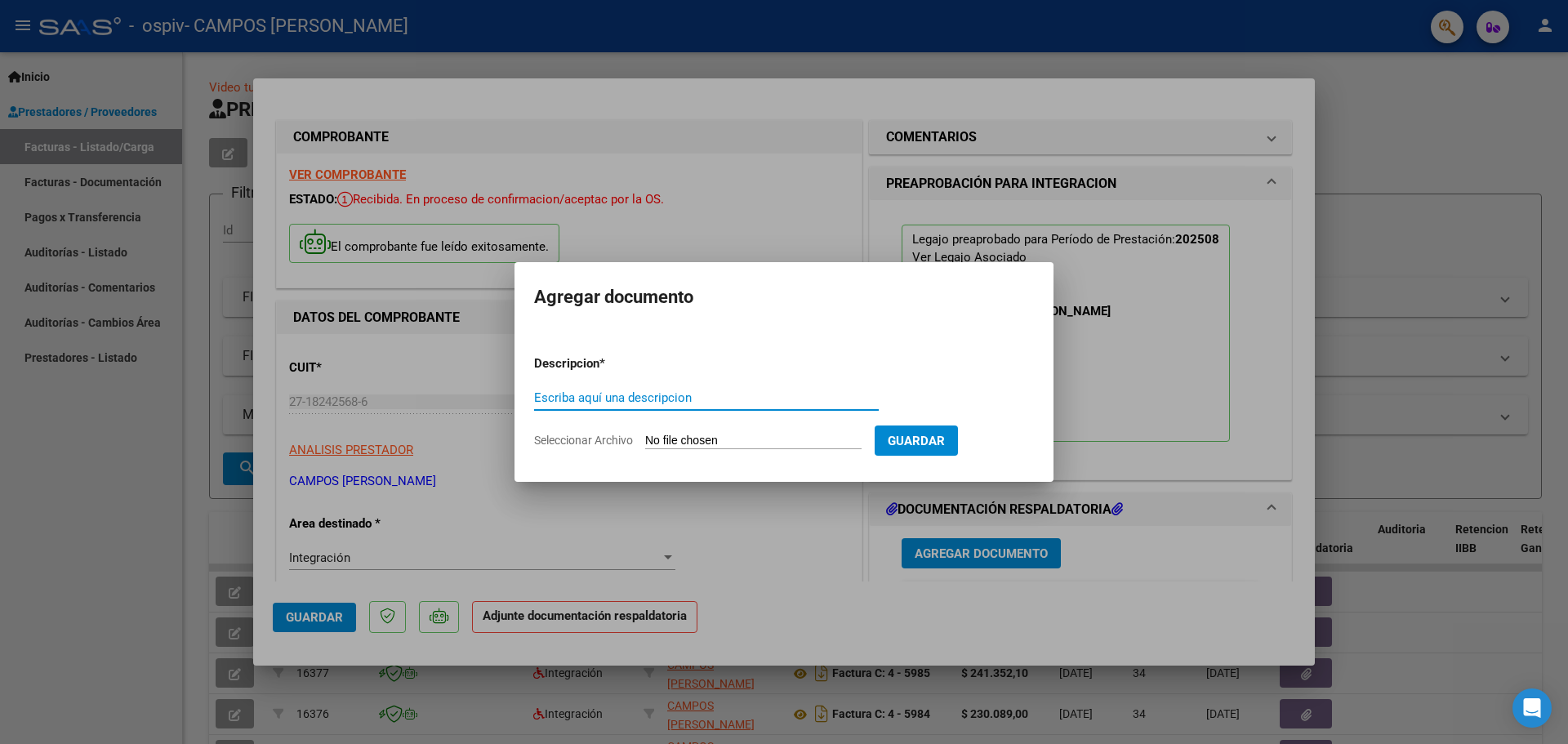
click at [674, 401] on input "Escriba aquí una descripcion" at bounding box center [707, 397] width 345 height 14
type input "factura 0825"
click at [601, 436] on span "Seleccionar Archivo" at bounding box center [583, 440] width 98 height 13
click at [645, 436] on input "Seleccionar Archivo" at bounding box center [753, 441] width 216 height 15
type input "C:\fakepath\FAC 6051 0825.pdf"
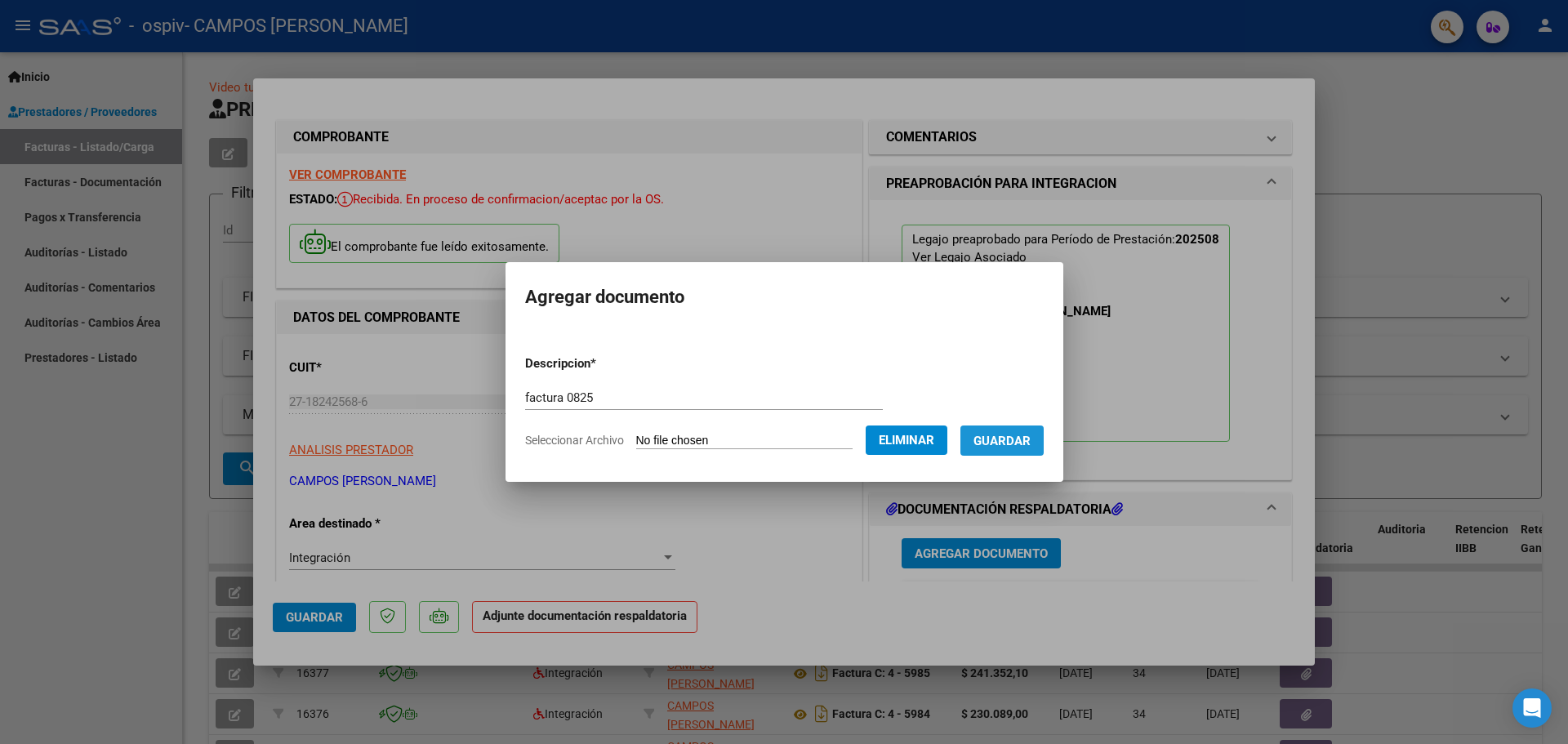
click at [1030, 433] on span "Guardar" at bounding box center [1002, 440] width 57 height 14
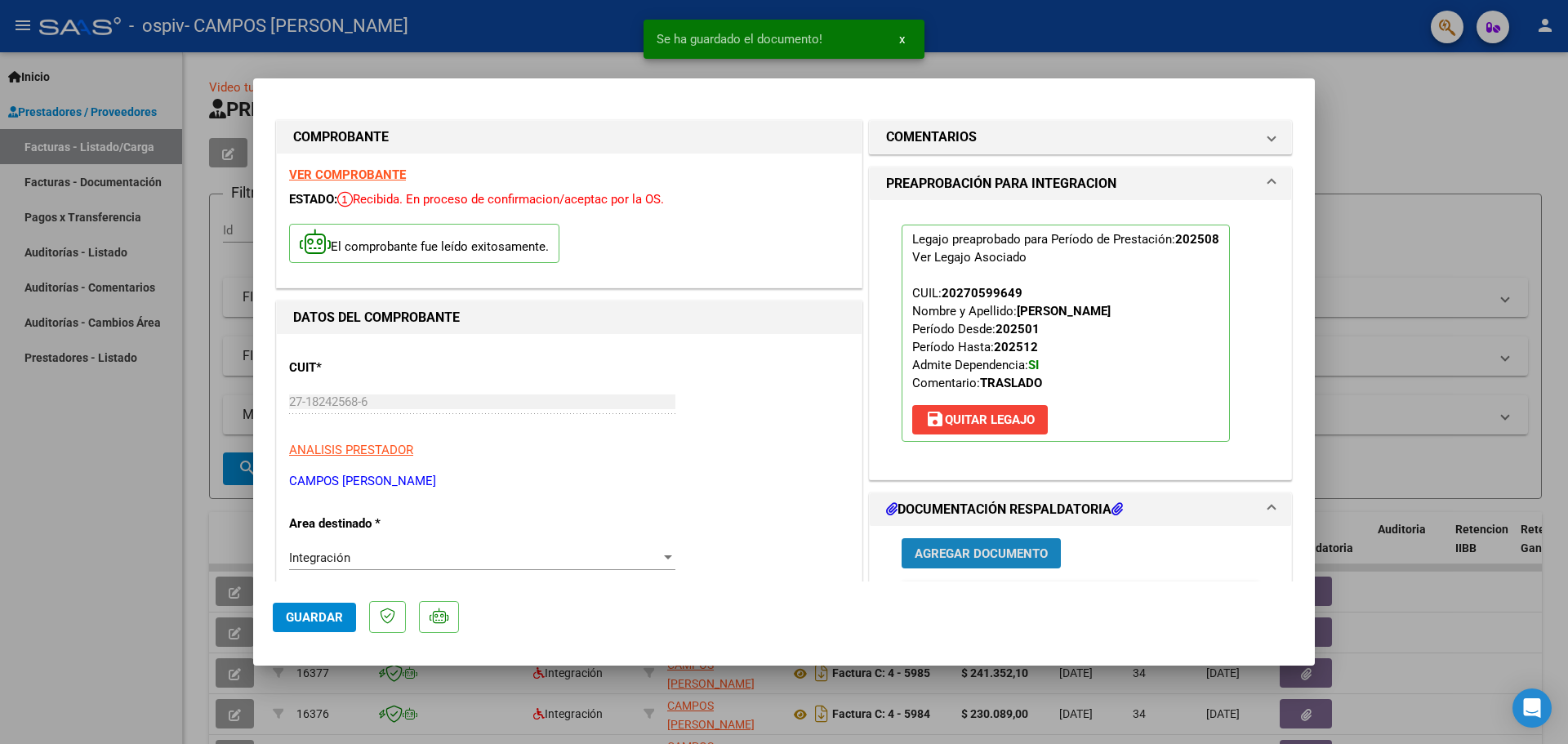
click at [960, 553] on span "Agregar Documento" at bounding box center [981, 553] width 133 height 14
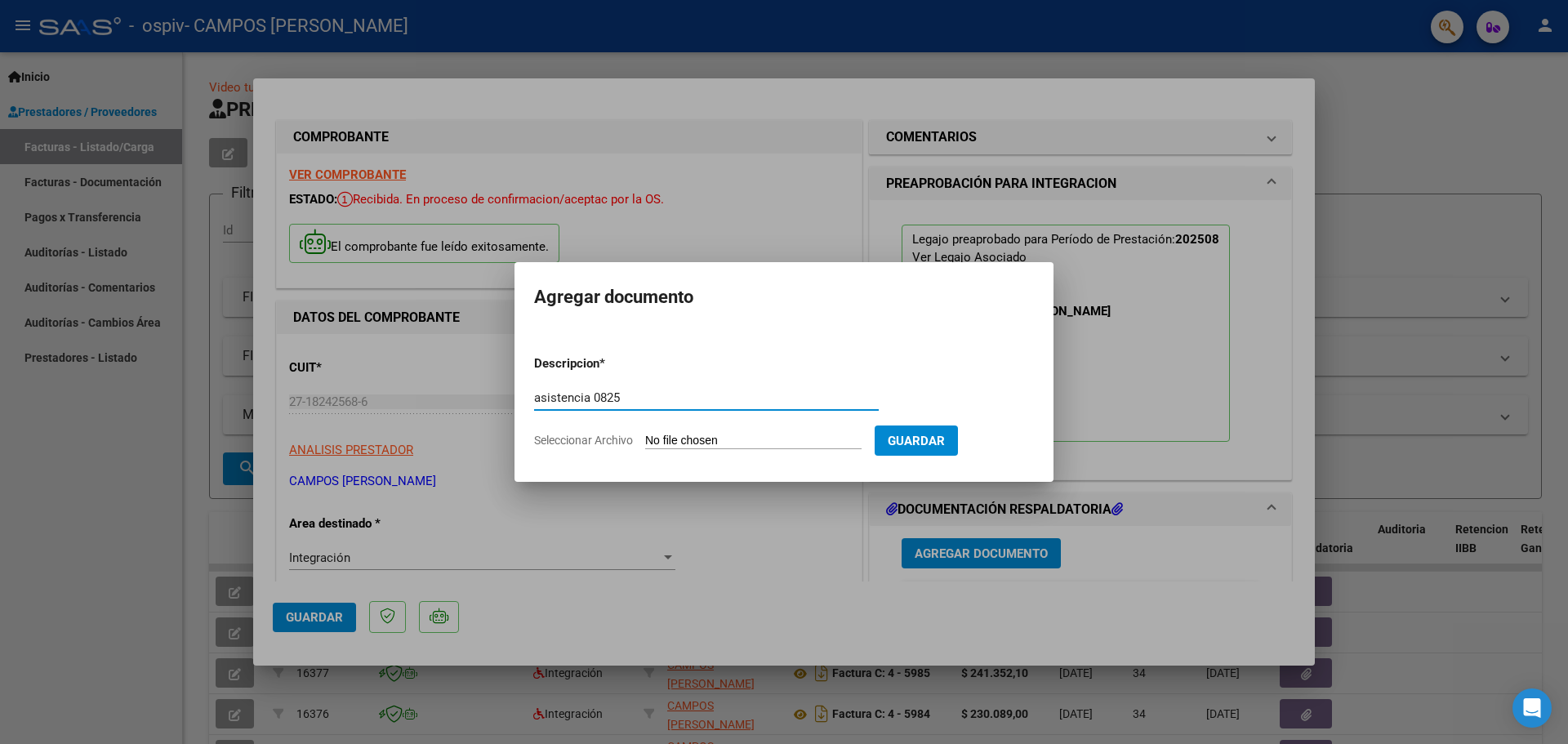
type input "asistencia 0825"
click at [583, 439] on span "Seleccionar Archivo" at bounding box center [583, 440] width 98 height 13
click at [645, 439] on input "Seleccionar Archivo" at bounding box center [753, 441] width 216 height 15
type input "C:\fakepath\AS 0825 _20250906_205703.pdf"
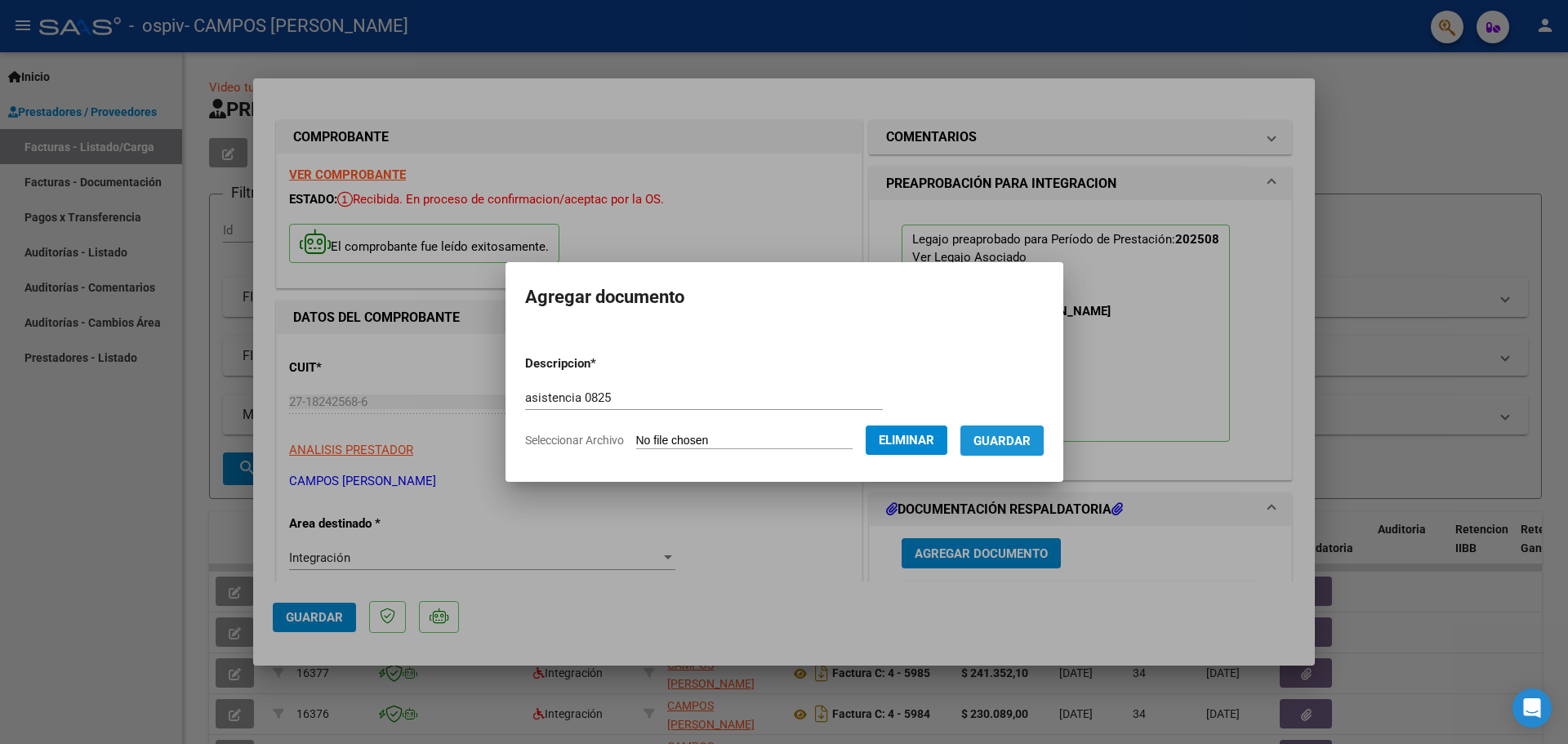
click at [1025, 437] on span "Guardar" at bounding box center [1002, 440] width 57 height 14
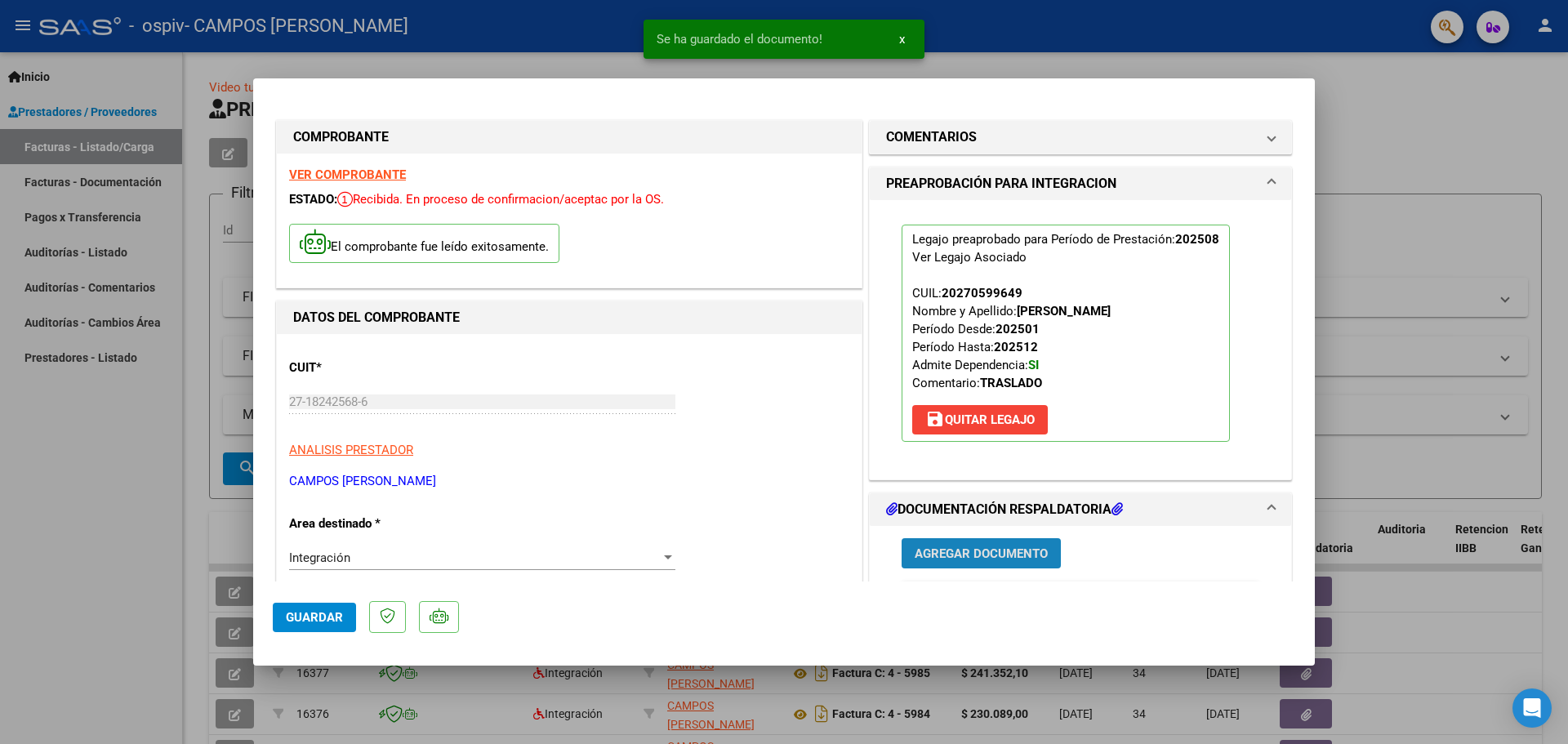
click at [992, 545] on button "Agregar Documento" at bounding box center [981, 554] width 159 height 30
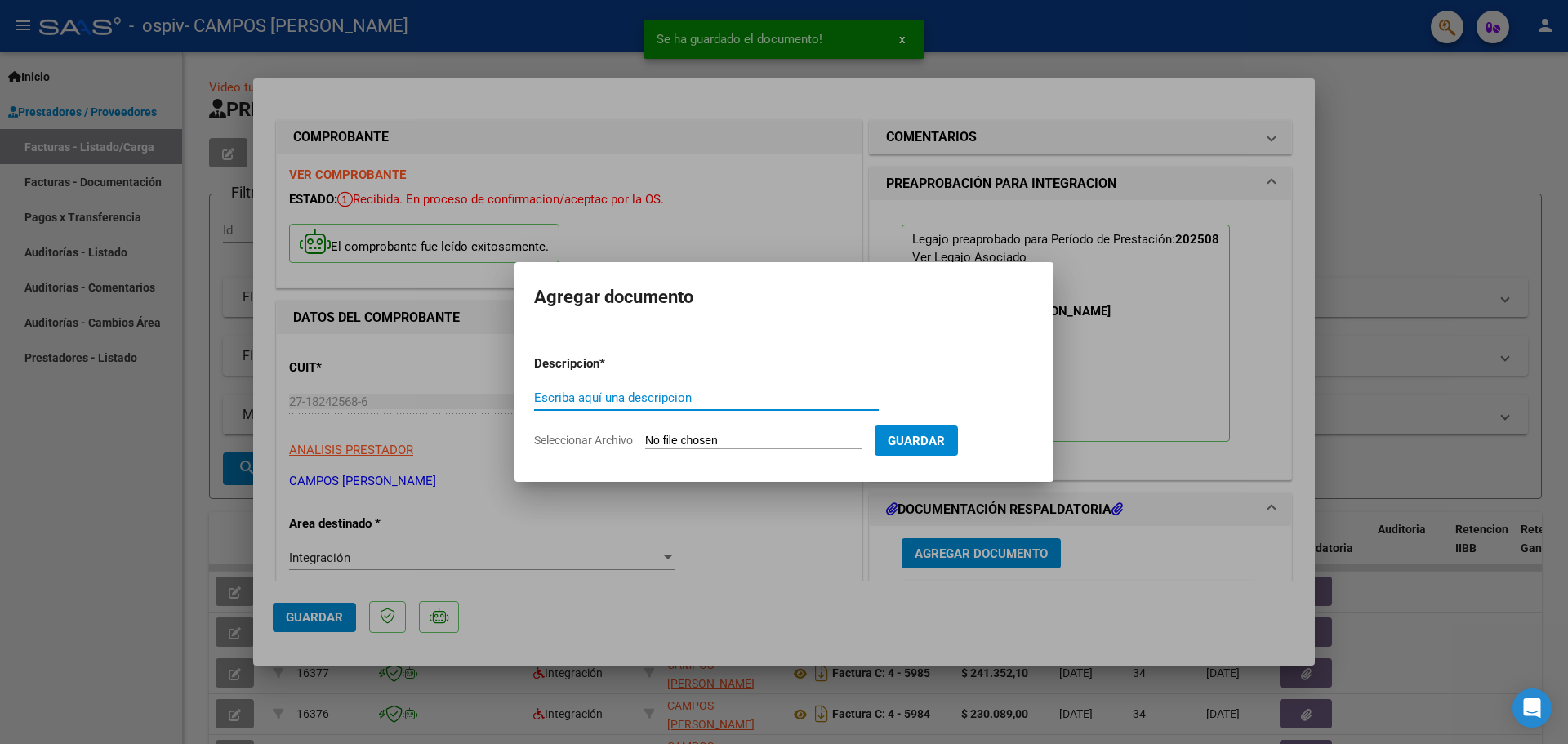
click at [543, 395] on input "Escriba aquí una descripcion" at bounding box center [707, 397] width 345 height 14
type input "autorizacion"
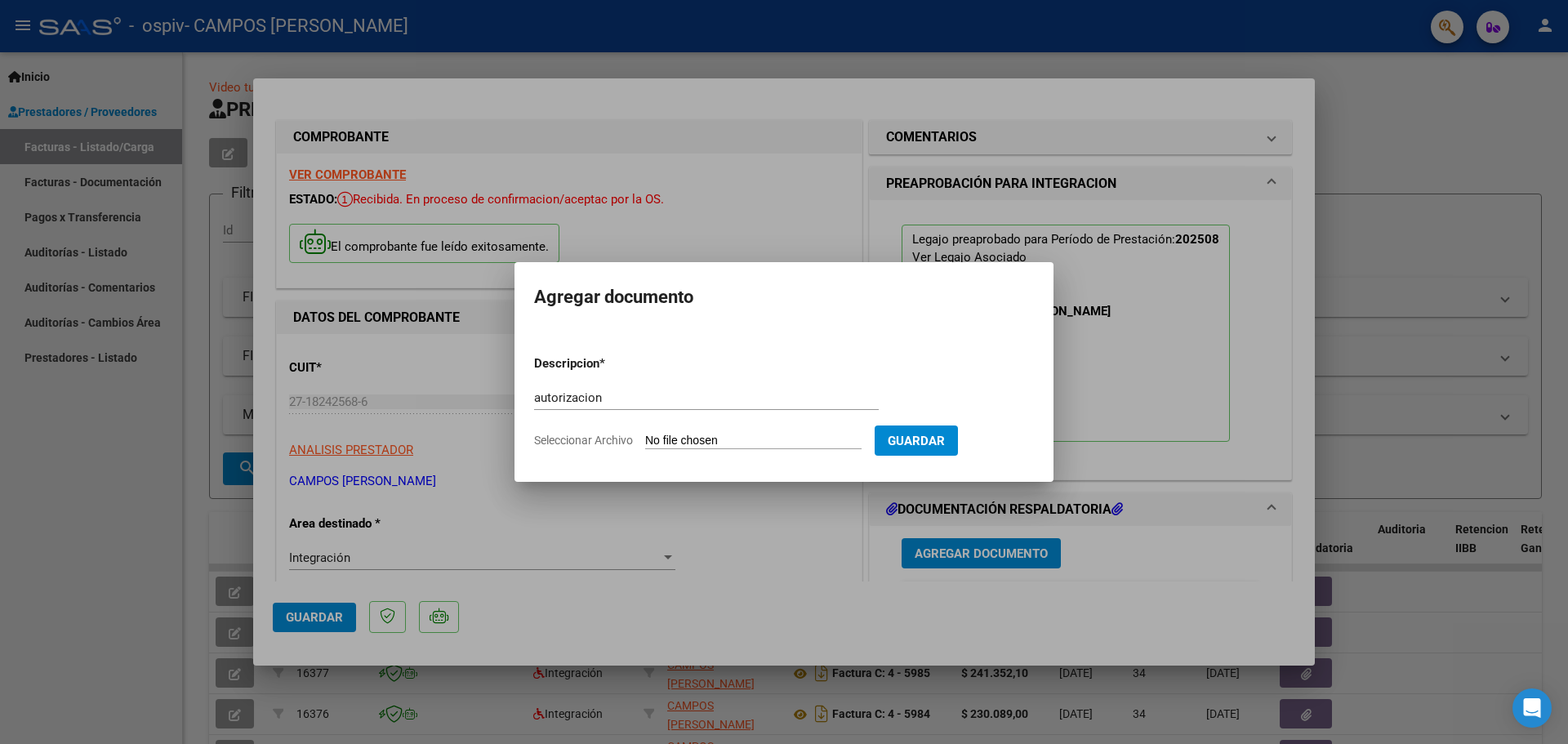
click at [623, 443] on span "Seleccionar Archivo" at bounding box center [583, 440] width 98 height 13
click at [645, 443] on input "Seleccionar Archivo" at bounding box center [753, 441] width 216 height 15
type input "C:\fakepath\BAEZ AUT 2025.pdf"
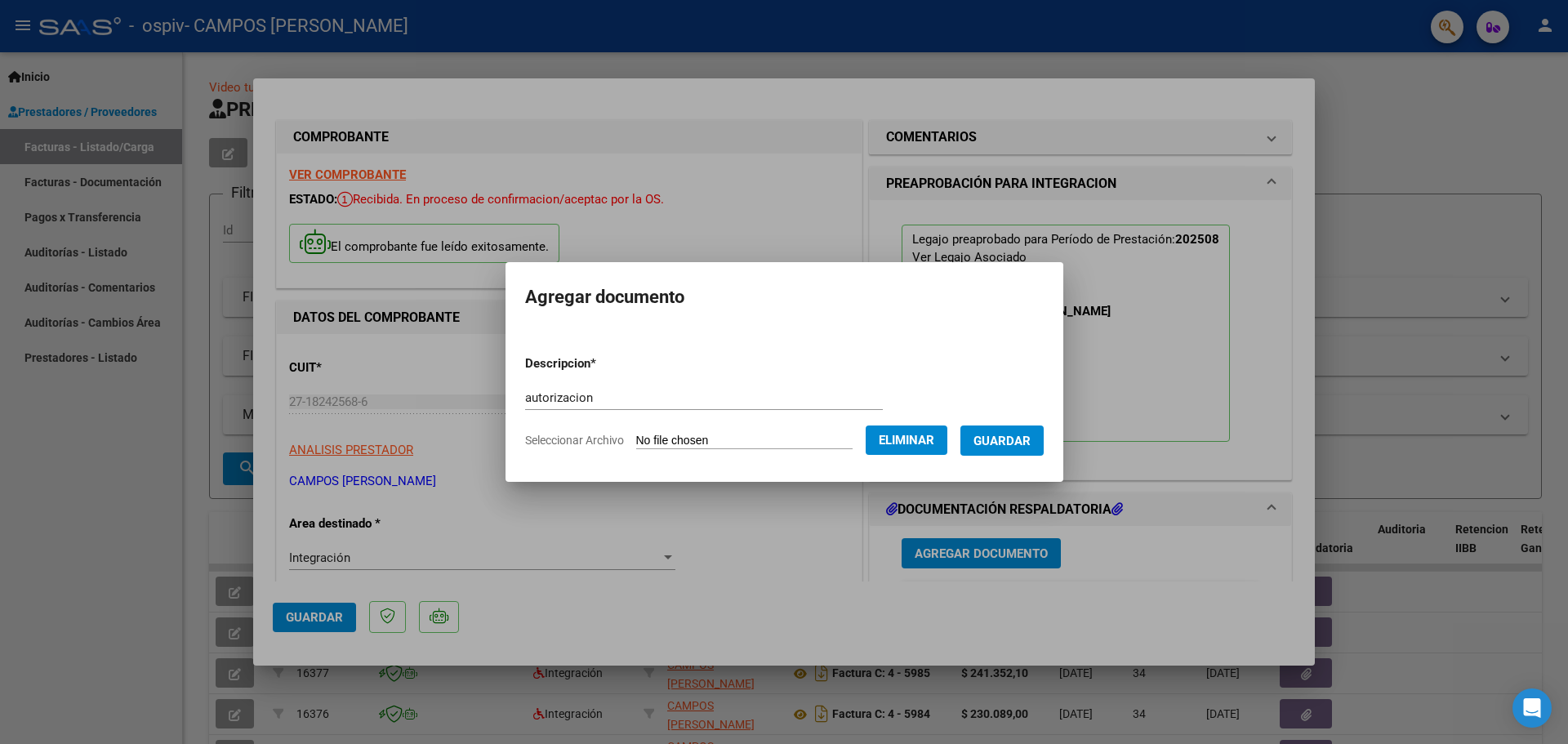
click at [1028, 431] on button "Guardar" at bounding box center [1002, 441] width 83 height 30
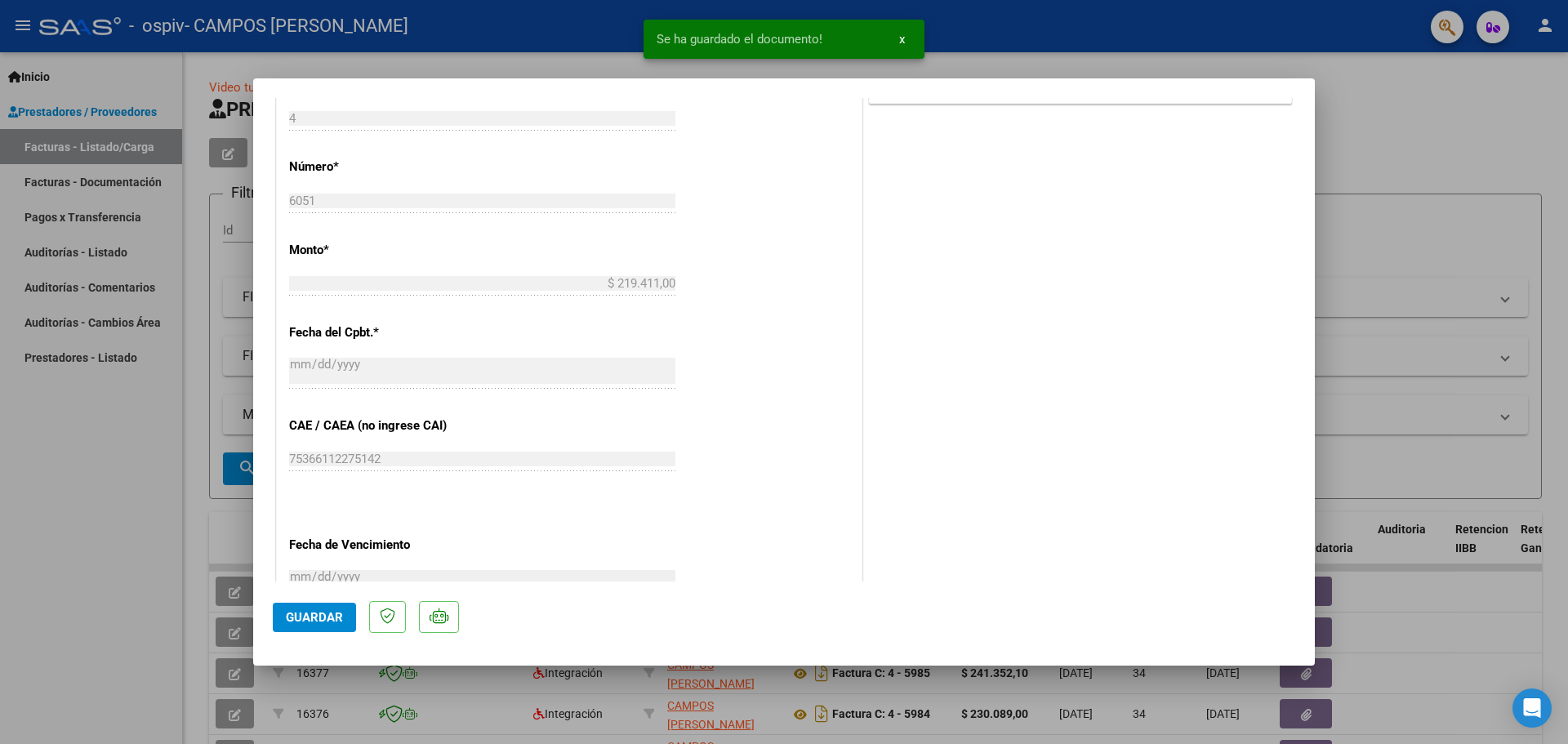
scroll to position [979, 0]
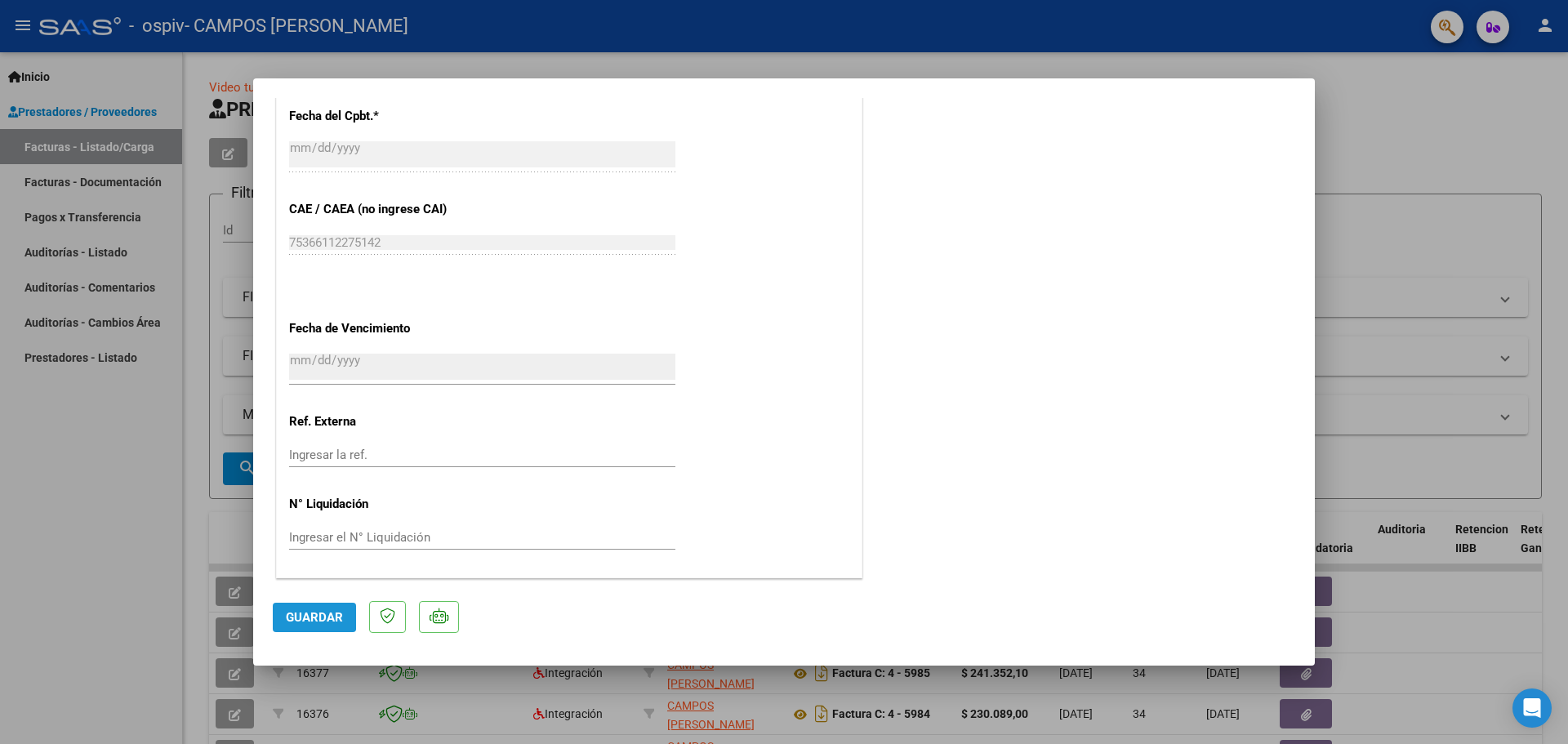
click at [301, 615] on span "Guardar" at bounding box center [315, 617] width 57 height 14
click at [1372, 147] on div at bounding box center [784, 372] width 1568 height 744
type input "$ 0,00"
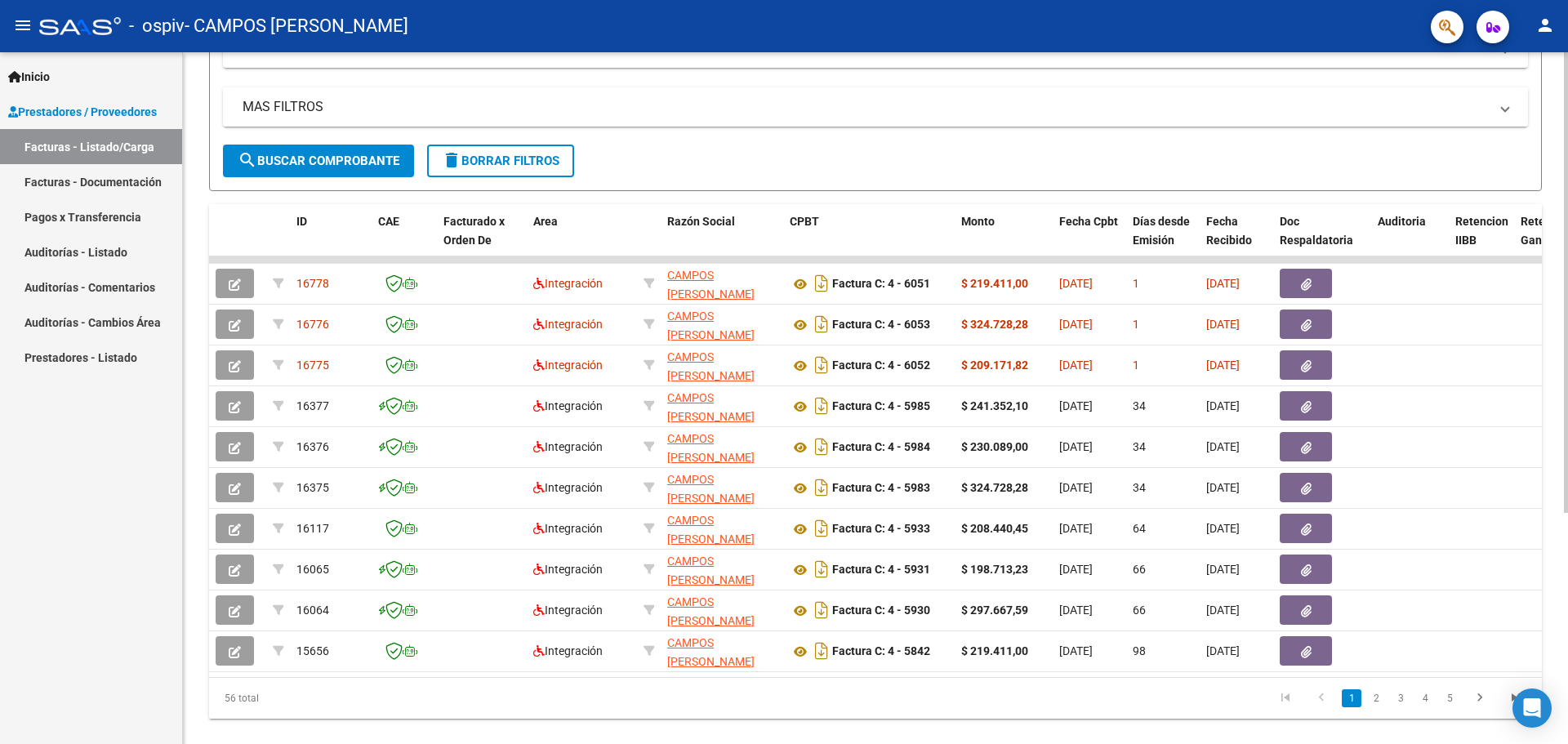
scroll to position [348, 0]
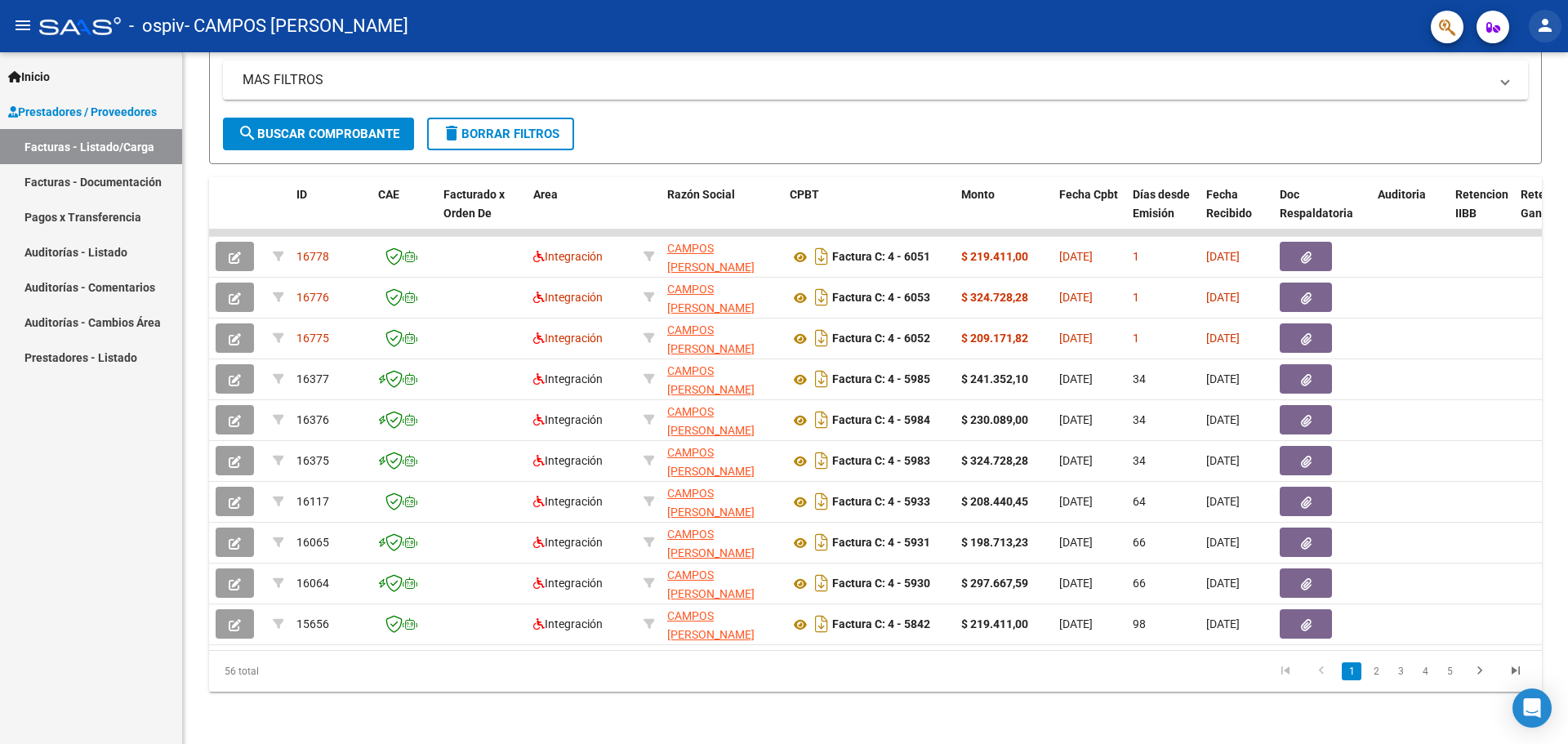
click at [1544, 23] on mat-icon "person" at bounding box center [1544, 24] width 19 height 19
click at [1521, 101] on button "exit_to_app Salir" at bounding box center [1512, 108] width 99 height 40
